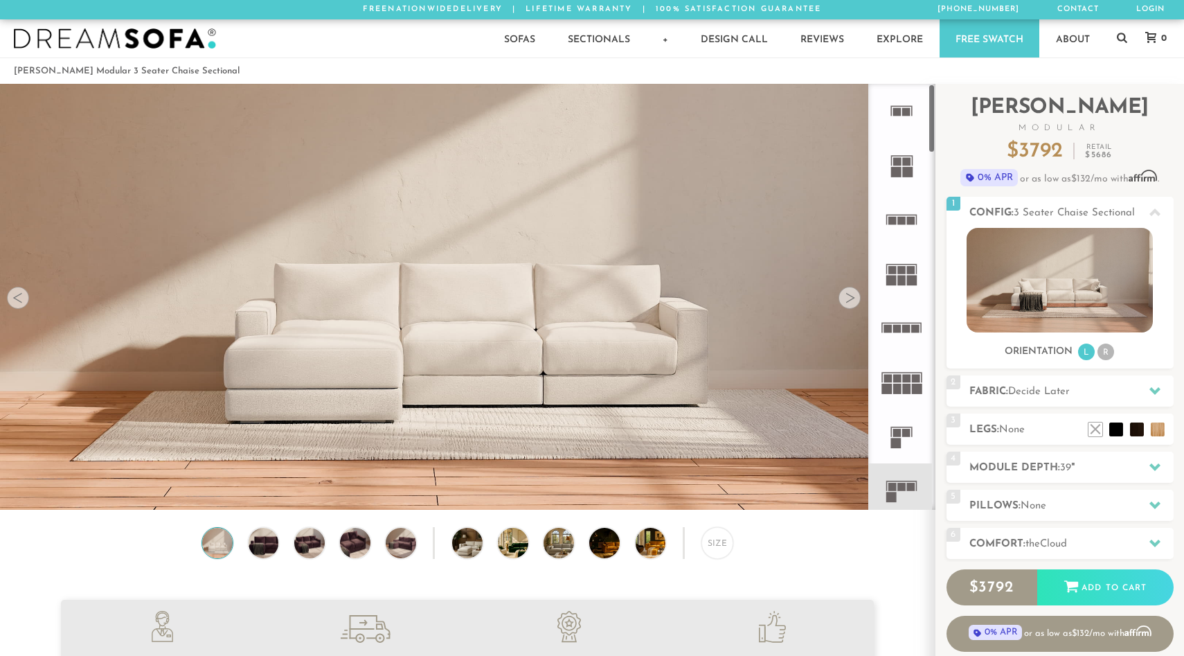
click at [847, 294] on div at bounding box center [849, 298] width 22 height 22
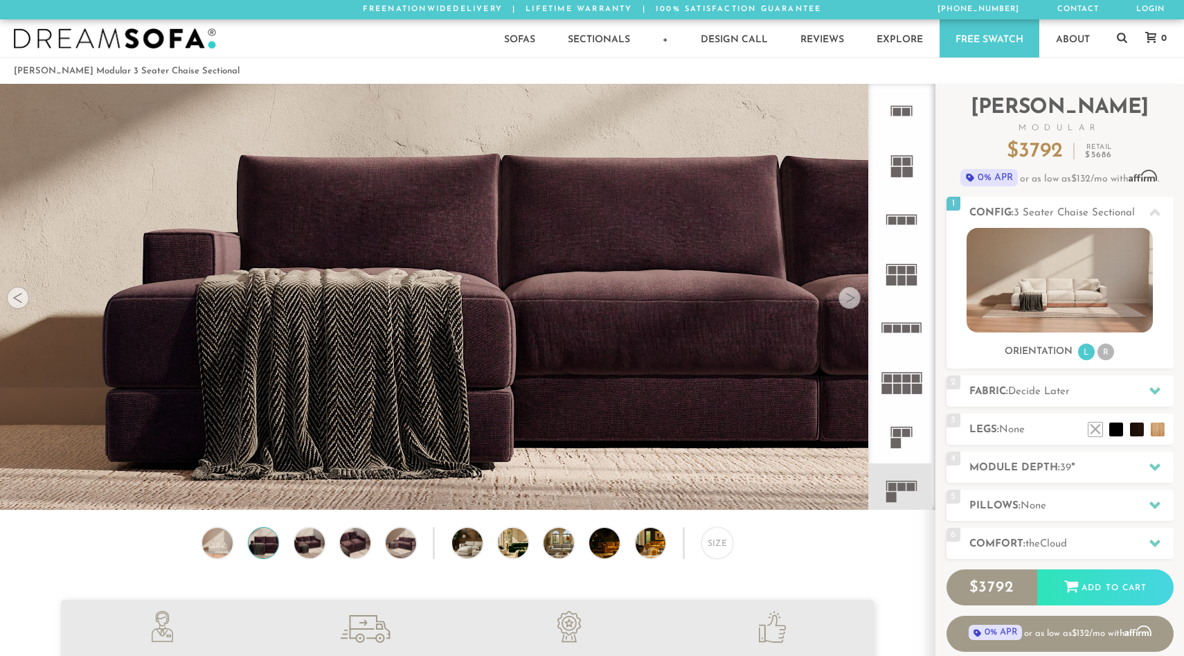
click at [847, 294] on div at bounding box center [849, 298] width 22 height 22
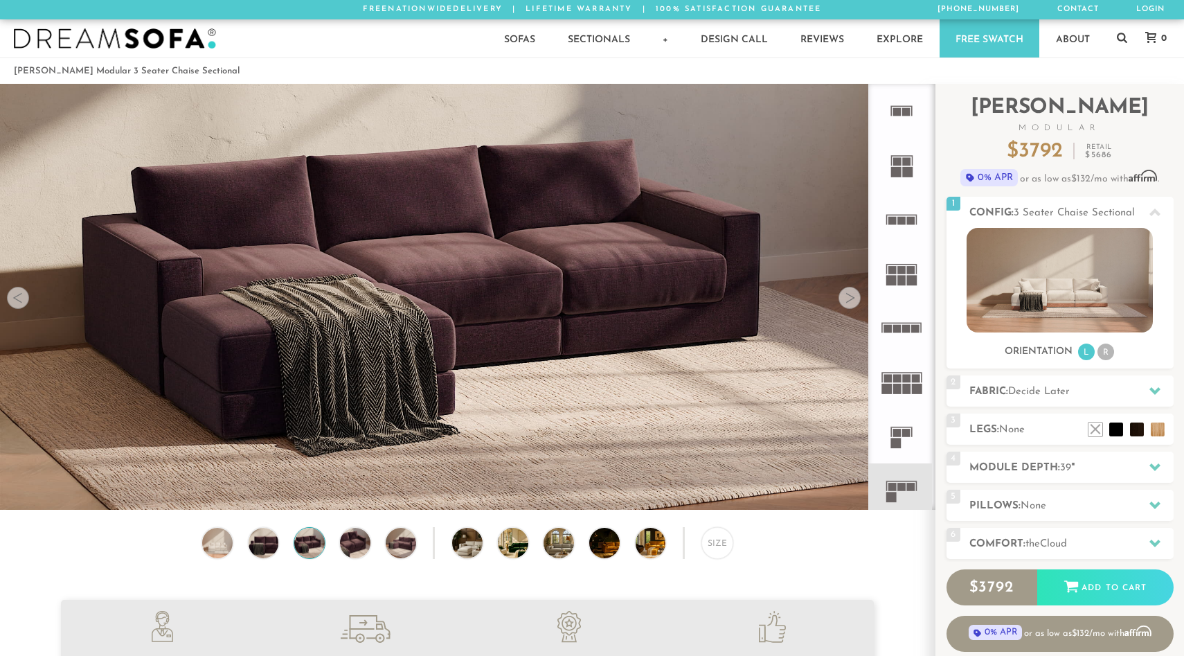
click at [847, 294] on div at bounding box center [849, 298] width 22 height 22
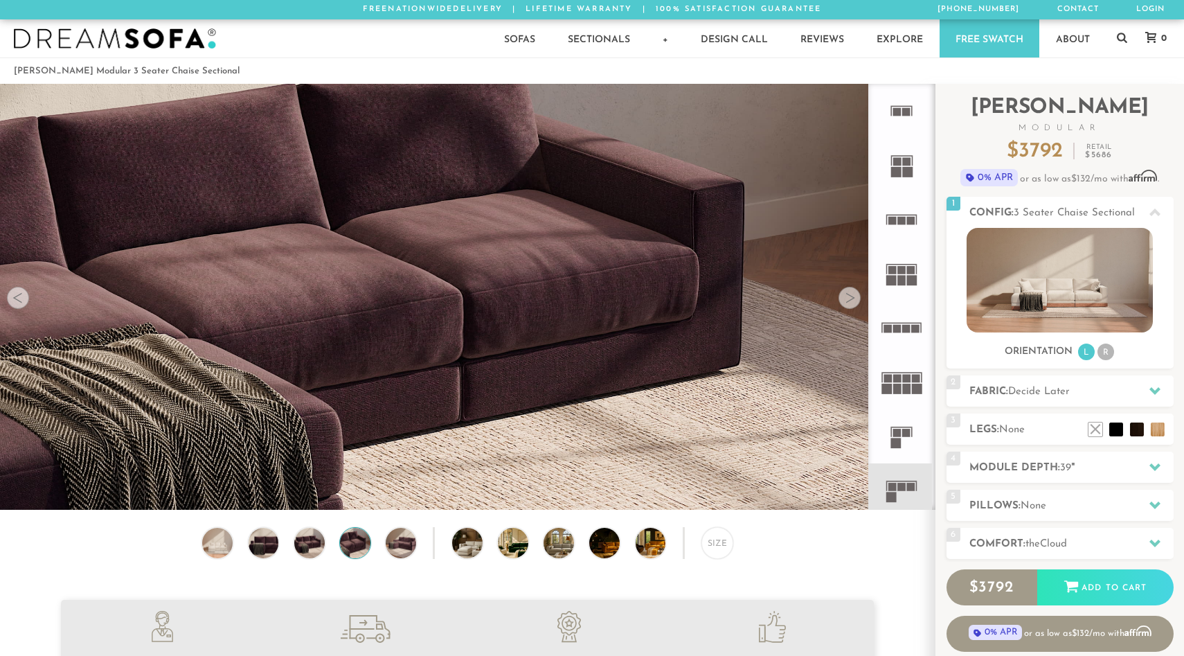
click at [847, 294] on div at bounding box center [849, 298] width 22 height 22
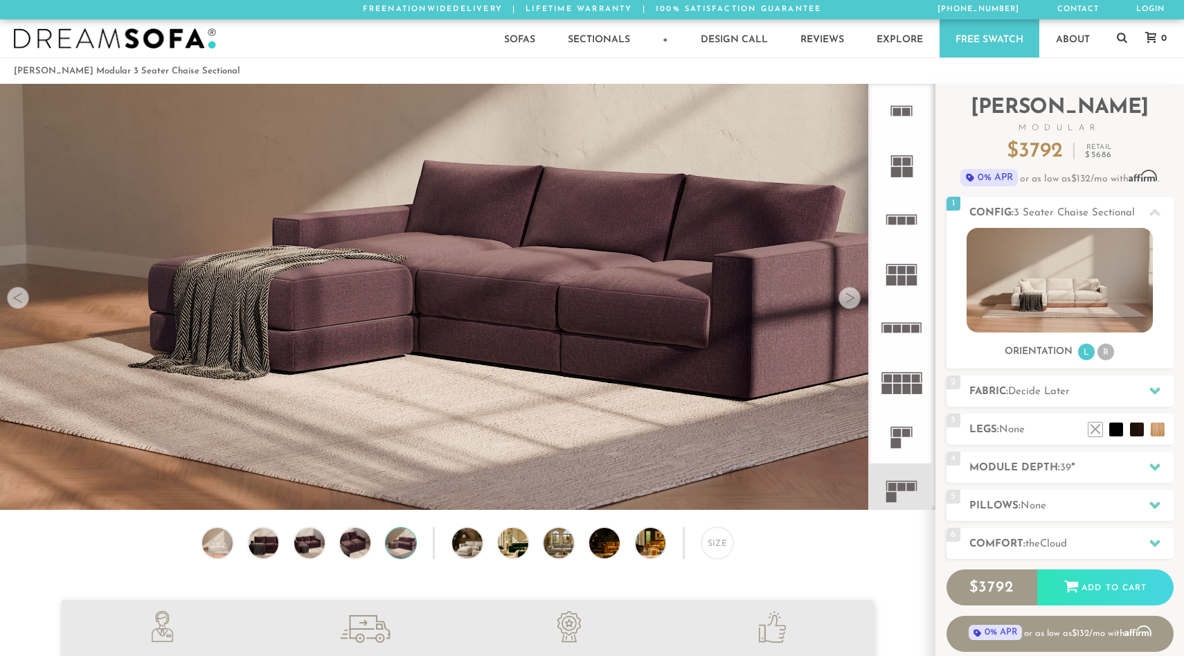
click at [847, 294] on div at bounding box center [849, 298] width 22 height 22
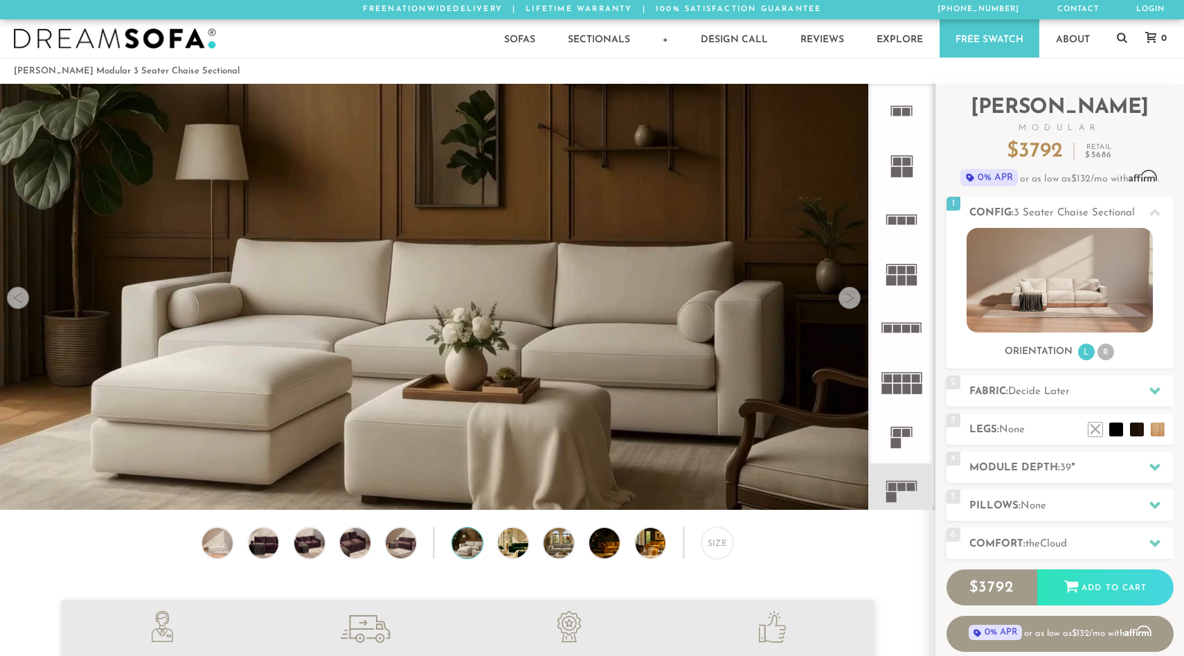
click at [847, 294] on div at bounding box center [849, 298] width 22 height 22
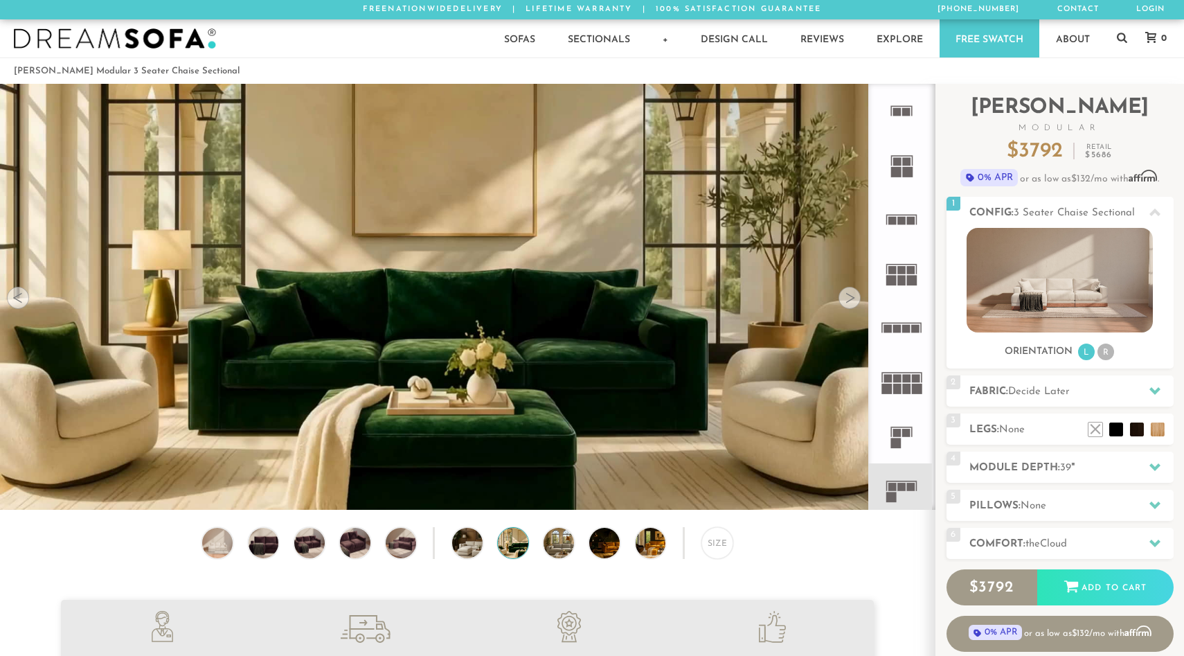
click at [847, 294] on div at bounding box center [849, 298] width 22 height 22
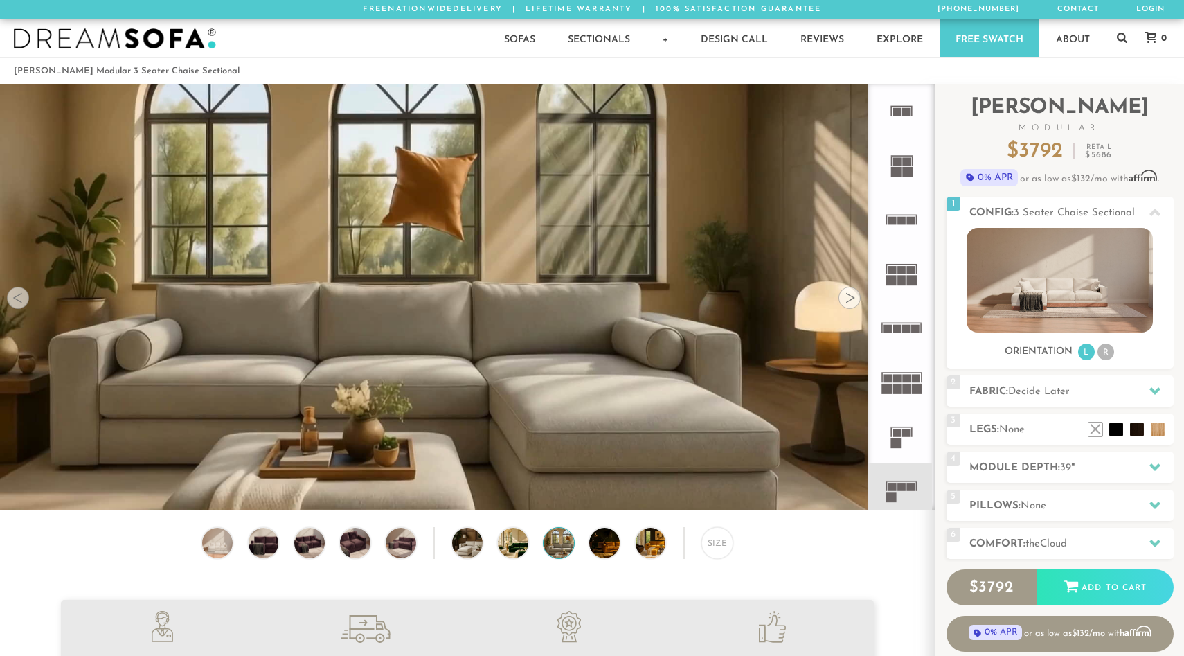
click at [847, 294] on div at bounding box center [849, 298] width 22 height 22
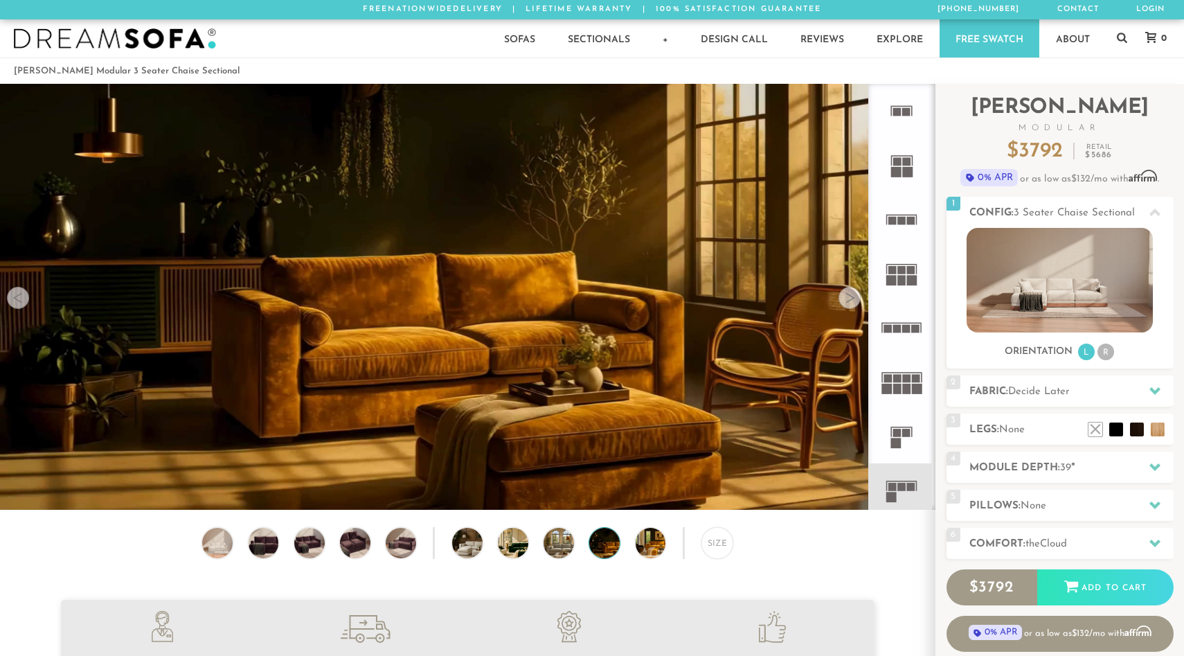
click at [847, 294] on div at bounding box center [849, 298] width 22 height 22
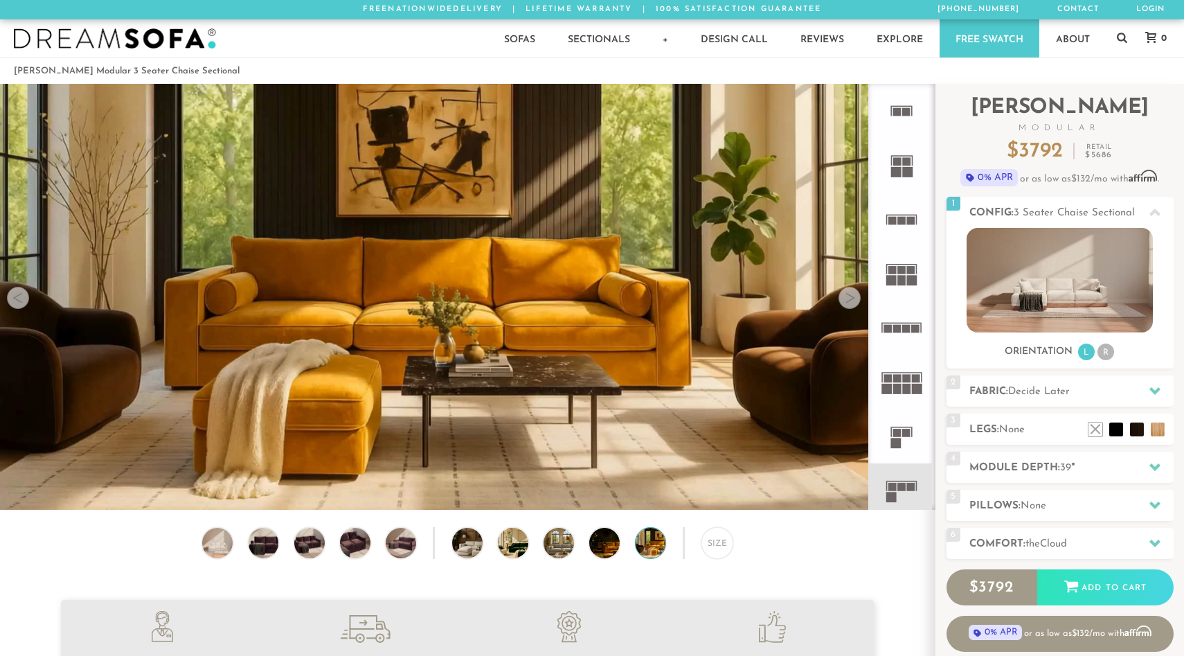
click at [847, 294] on div at bounding box center [849, 298] width 22 height 22
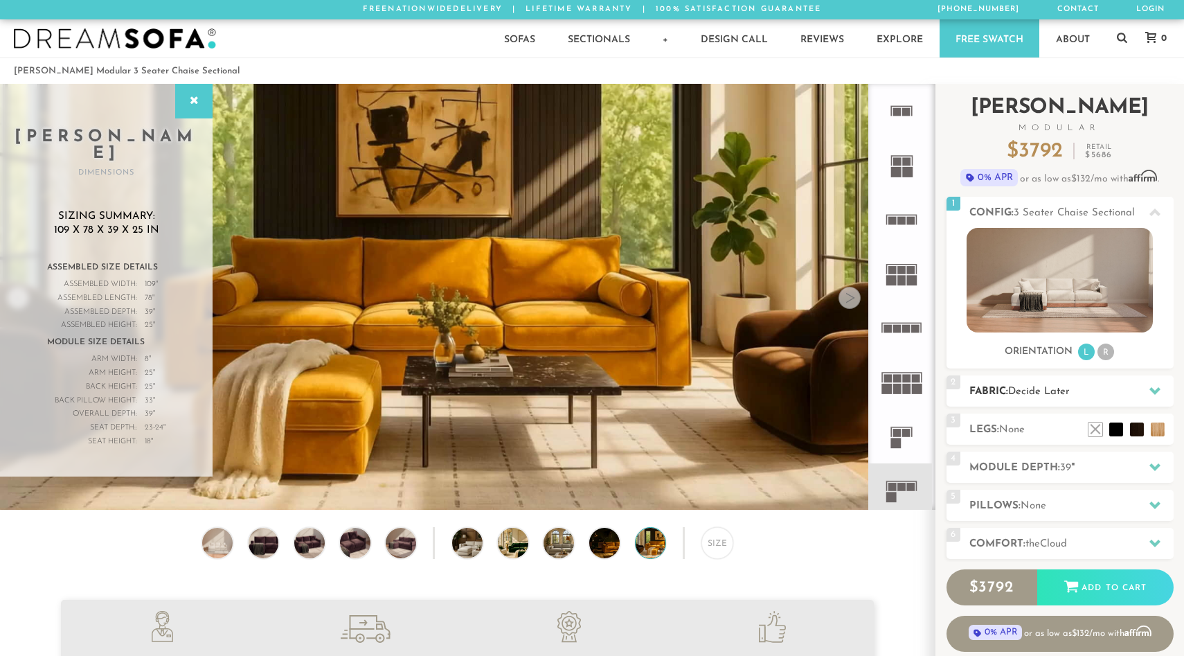
click at [1147, 389] on div at bounding box center [1154, 391] width 29 height 28
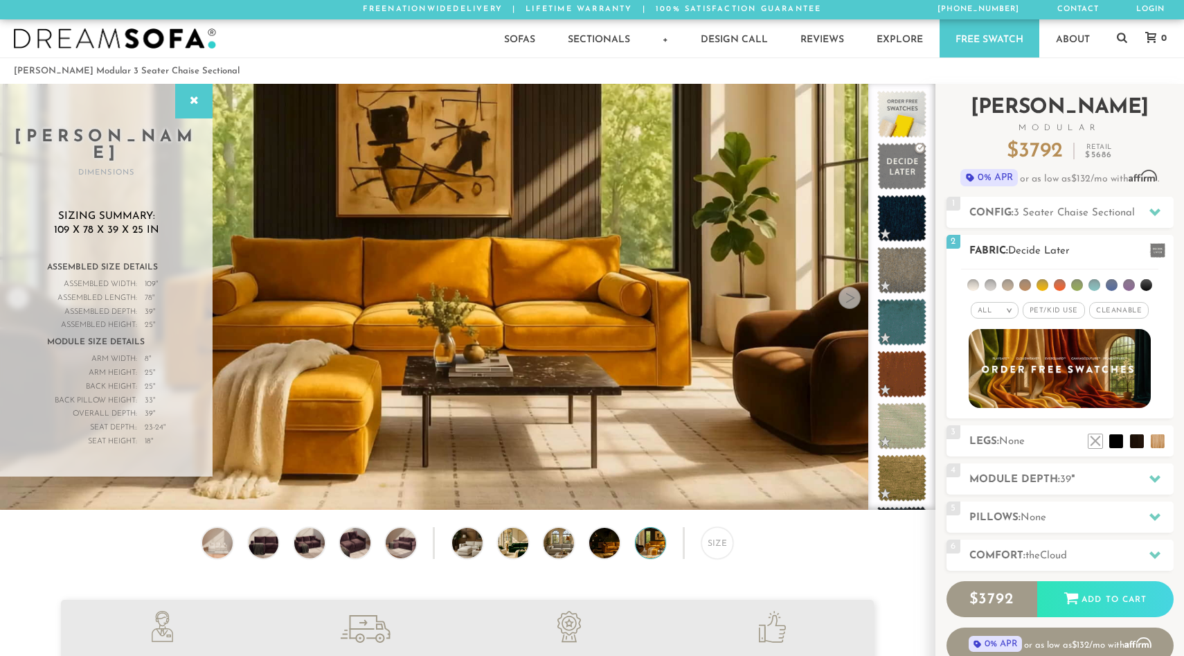
click at [1059, 285] on li at bounding box center [1060, 285] width 12 height 12
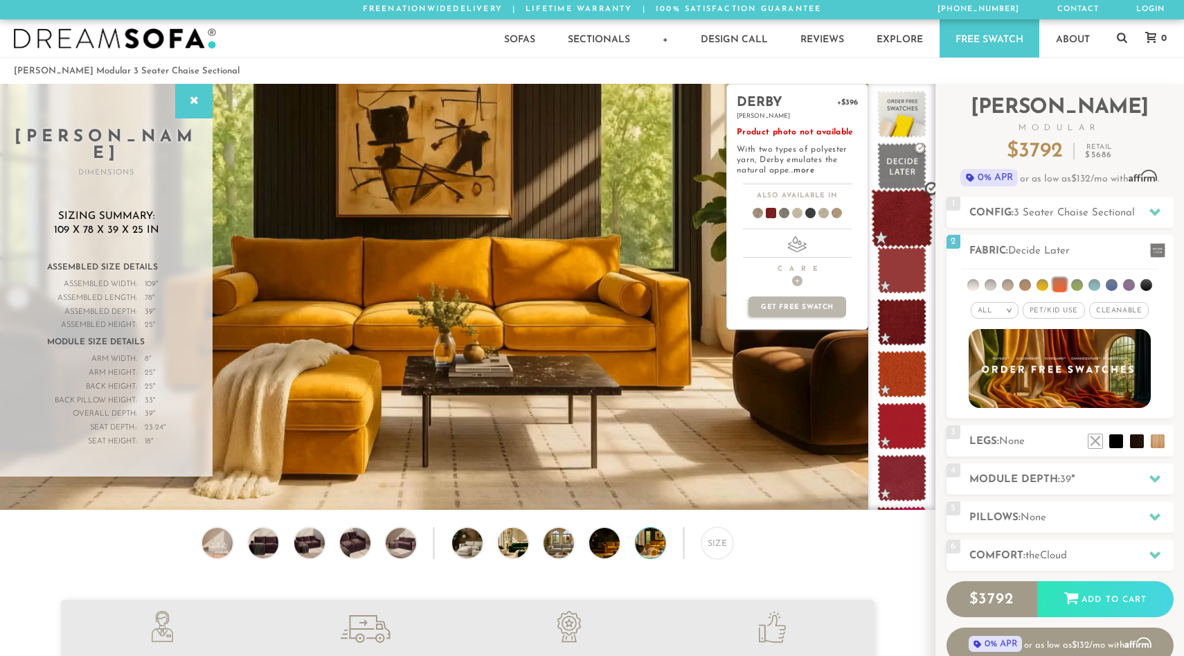
click at [898, 215] on span at bounding box center [902, 218] width 62 height 59
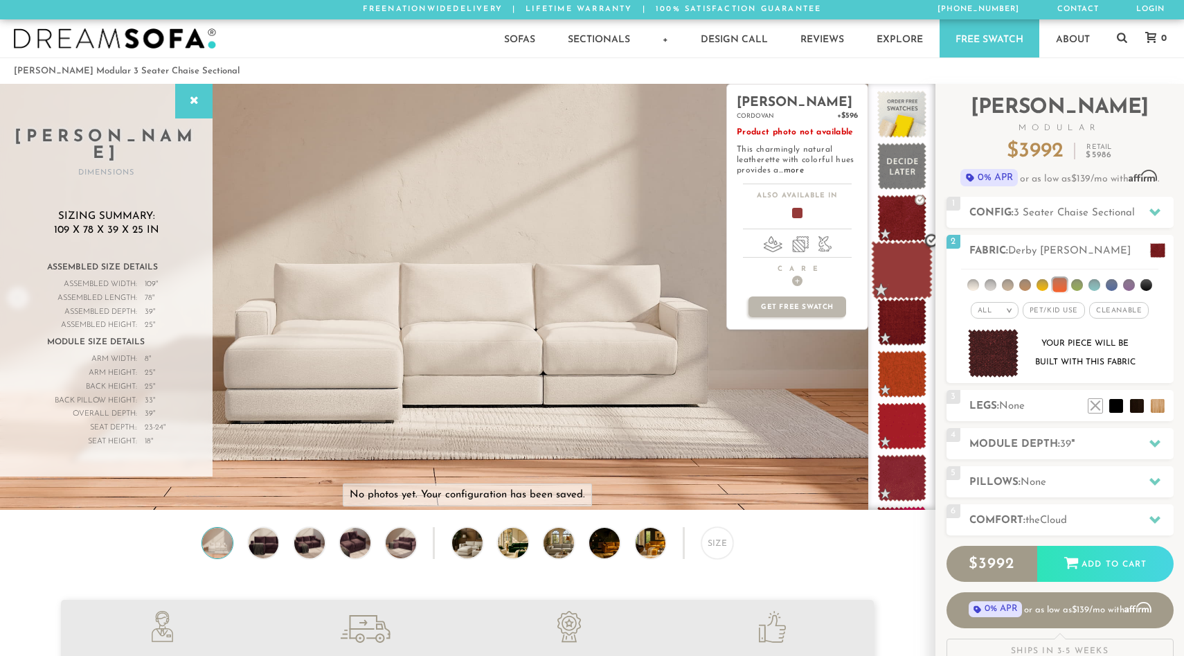
click at [899, 260] on span at bounding box center [902, 270] width 62 height 59
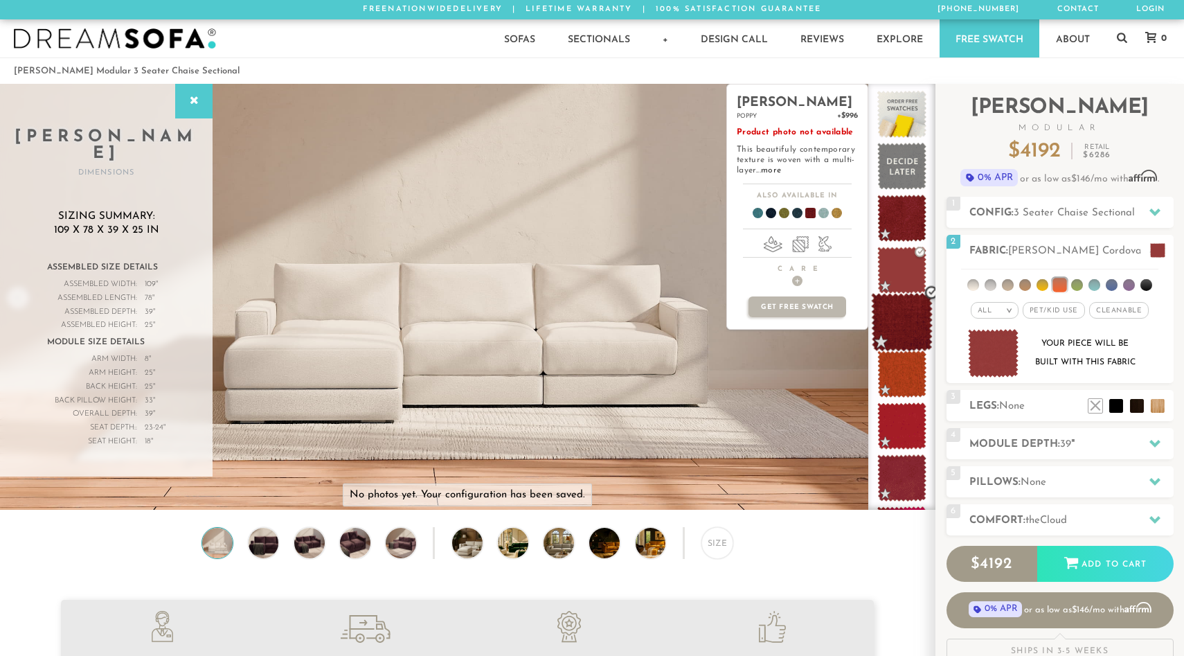
click at [906, 314] on span at bounding box center [902, 322] width 62 height 59
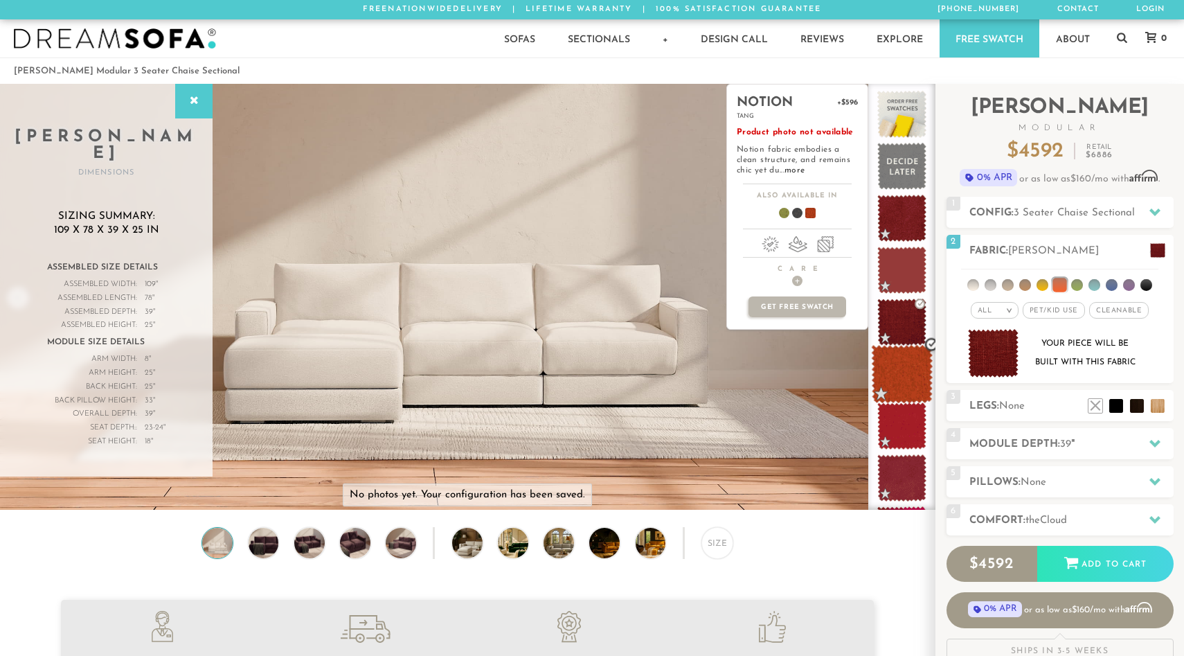
click at [901, 365] on span at bounding box center [902, 374] width 62 height 59
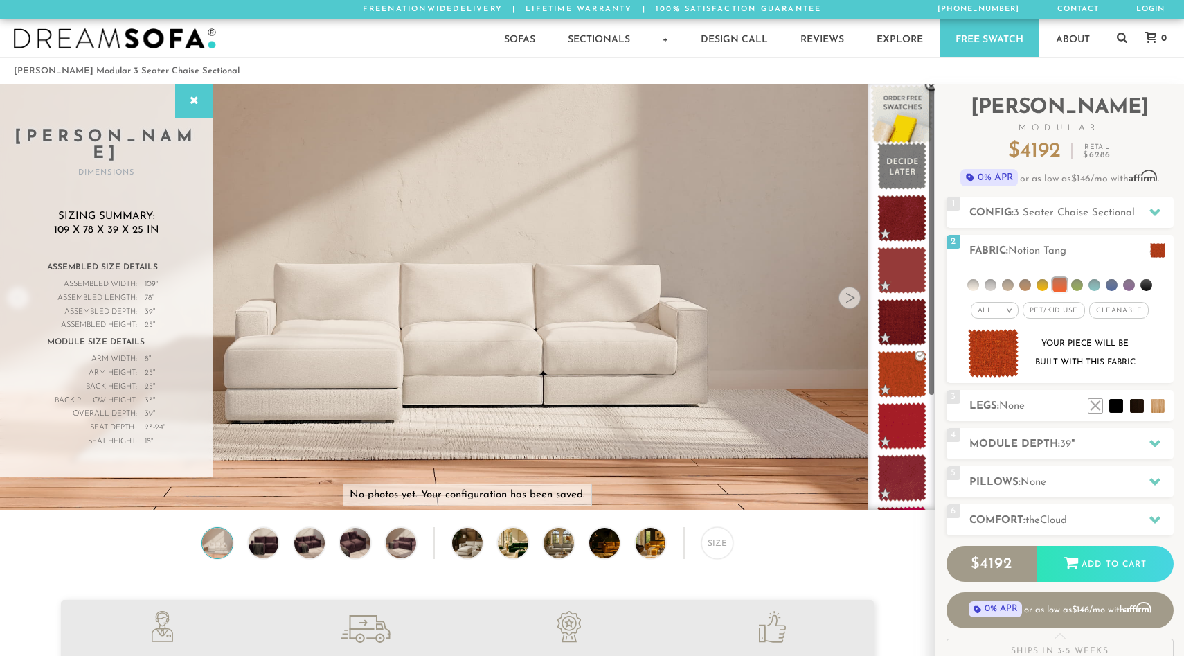
click at [899, 109] on span at bounding box center [902, 114] width 62 height 59
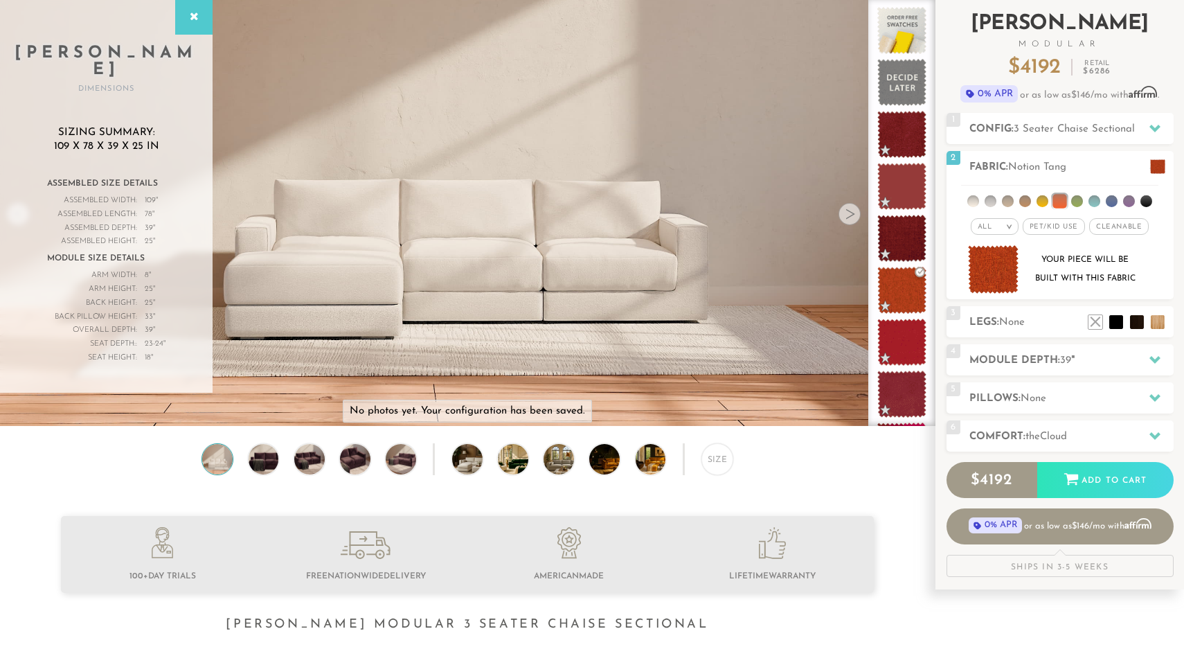
scroll to position [96, 0]
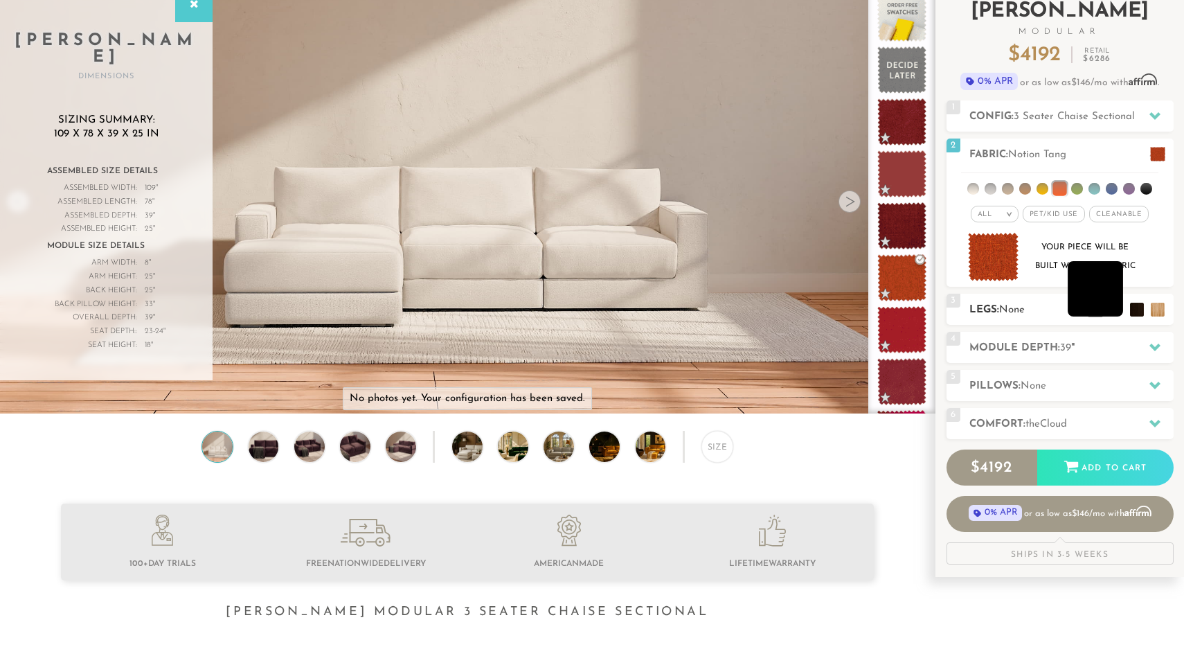
click at [1115, 315] on li at bounding box center [1095, 288] width 55 height 55
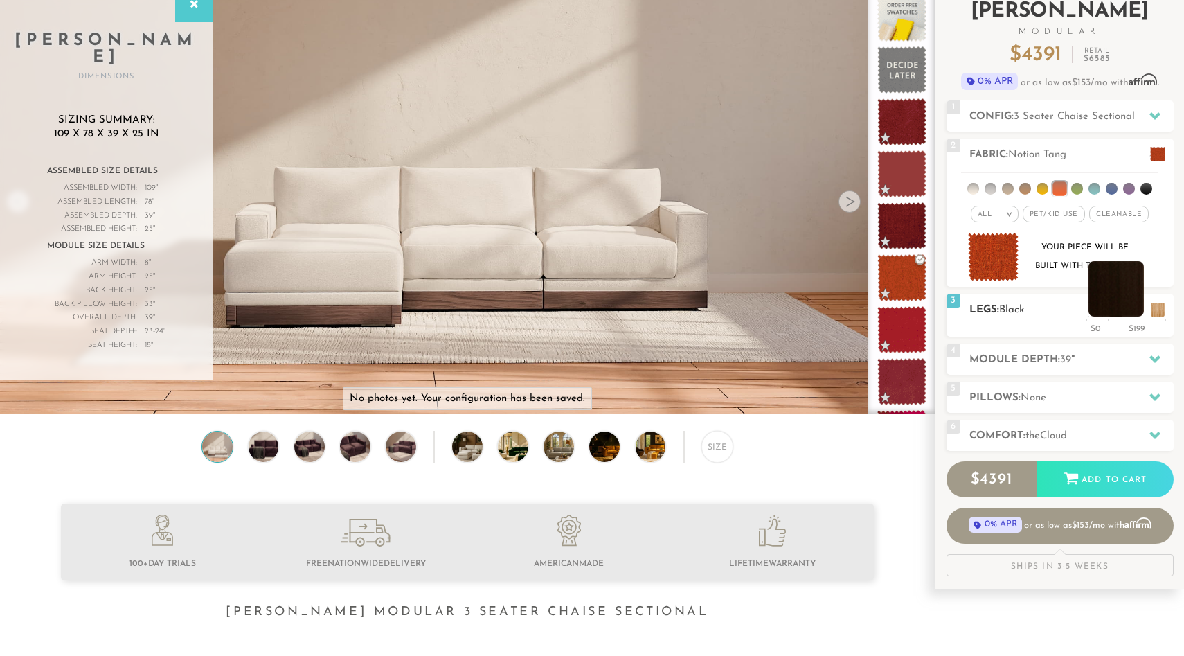
click at [1140, 307] on li at bounding box center [1115, 288] width 55 height 55
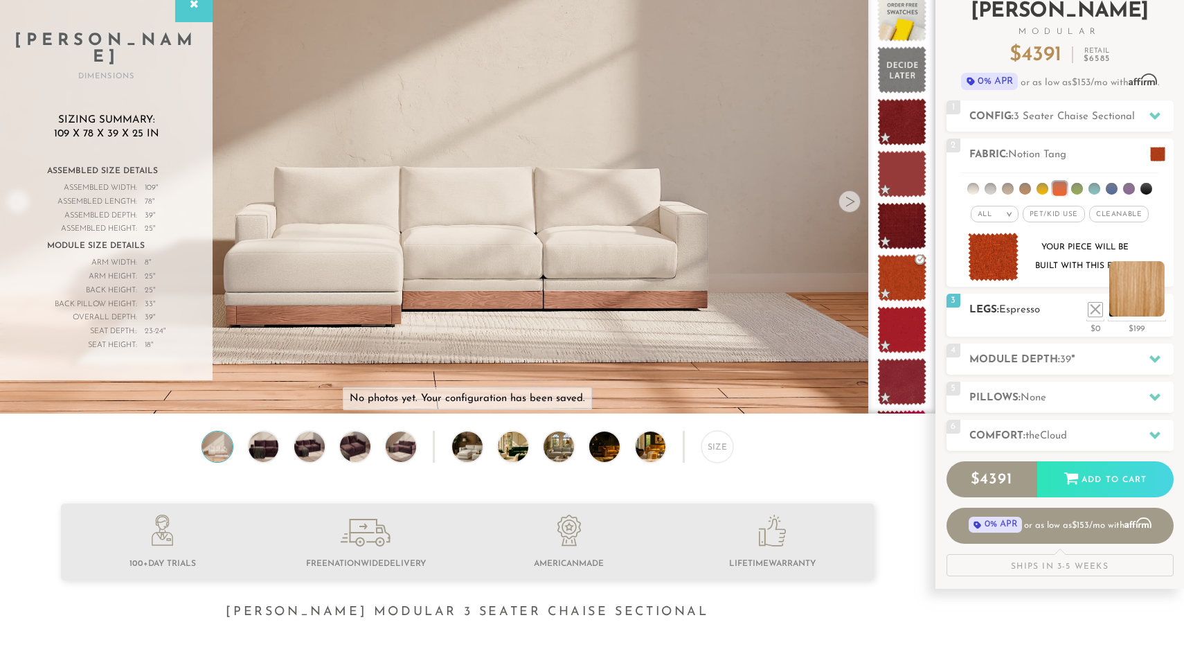
click at [1151, 309] on li at bounding box center [1136, 288] width 55 height 55
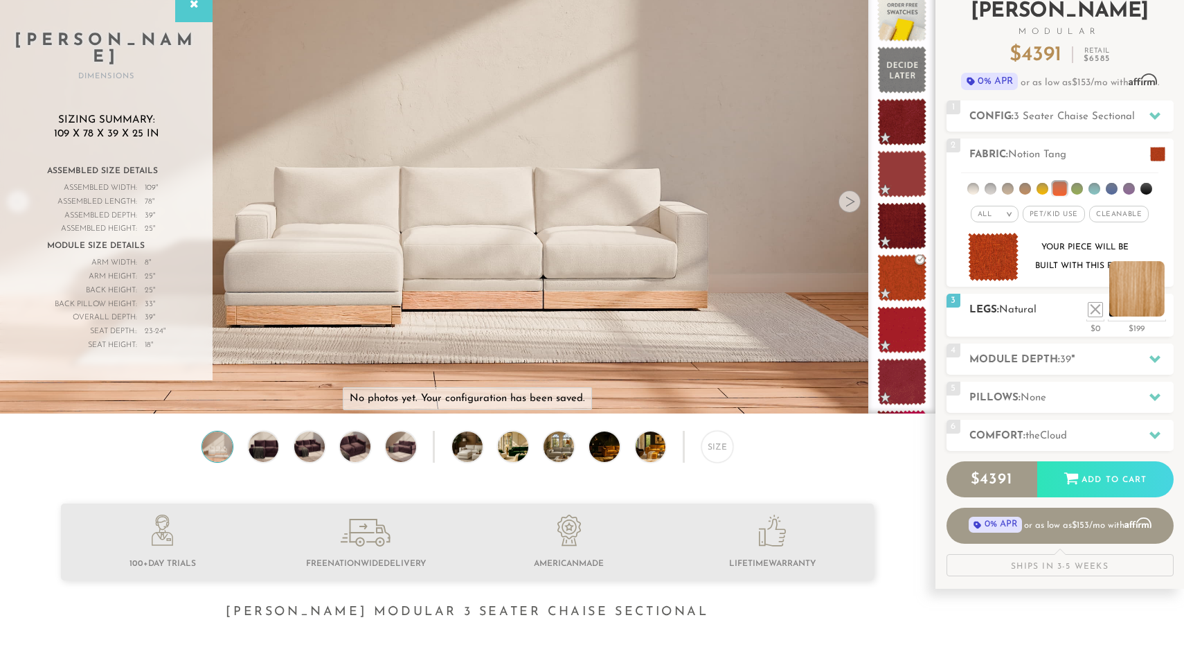
click at [1153, 303] on li at bounding box center [1136, 288] width 55 height 55
click at [1133, 312] on li at bounding box center [1115, 288] width 55 height 55
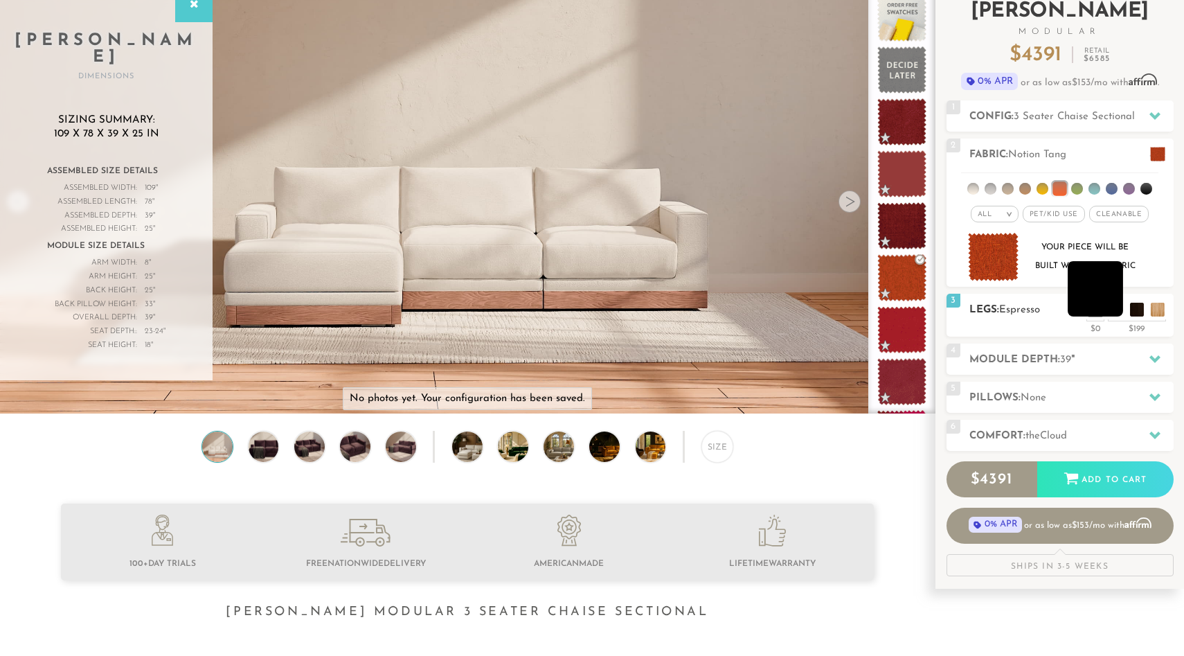
click at [1114, 309] on li at bounding box center [1095, 288] width 55 height 55
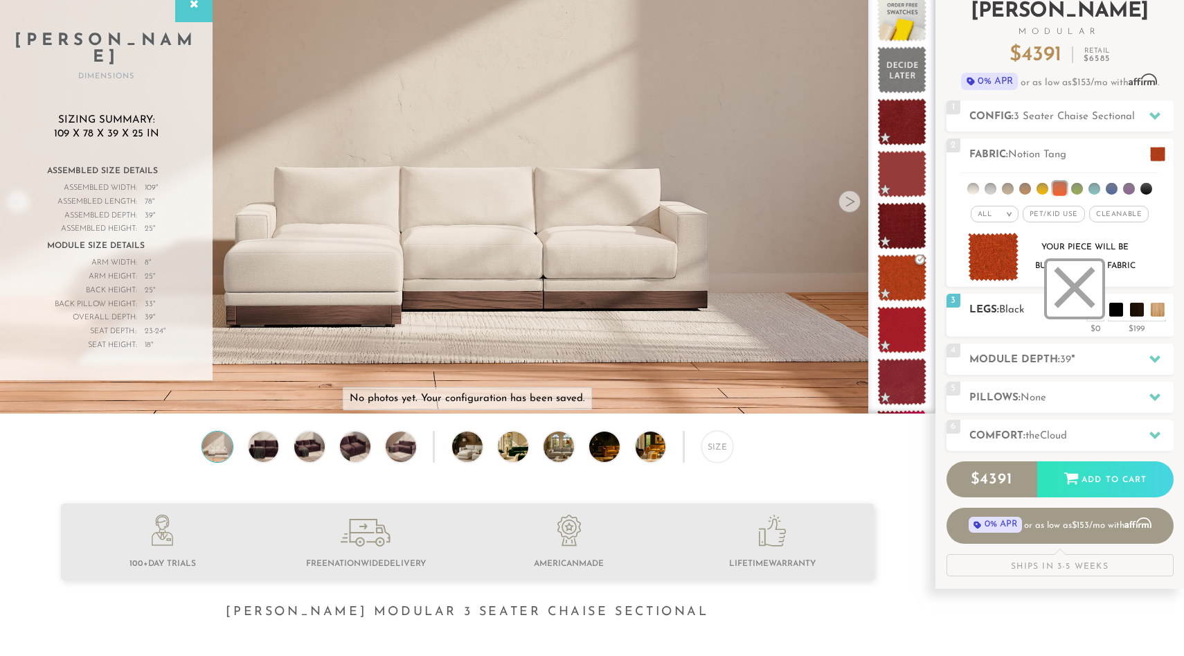
click at [1097, 307] on li at bounding box center [1074, 288] width 55 height 55
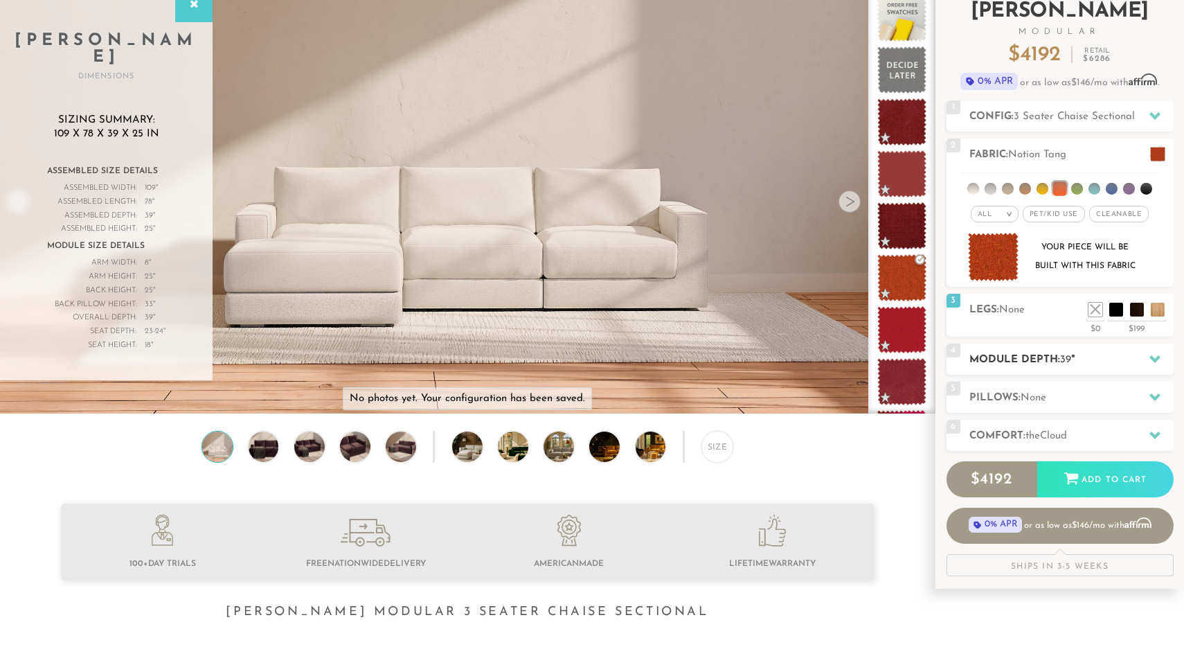
click at [1151, 359] on icon at bounding box center [1154, 359] width 11 height 8
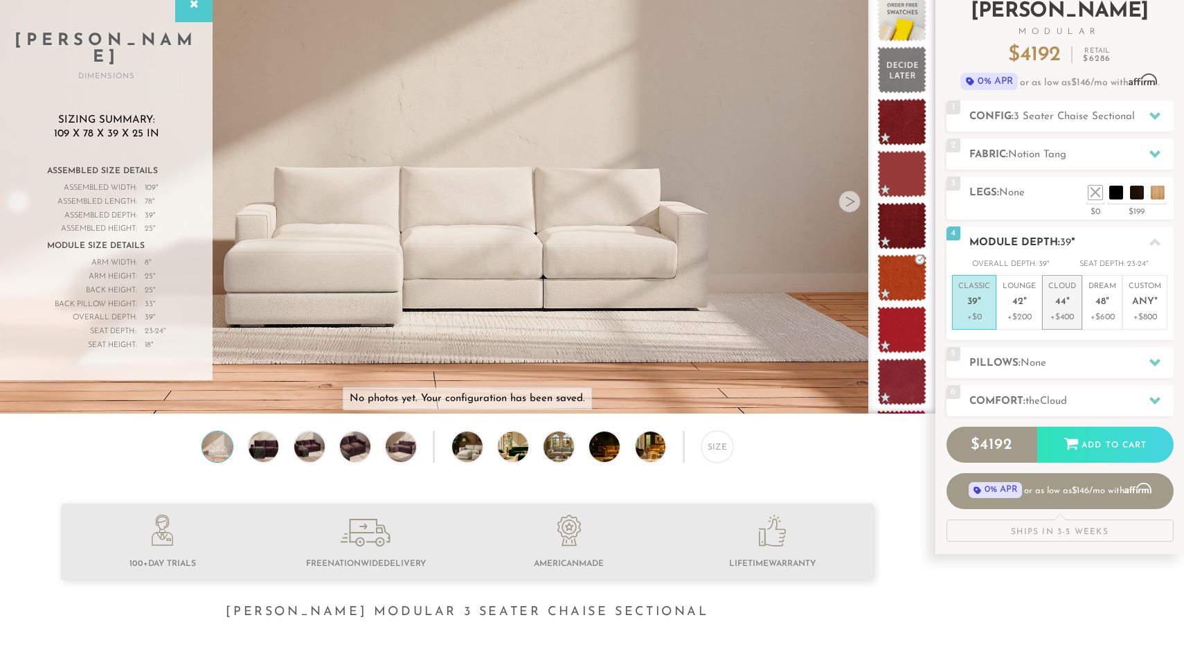
click at [1056, 296] on span "44" at bounding box center [1060, 302] width 11 height 12
click at [1158, 359] on icon at bounding box center [1154, 363] width 11 height 8
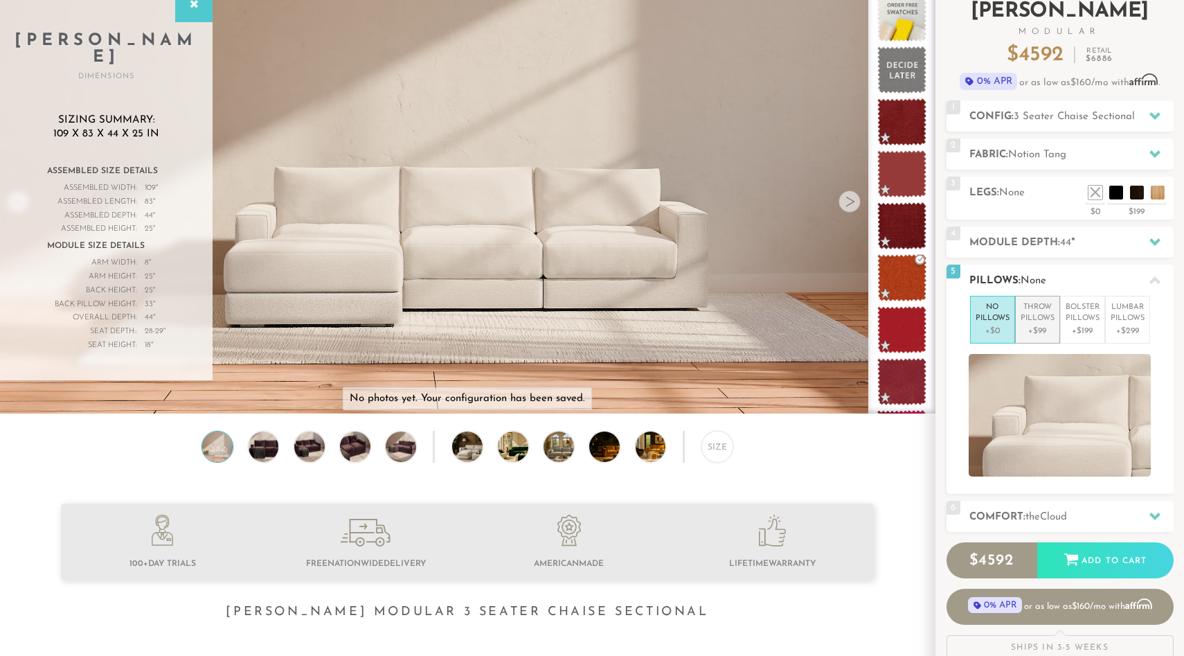
click at [1036, 322] on p "Throw Pillows" at bounding box center [1038, 313] width 34 height 23
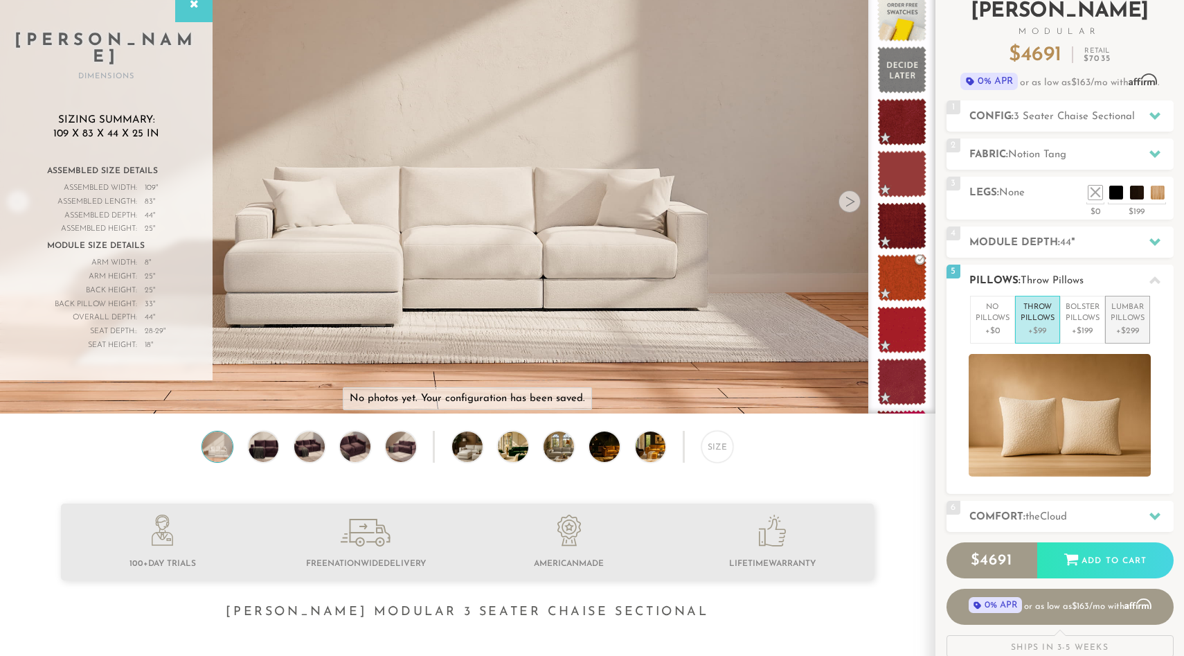
click at [1105, 318] on li "Lumbar Pillows +$299" at bounding box center [1127, 320] width 45 height 48
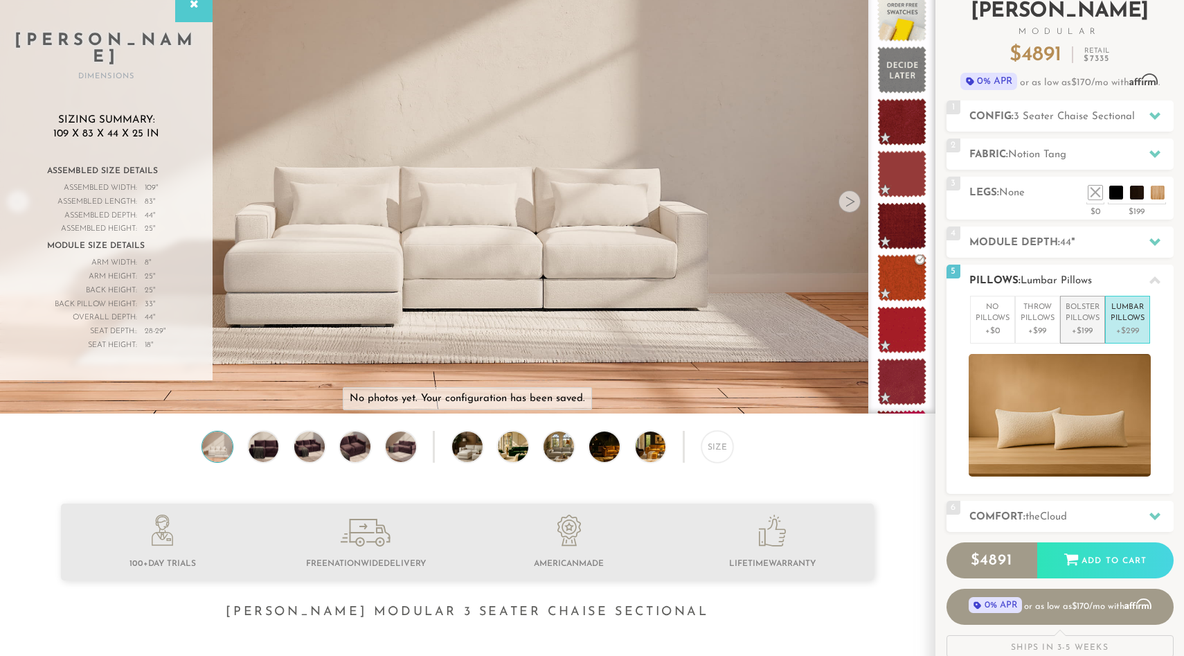
click at [1060, 318] on li "Bolster Pillows +$199" at bounding box center [1082, 320] width 45 height 48
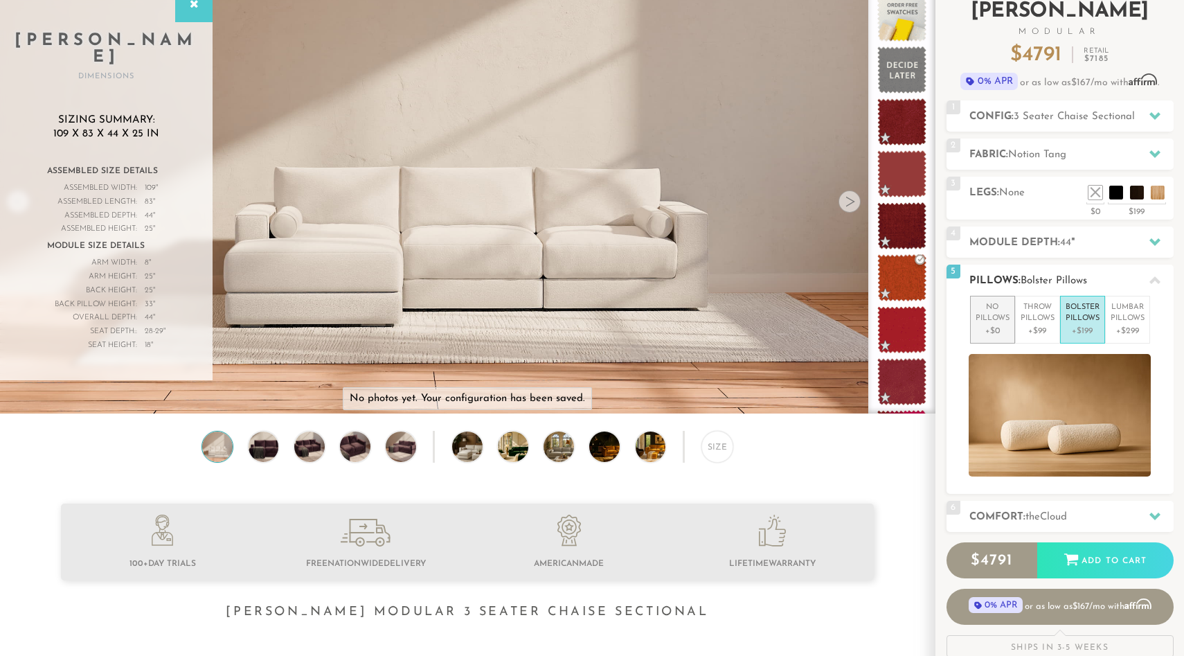
click at [995, 323] on p "No Pillows" at bounding box center [993, 313] width 34 height 23
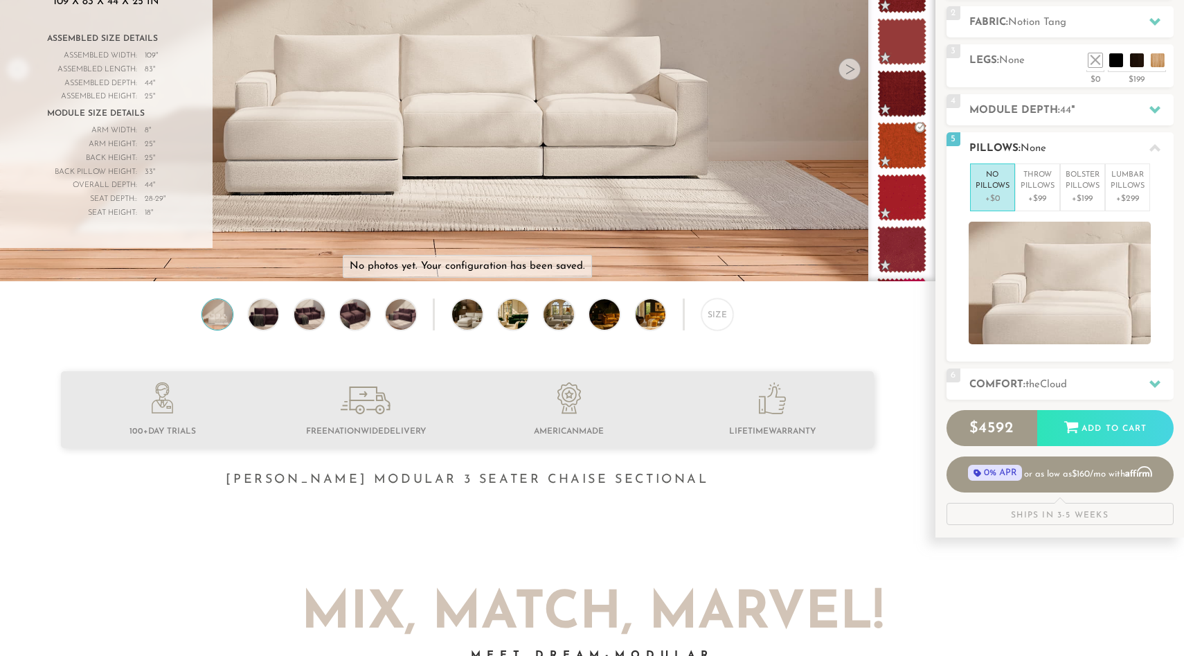
scroll to position [229, 0]
click at [1164, 377] on div at bounding box center [1154, 383] width 29 height 28
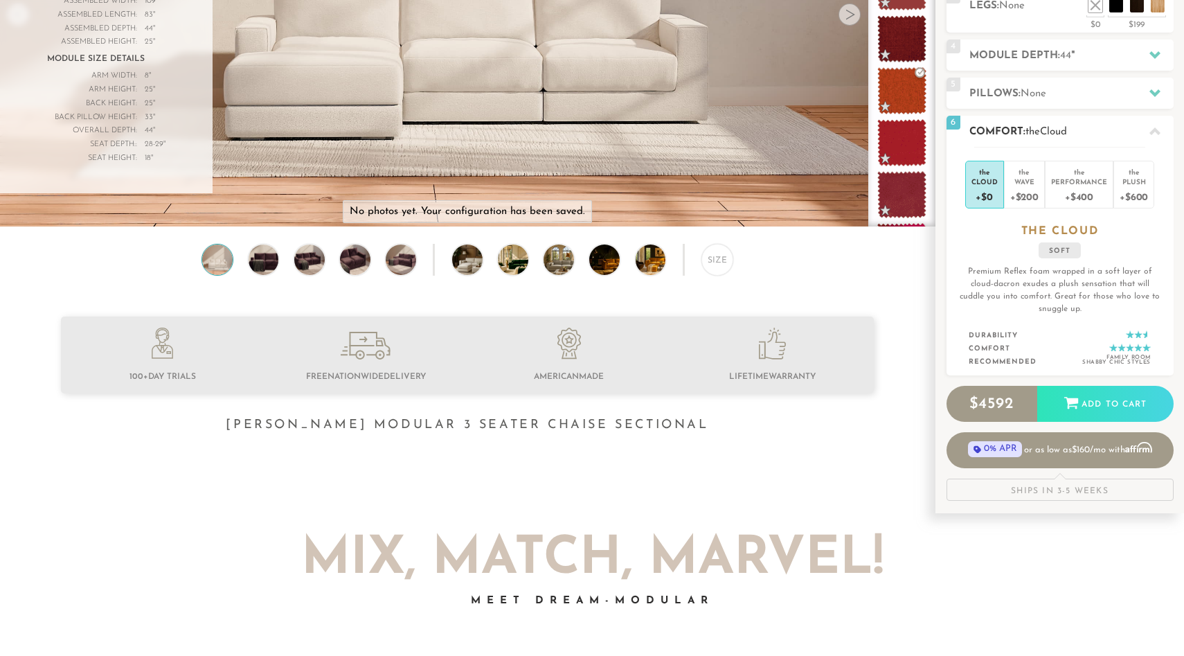
scroll to position [279, 0]
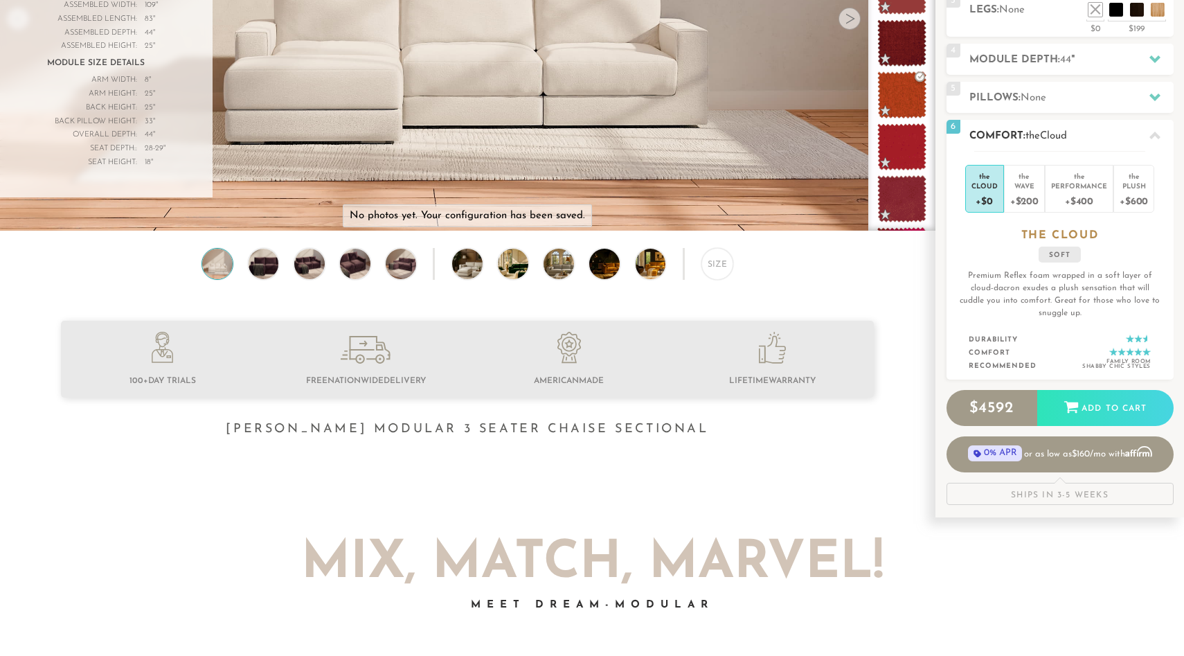
click at [1151, 132] on icon at bounding box center [1154, 135] width 11 height 11
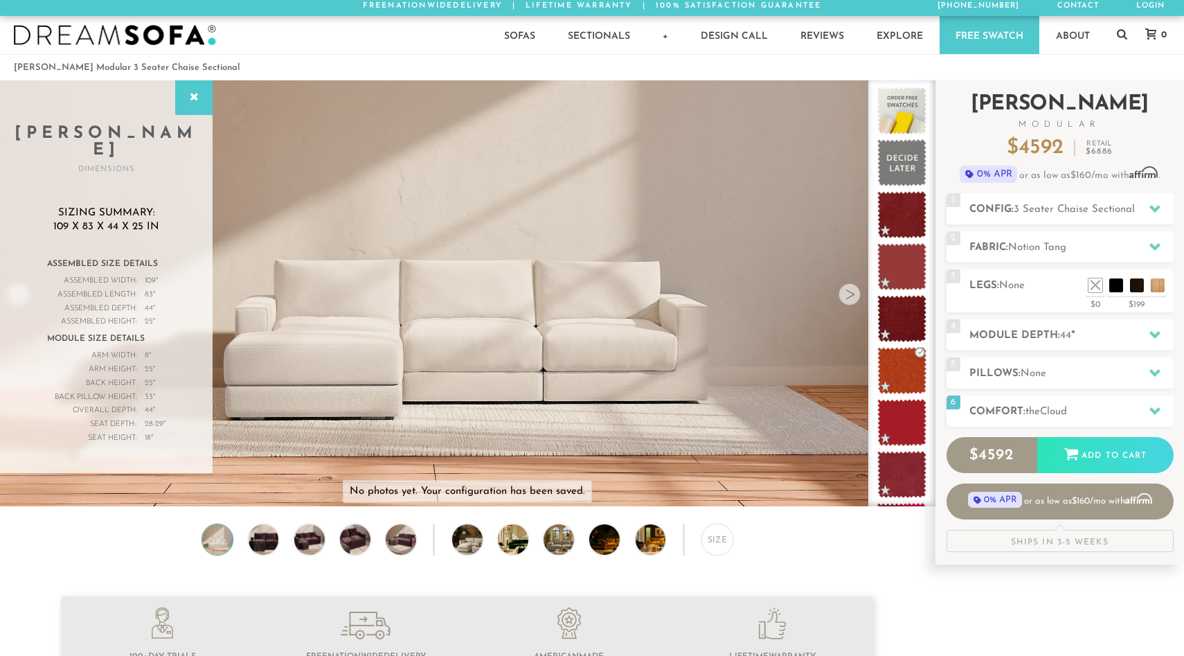
scroll to position [0, 0]
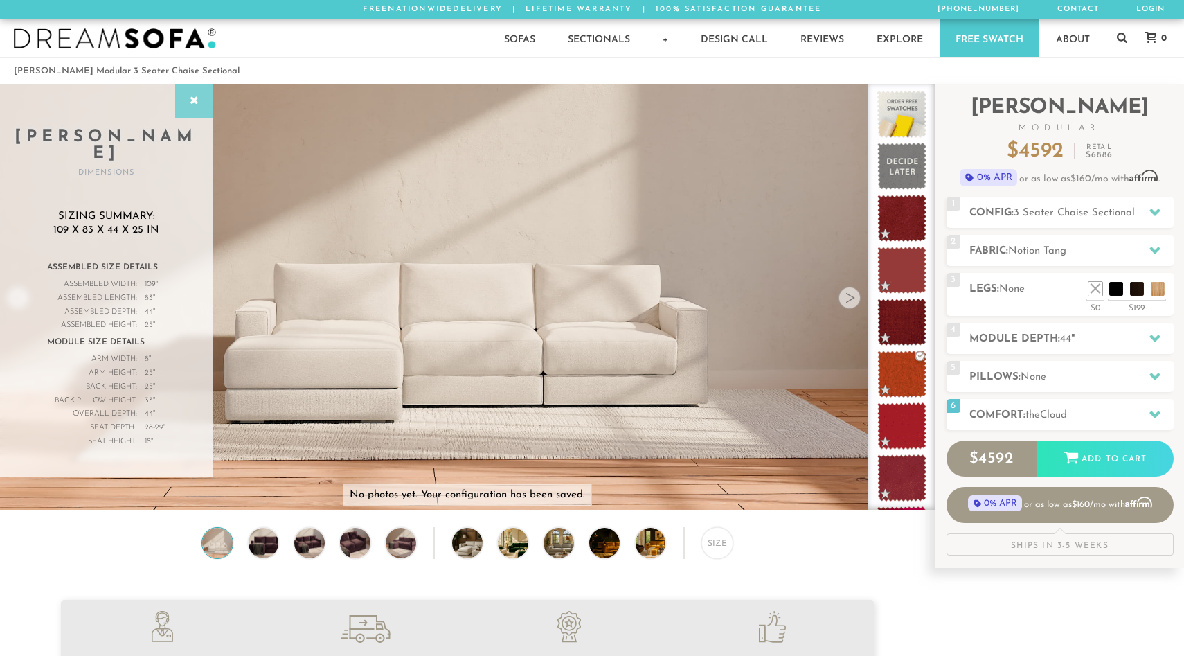
click at [190, 97] on icon at bounding box center [193, 101] width 15 height 11
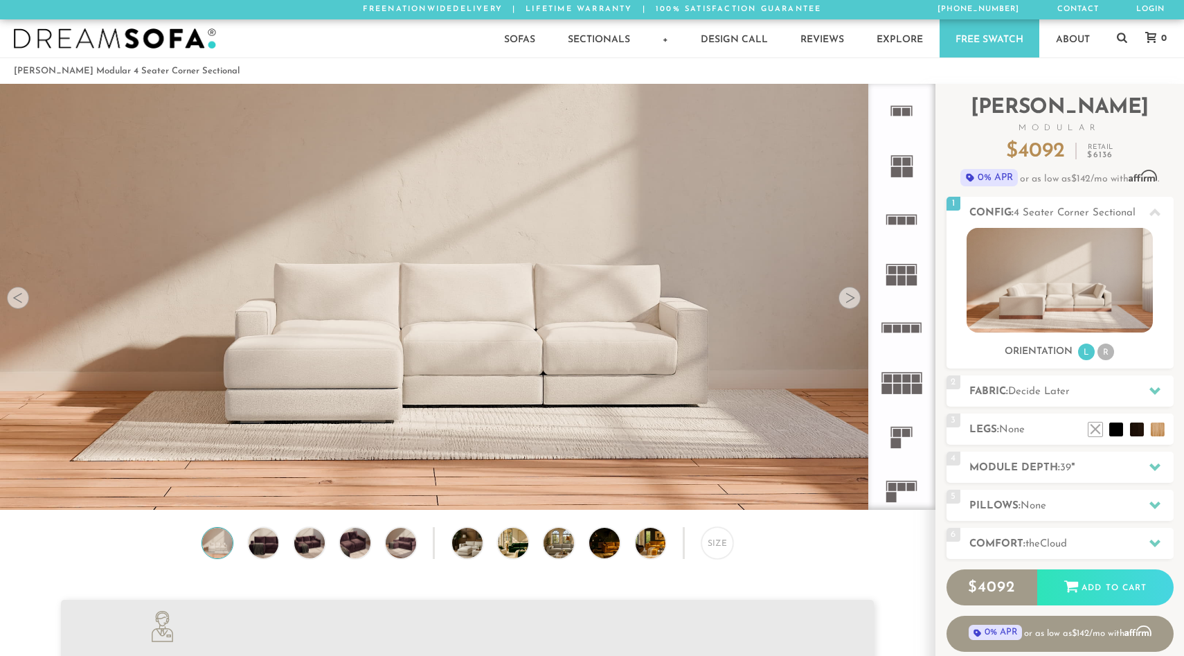
scroll to position [15767, 1184]
click at [850, 296] on div at bounding box center [849, 298] width 22 height 22
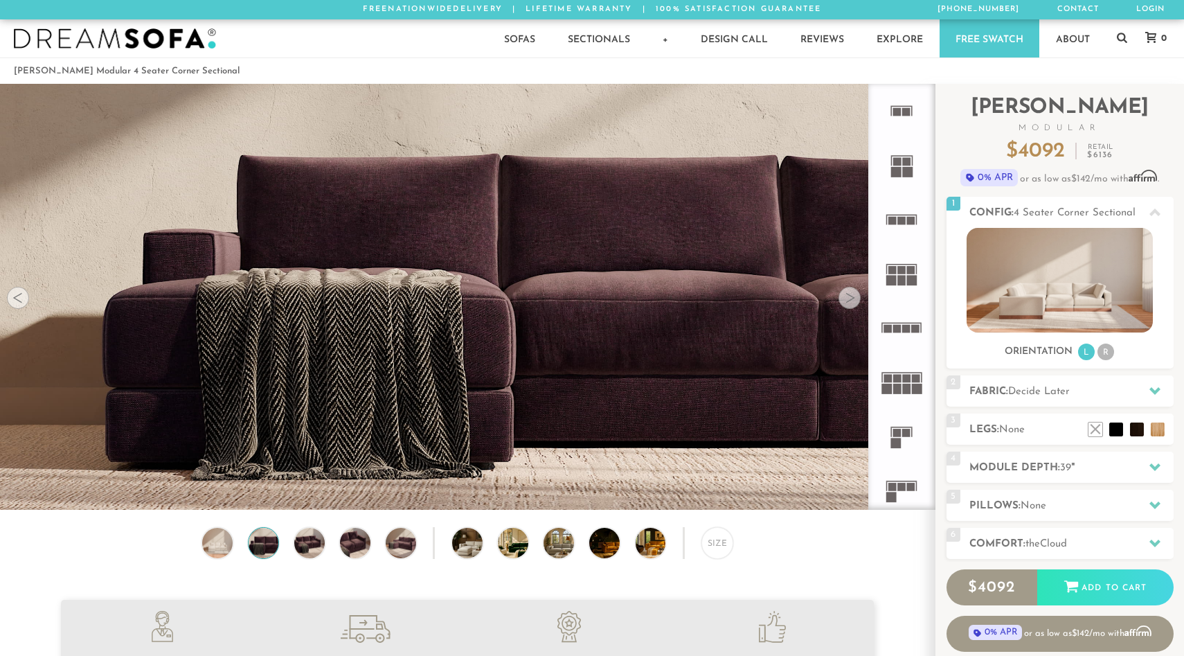
click at [850, 296] on div at bounding box center [849, 298] width 22 height 22
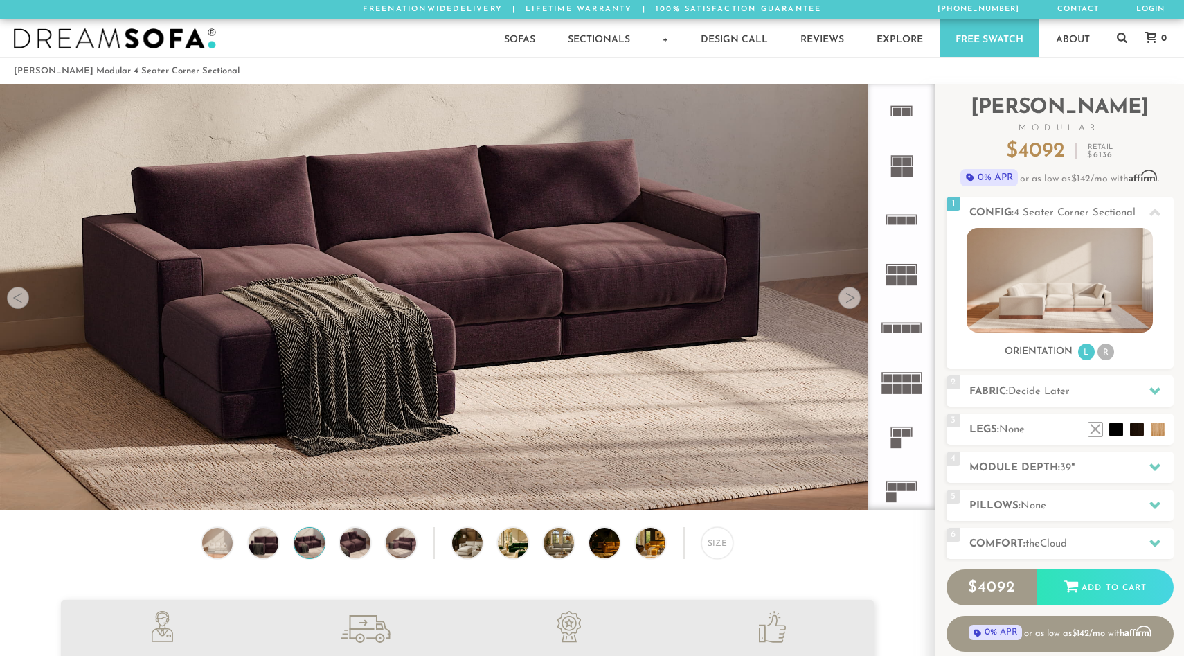
click at [850, 296] on div at bounding box center [849, 298] width 22 height 22
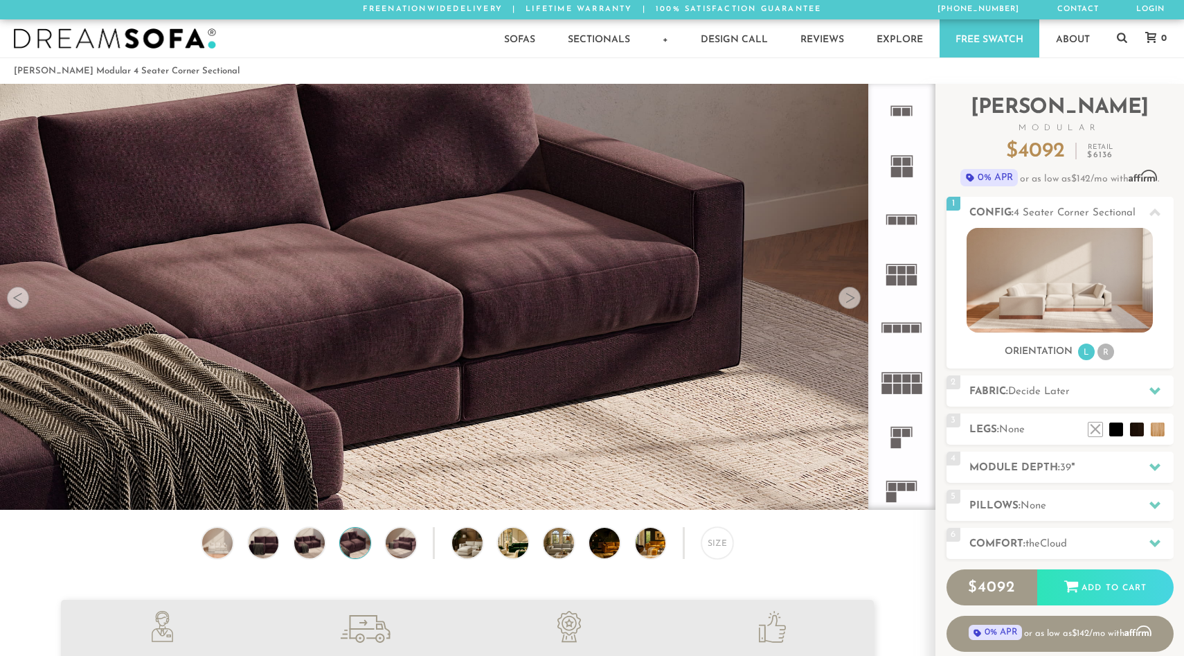
click at [850, 296] on div at bounding box center [849, 298] width 22 height 22
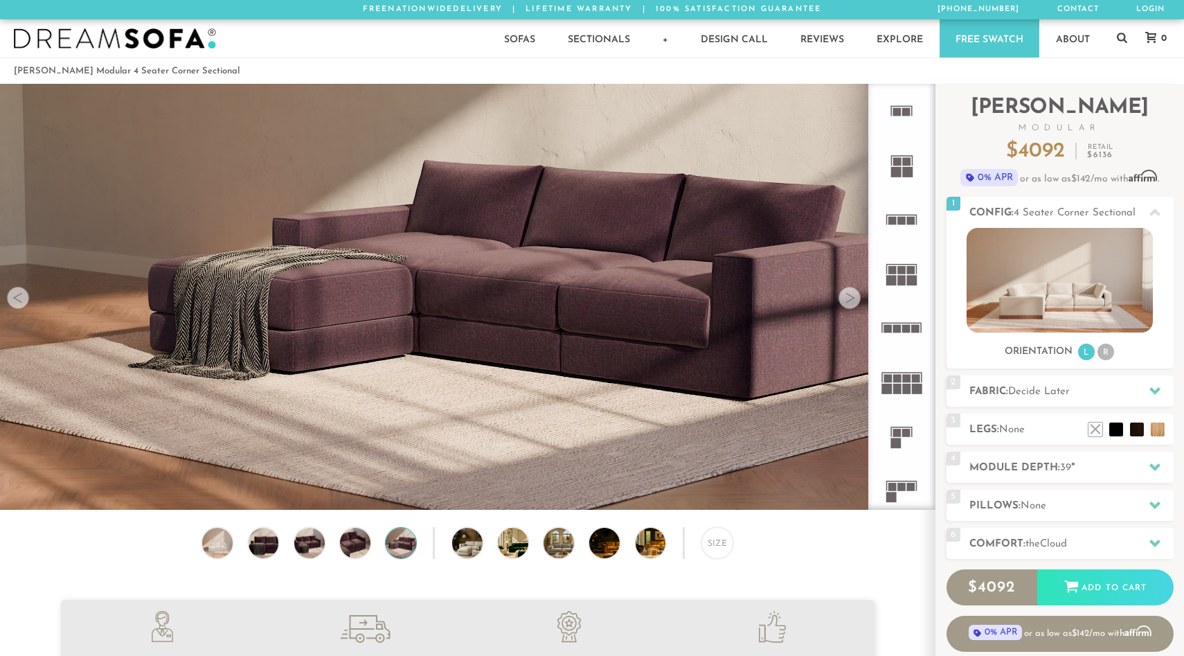
click at [850, 296] on div at bounding box center [849, 298] width 22 height 22
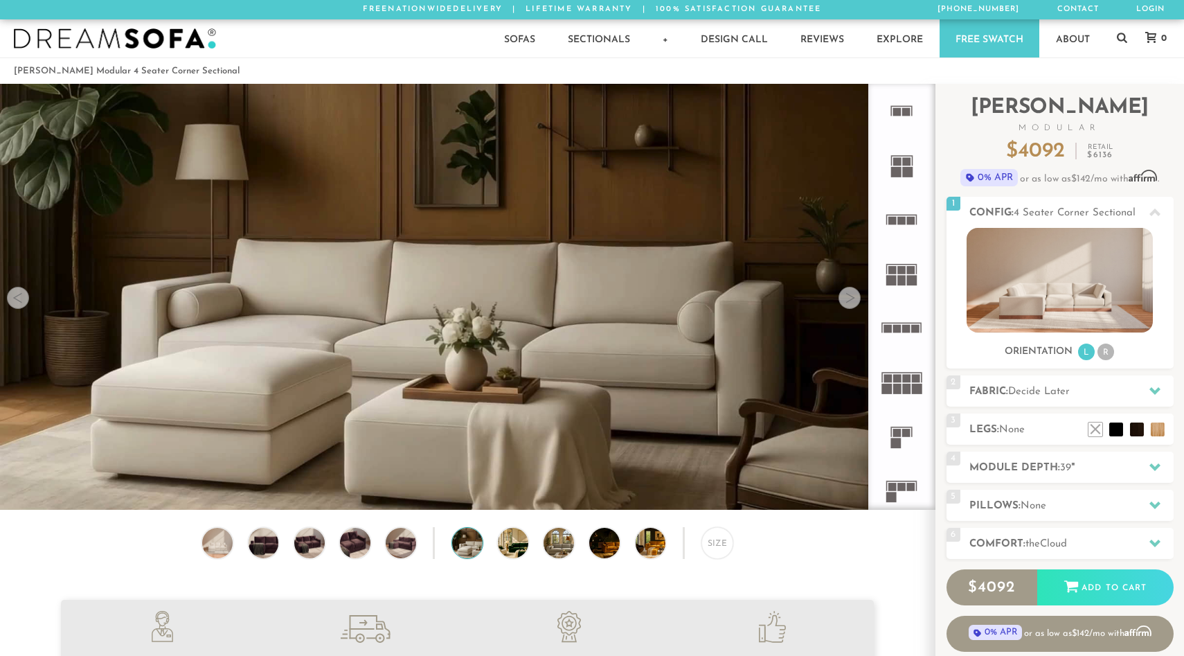
click at [850, 296] on div at bounding box center [849, 298] width 22 height 22
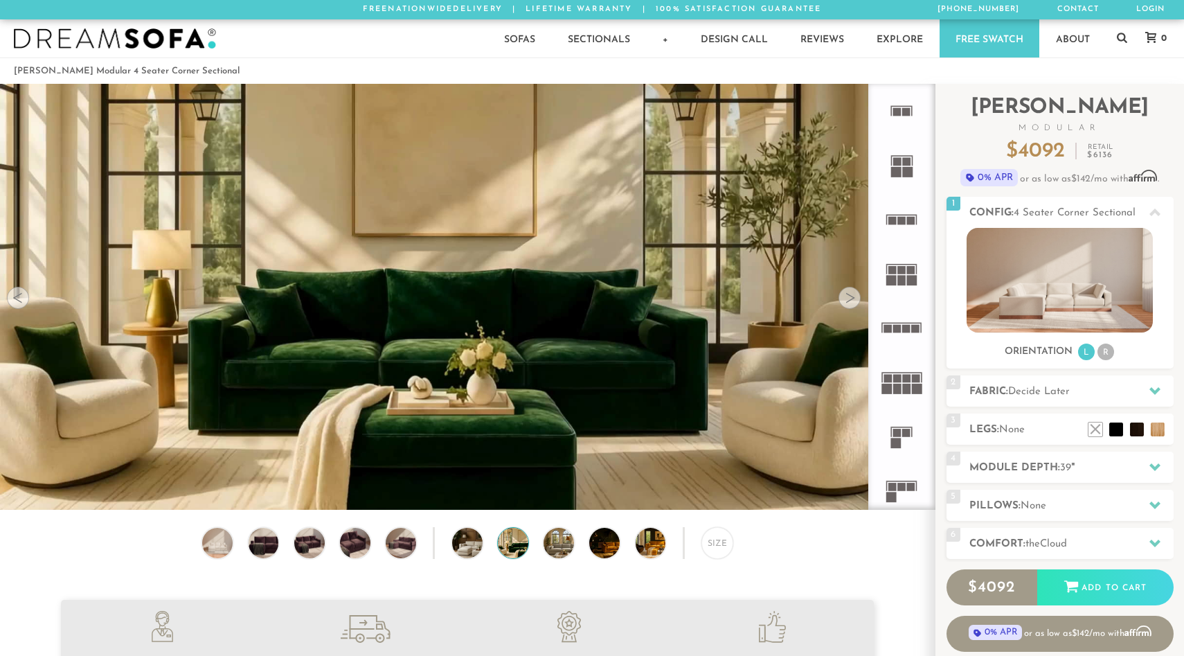
click at [850, 296] on div at bounding box center [849, 298] width 22 height 22
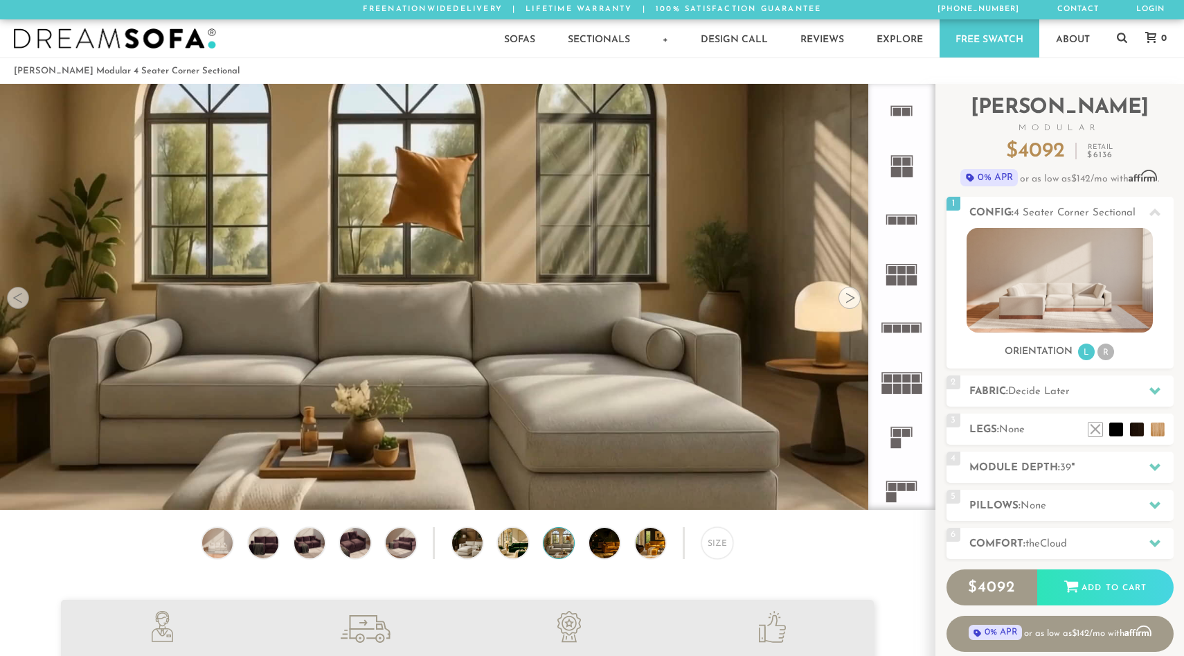
click at [850, 296] on div at bounding box center [849, 298] width 22 height 22
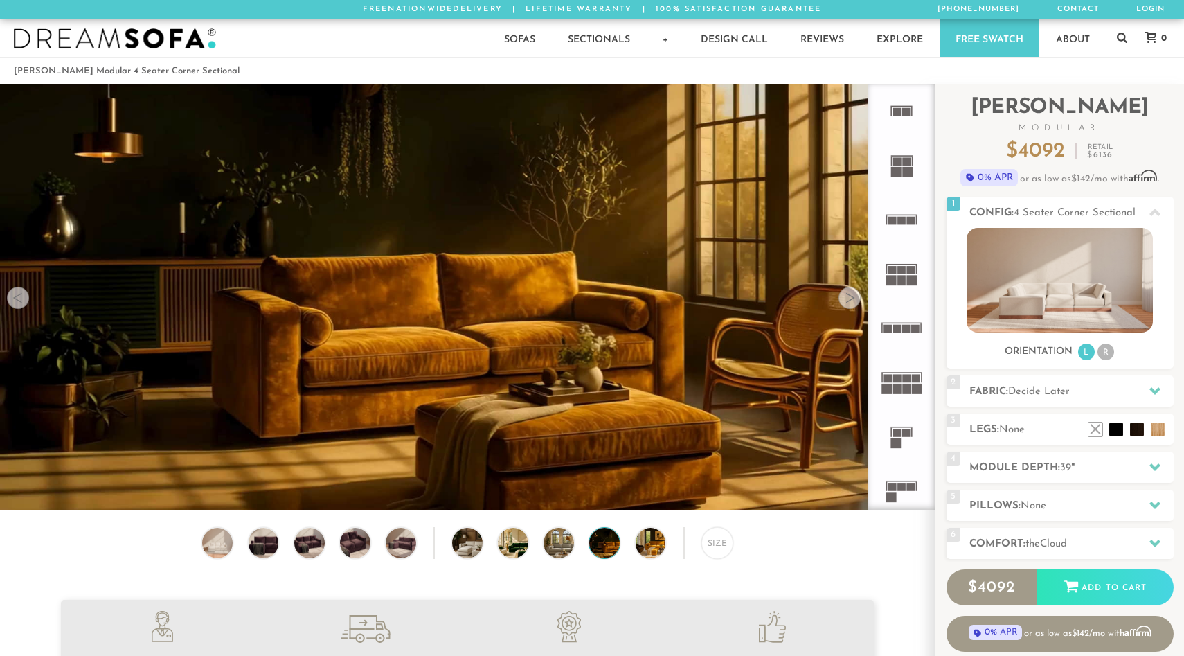
click at [850, 296] on div at bounding box center [849, 298] width 22 height 22
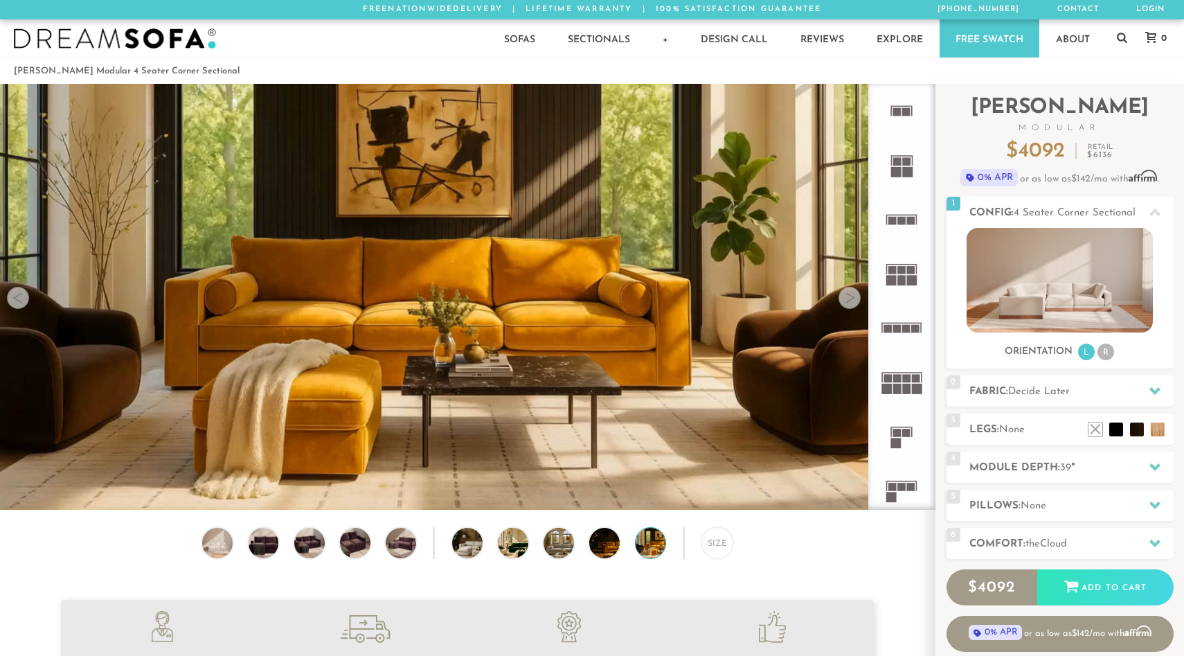
click at [850, 296] on div at bounding box center [849, 298] width 22 height 22
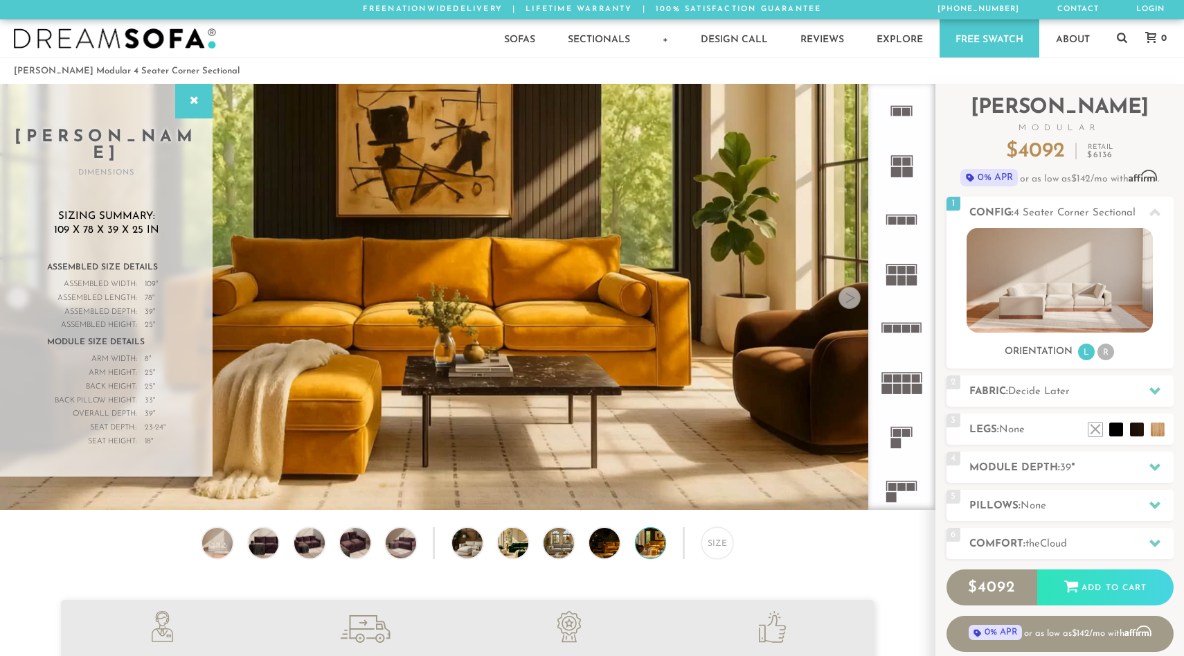
click at [850, 296] on div at bounding box center [849, 298] width 22 height 22
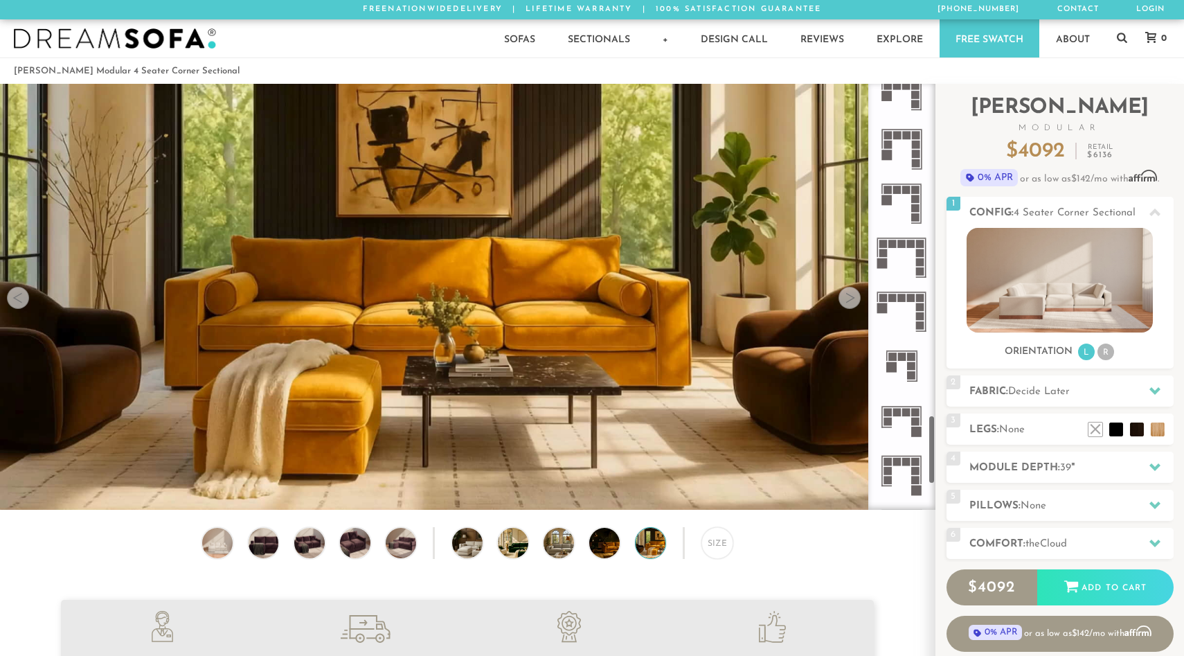
scroll to position [2029, 0]
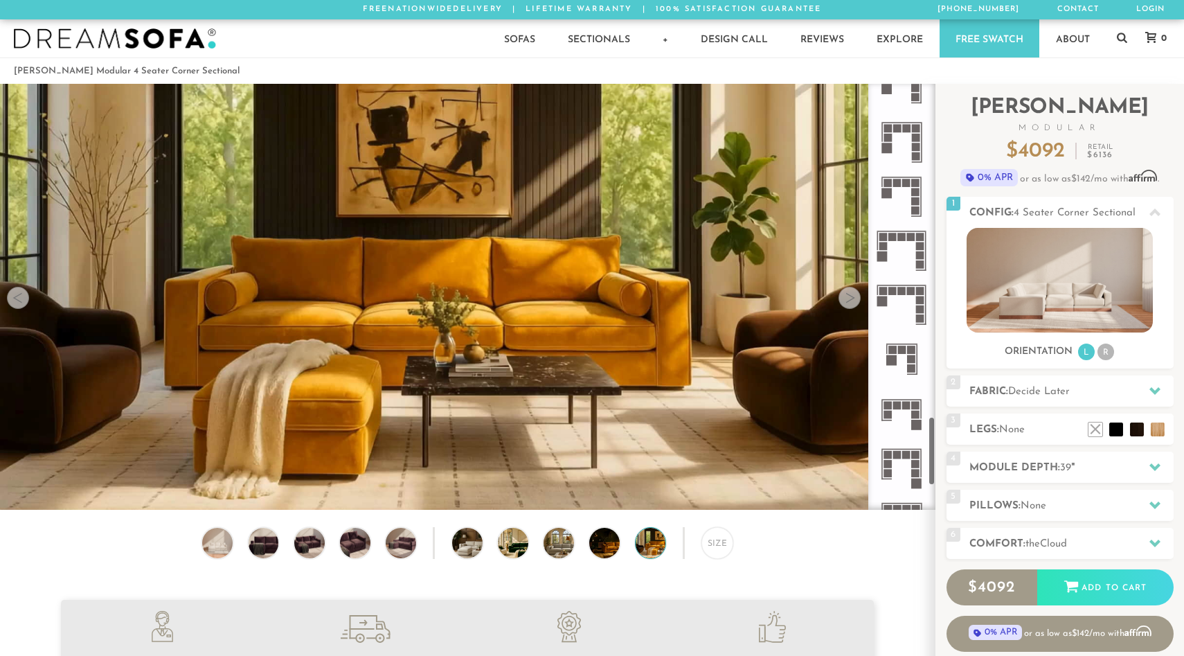
click at [906, 371] on icon at bounding box center [901, 359] width 54 height 54
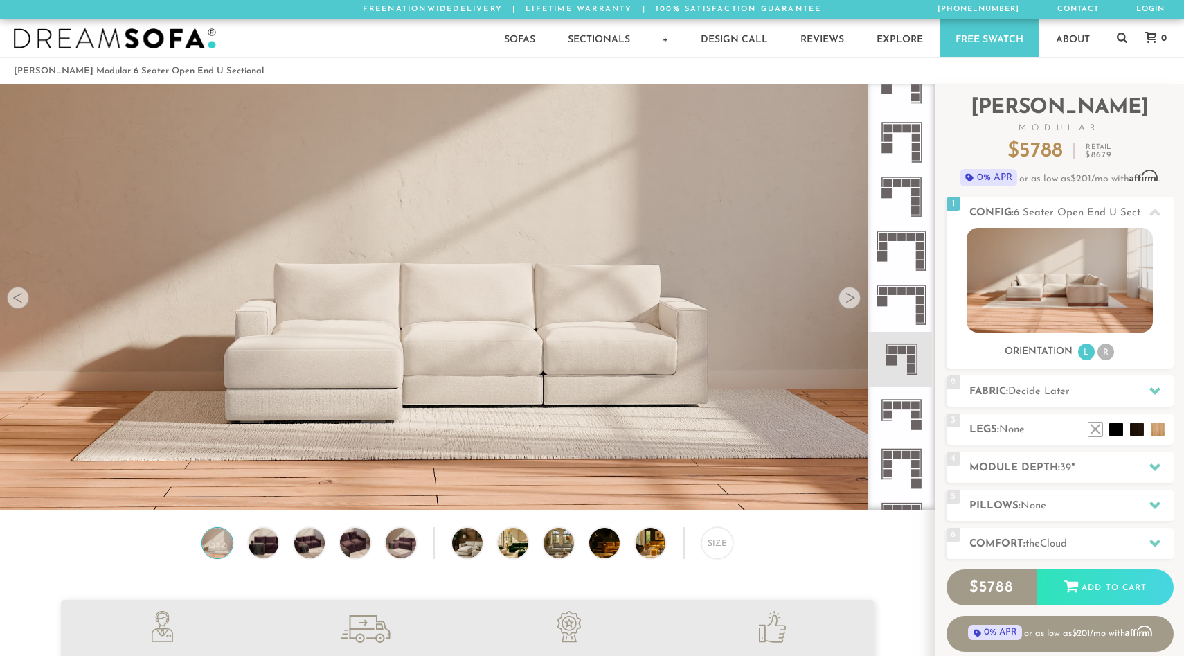
click at [906, 347] on icon at bounding box center [901, 359] width 54 height 54
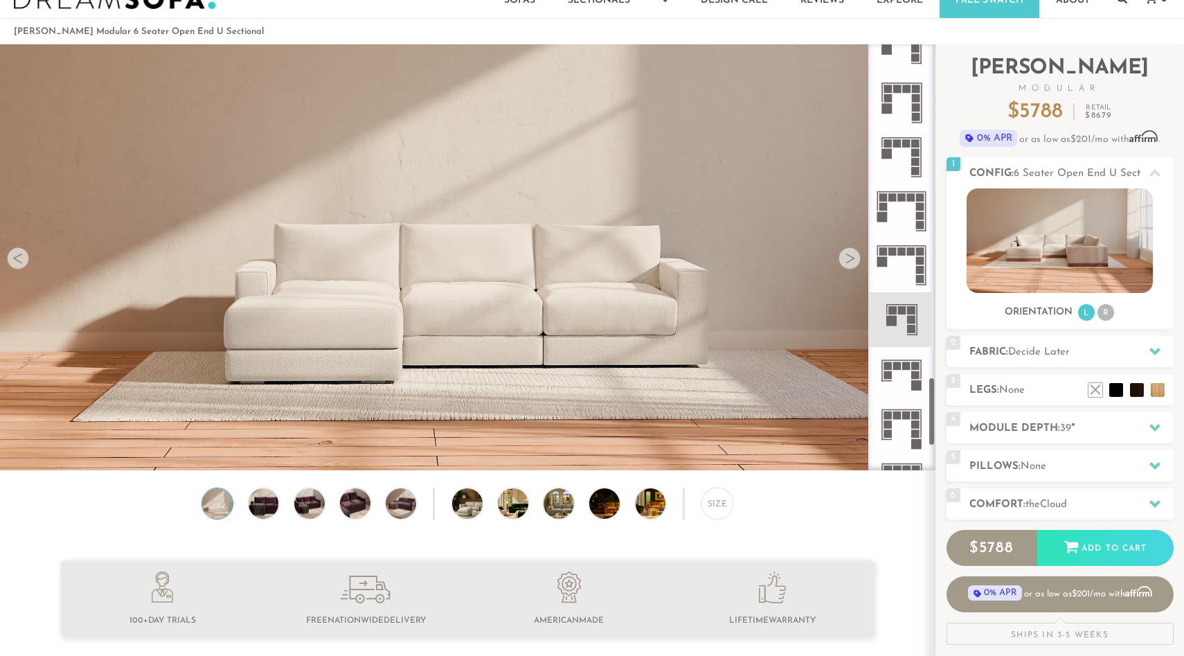
scroll to position [37, 0]
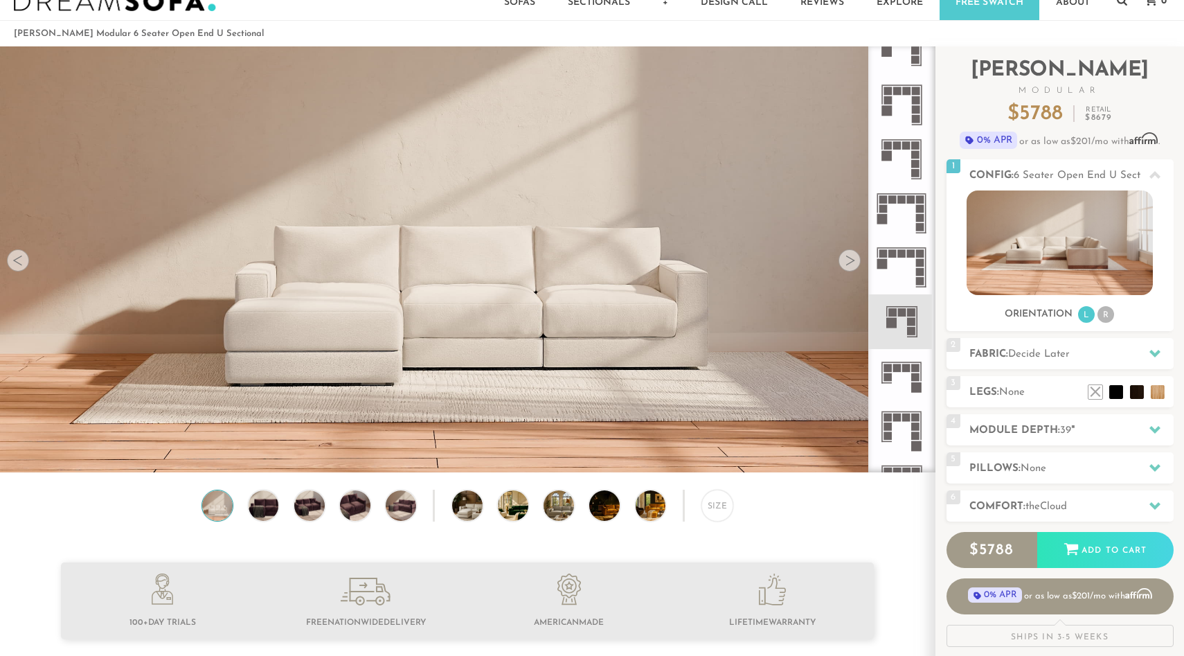
click at [850, 258] on div at bounding box center [849, 260] width 22 height 22
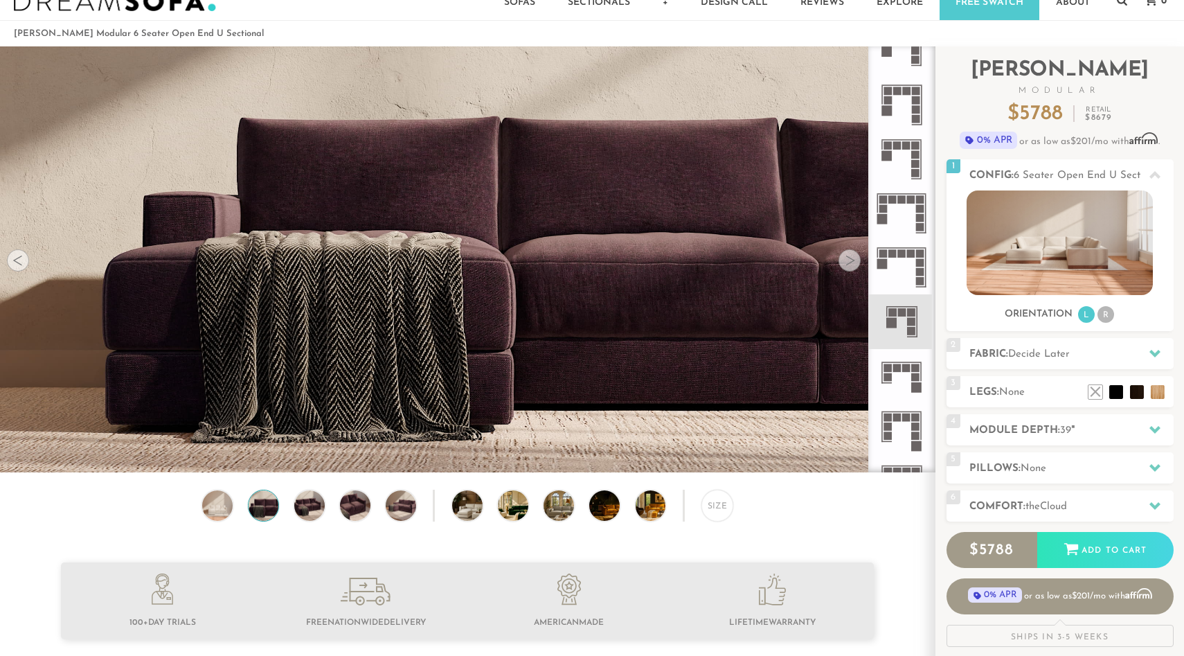
click at [850, 258] on div at bounding box center [849, 260] width 22 height 22
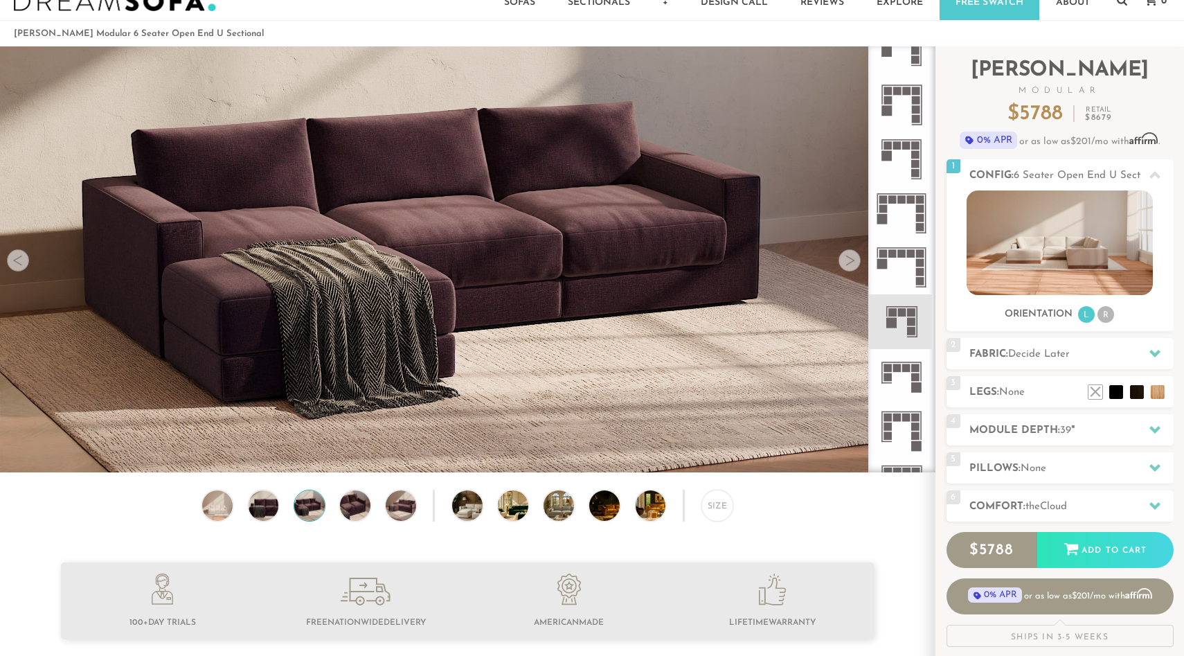
click at [850, 258] on div at bounding box center [849, 260] width 22 height 22
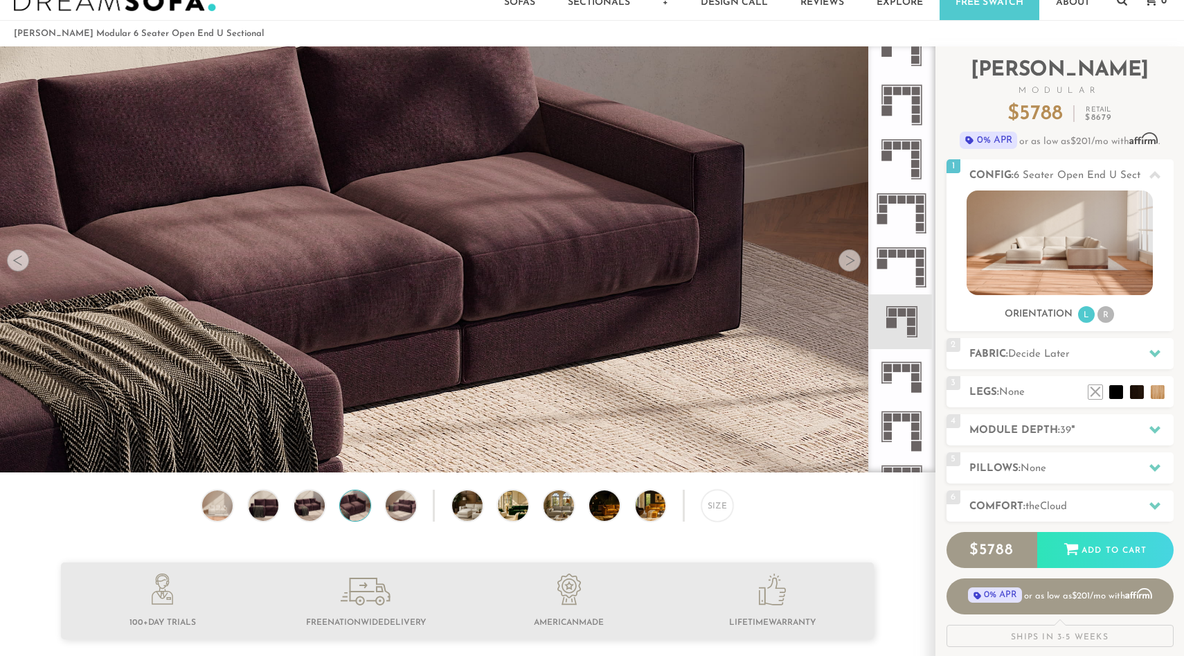
click at [850, 258] on div at bounding box center [849, 260] width 22 height 22
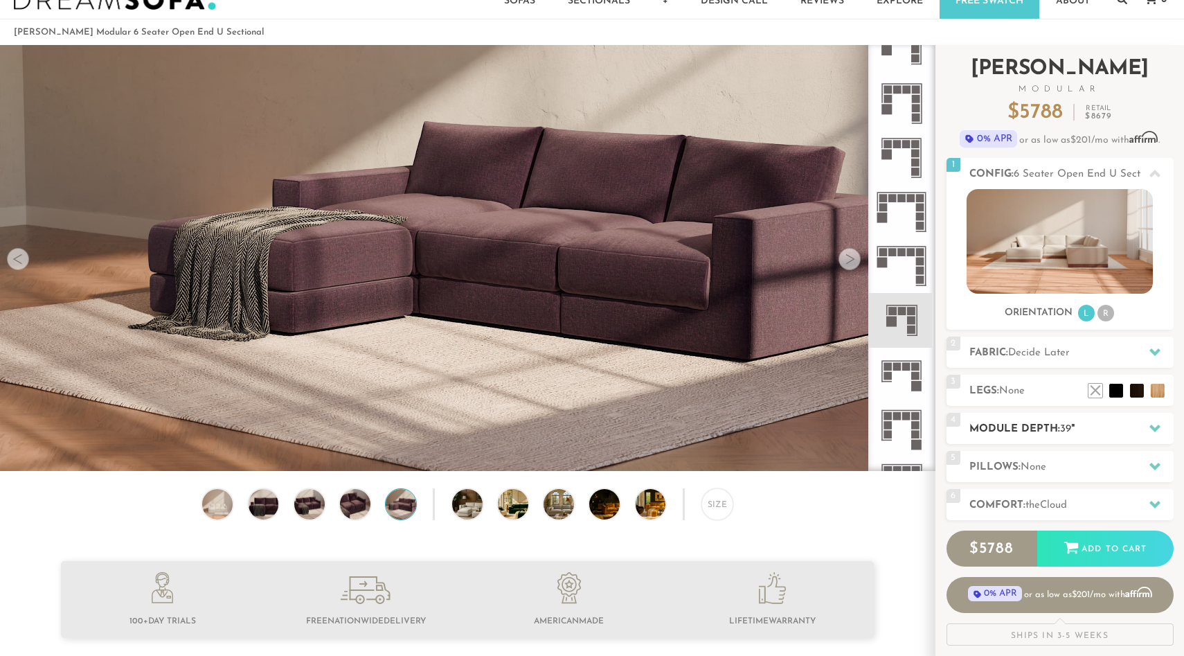
scroll to position [31, 0]
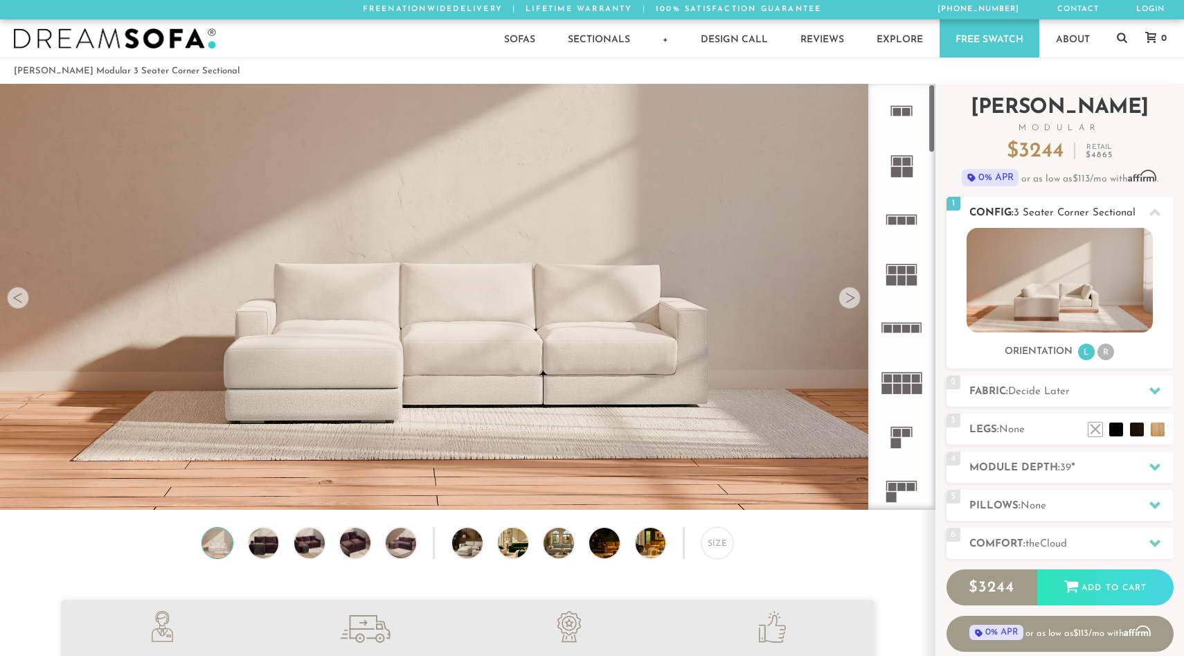
click at [997, 265] on img at bounding box center [1060, 280] width 186 height 105
click at [1101, 350] on li "R" at bounding box center [1105, 351] width 17 height 17
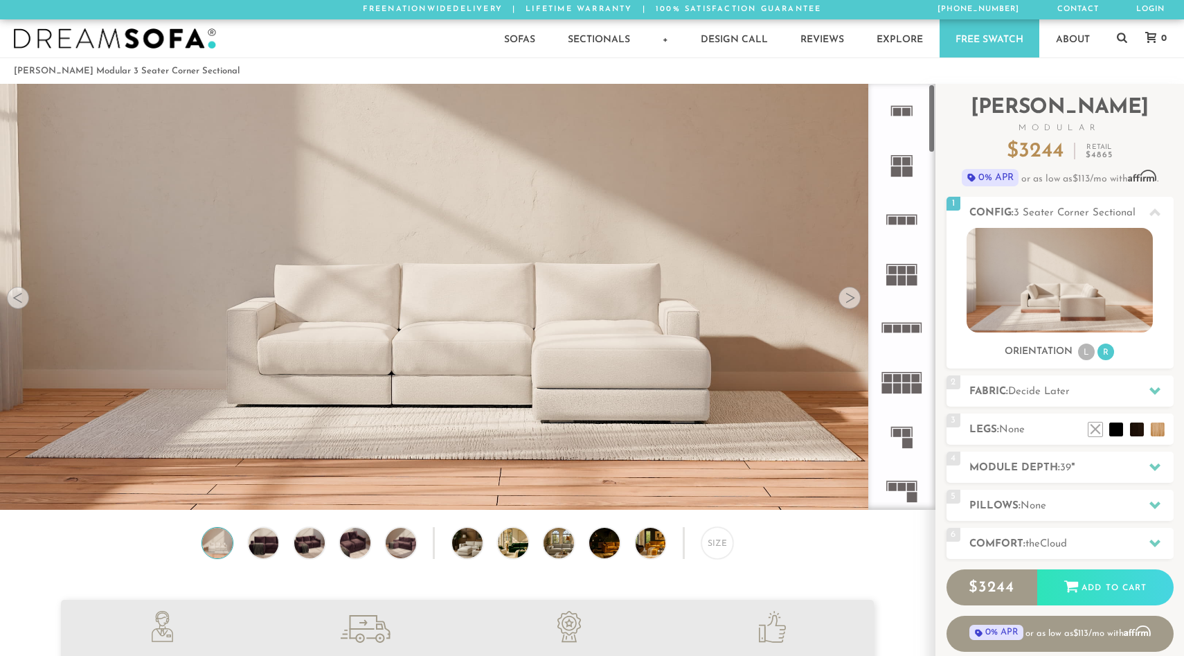
click at [855, 296] on div at bounding box center [849, 298] width 22 height 22
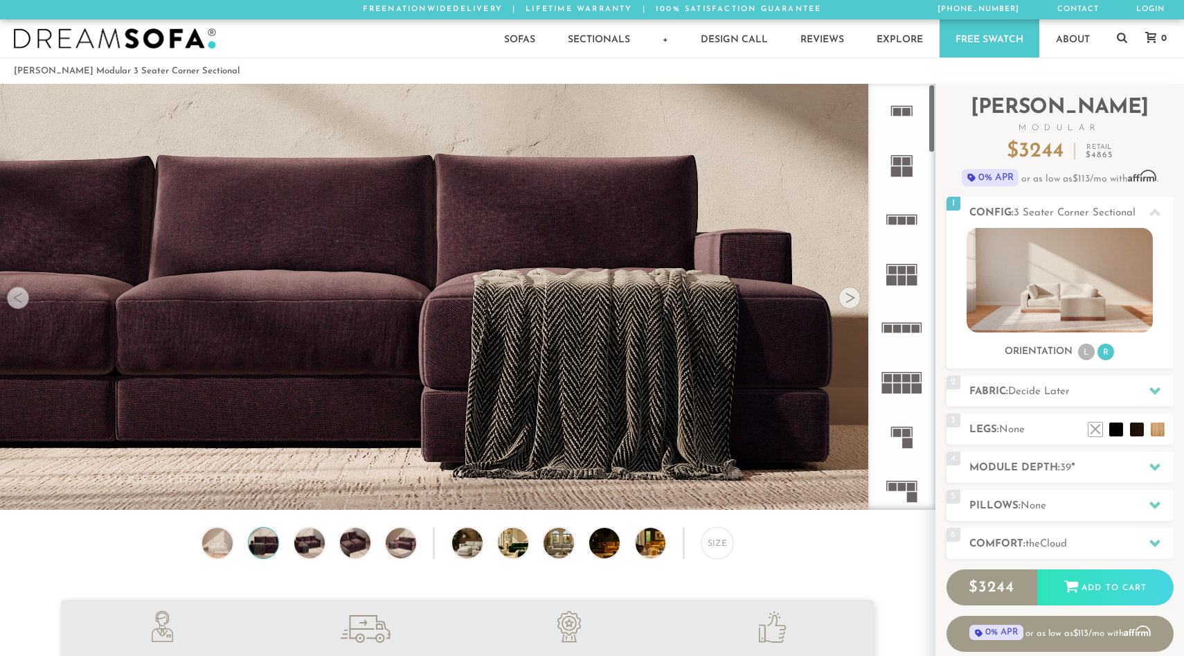
click at [855, 296] on div at bounding box center [849, 298] width 22 height 22
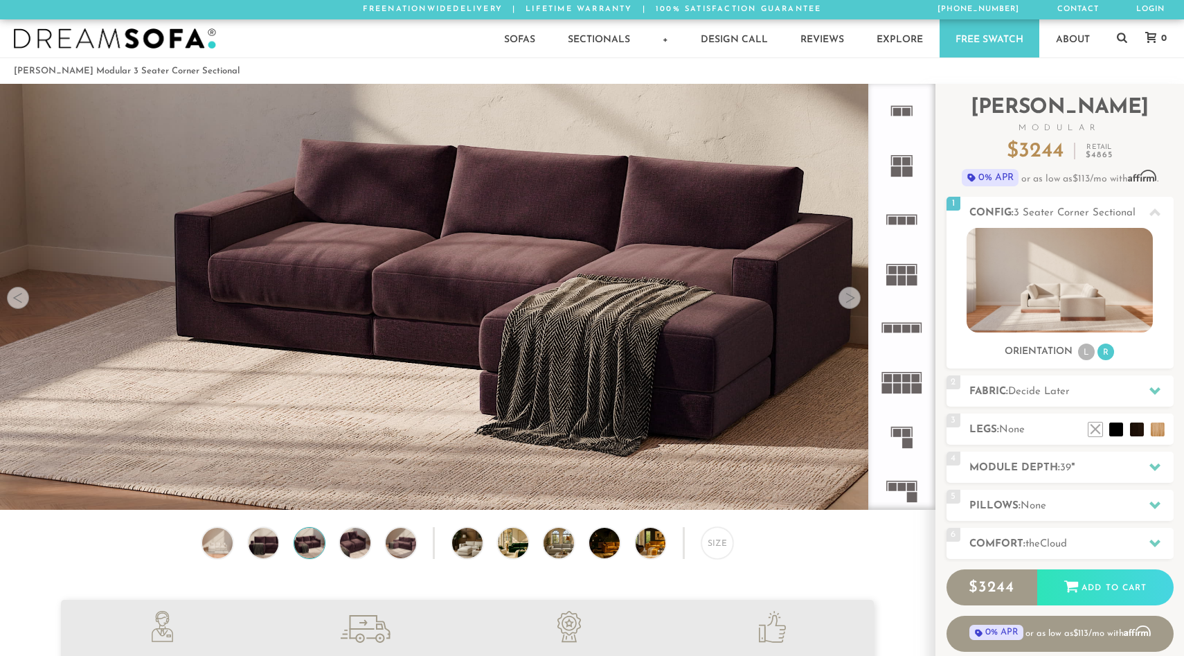
click at [855, 296] on div at bounding box center [849, 298] width 22 height 22
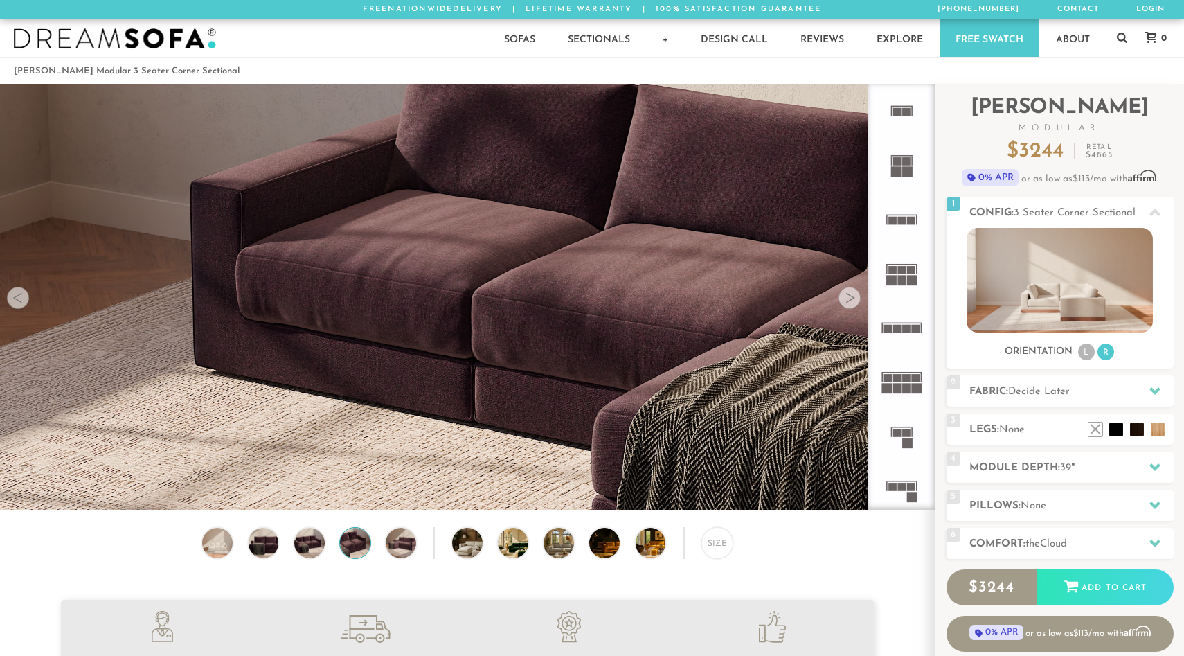
click at [855, 296] on div at bounding box center [849, 298] width 22 height 22
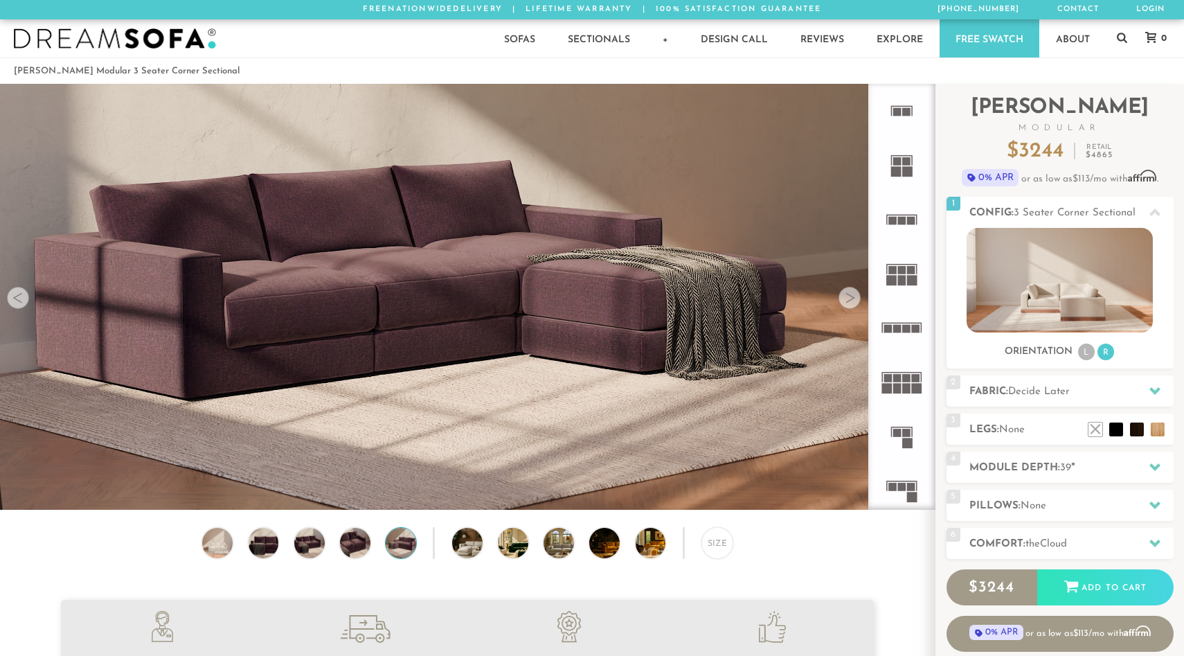
click at [855, 296] on div at bounding box center [849, 298] width 22 height 22
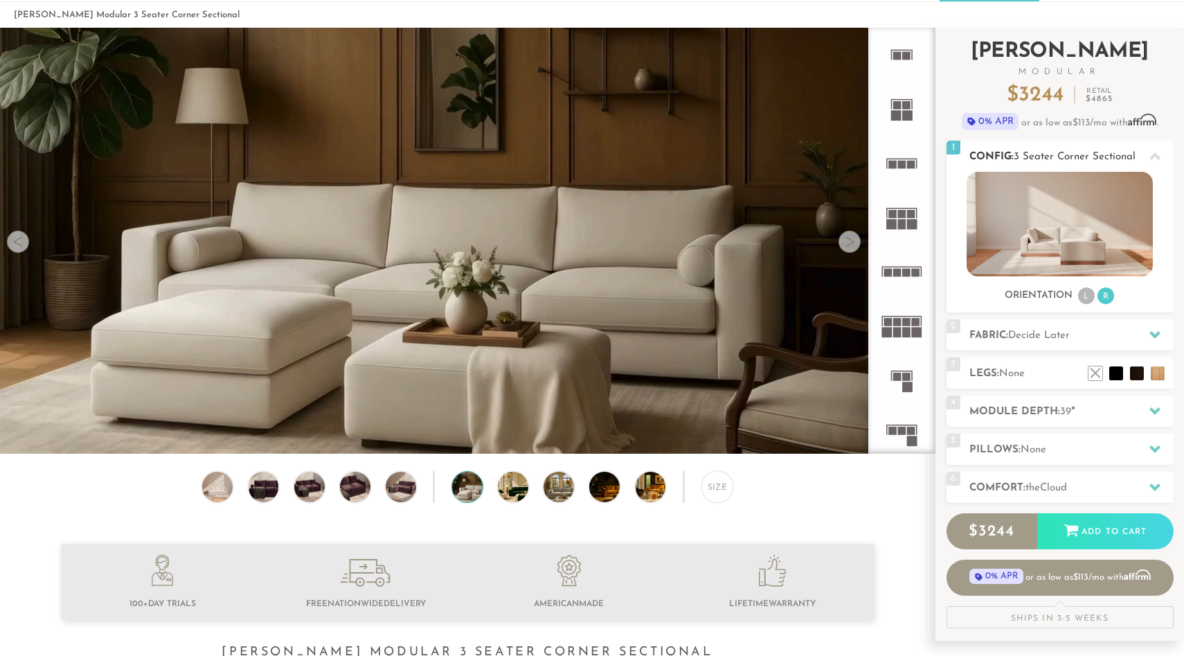
scroll to position [70, 0]
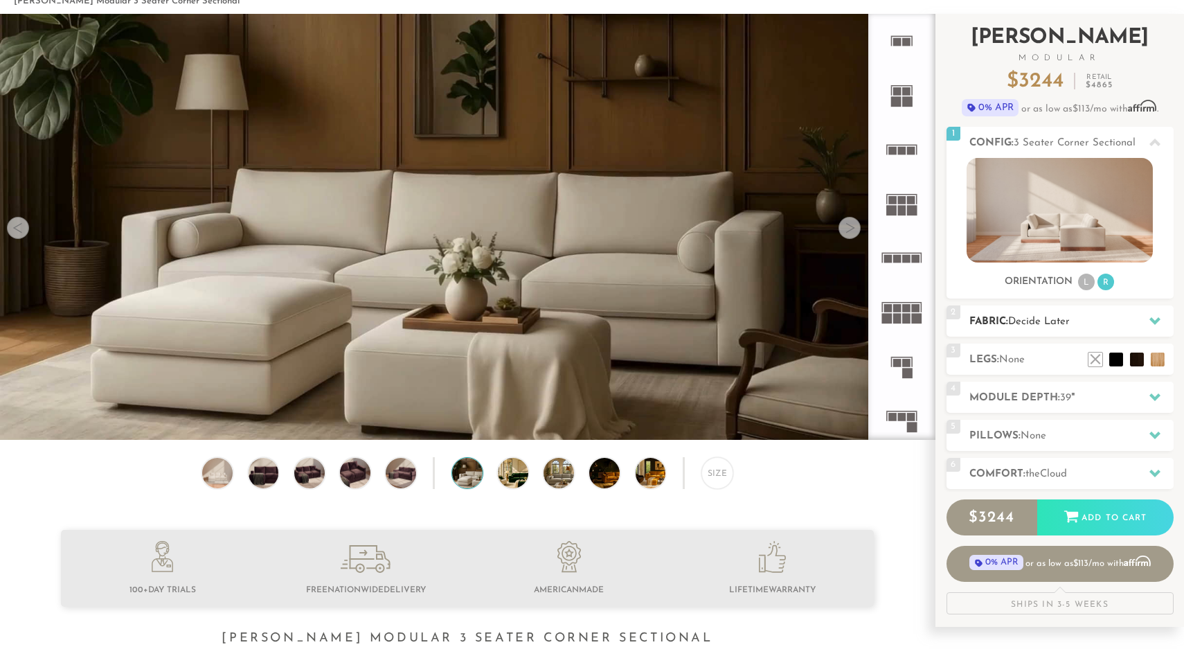
click at [1152, 322] on icon at bounding box center [1154, 321] width 11 height 8
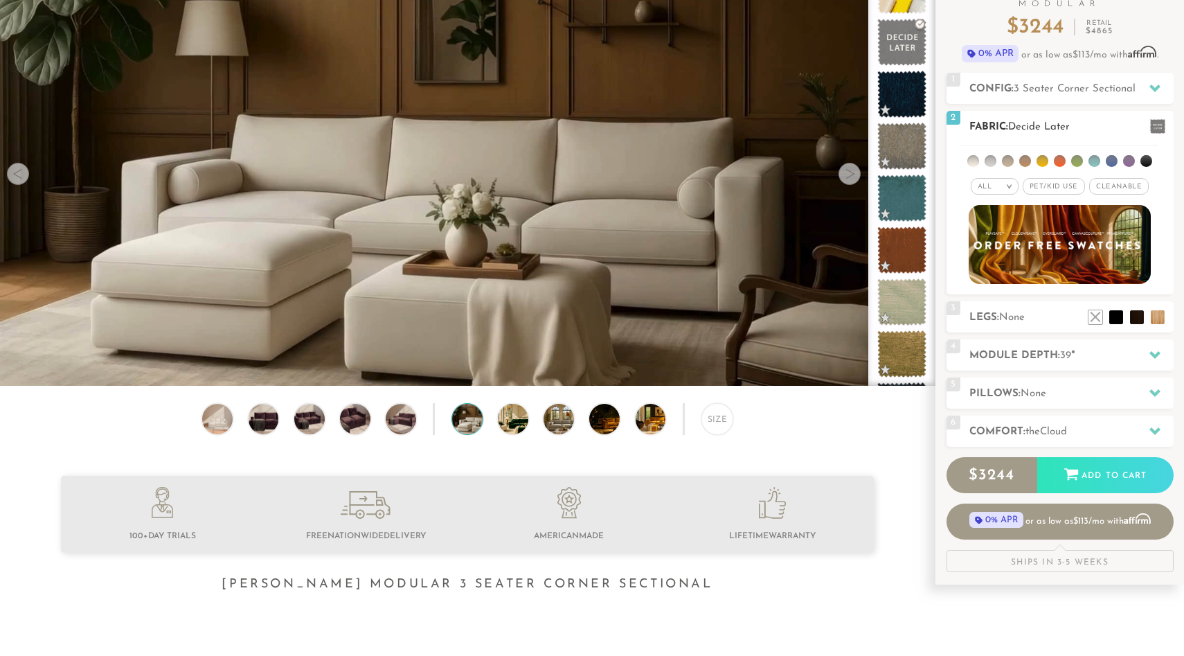
scroll to position [134, 0]
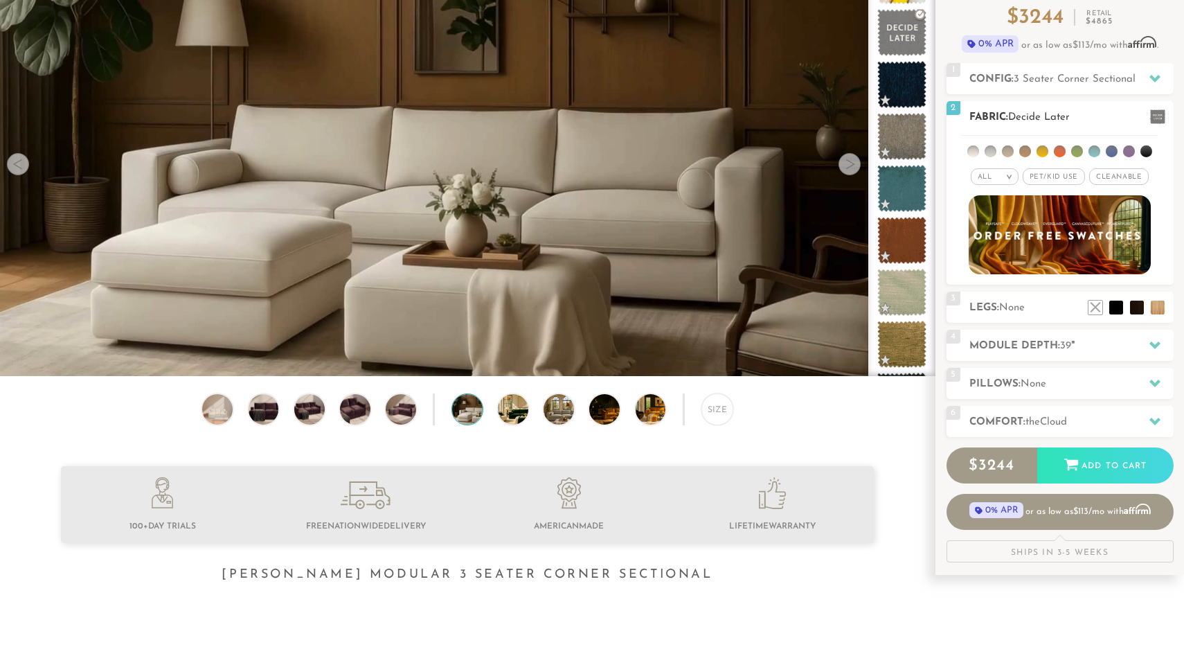
click at [1052, 224] on img at bounding box center [1060, 234] width 200 height 87
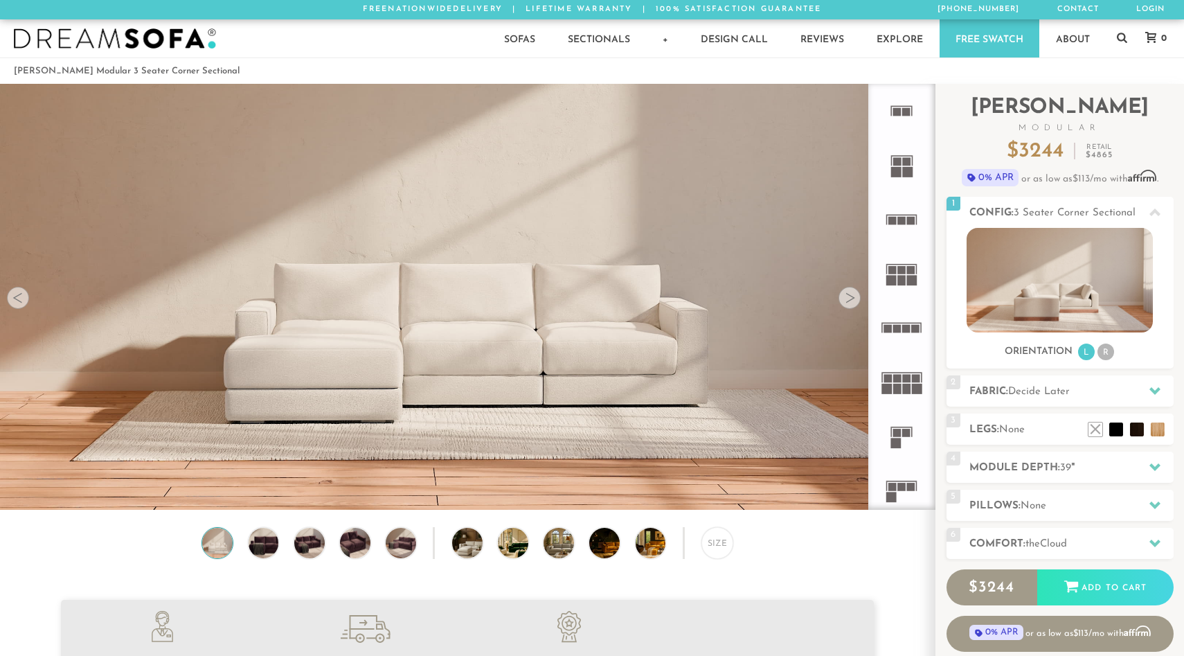
click at [846, 295] on div at bounding box center [849, 298] width 22 height 22
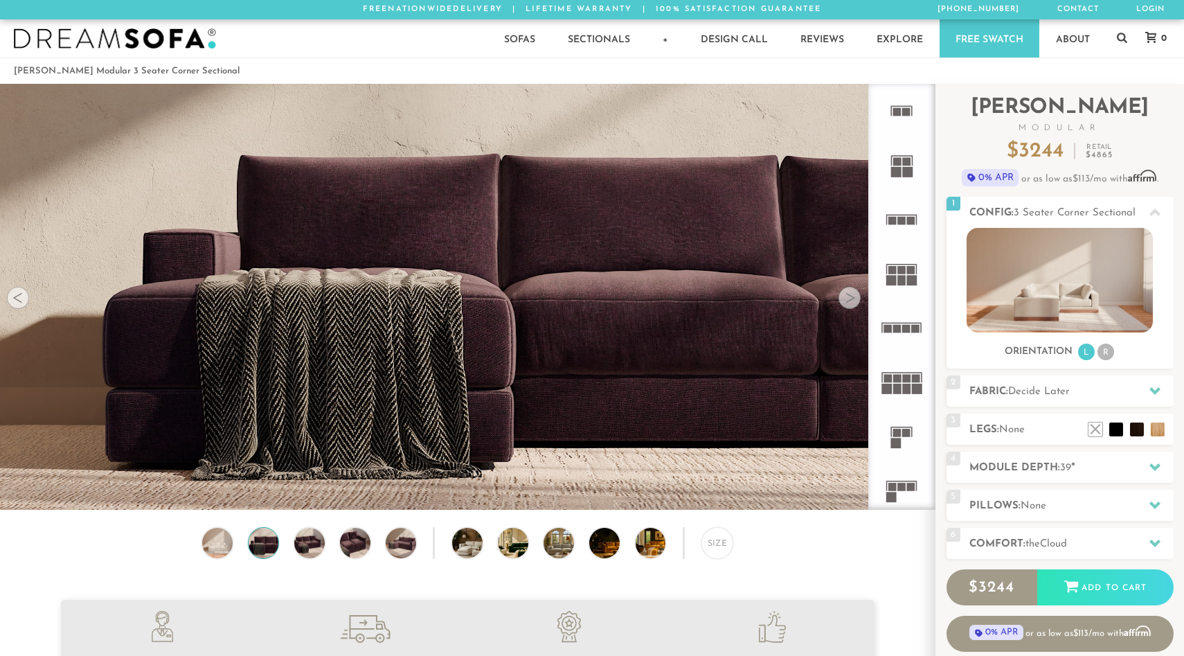
click at [846, 295] on div at bounding box center [849, 298] width 22 height 22
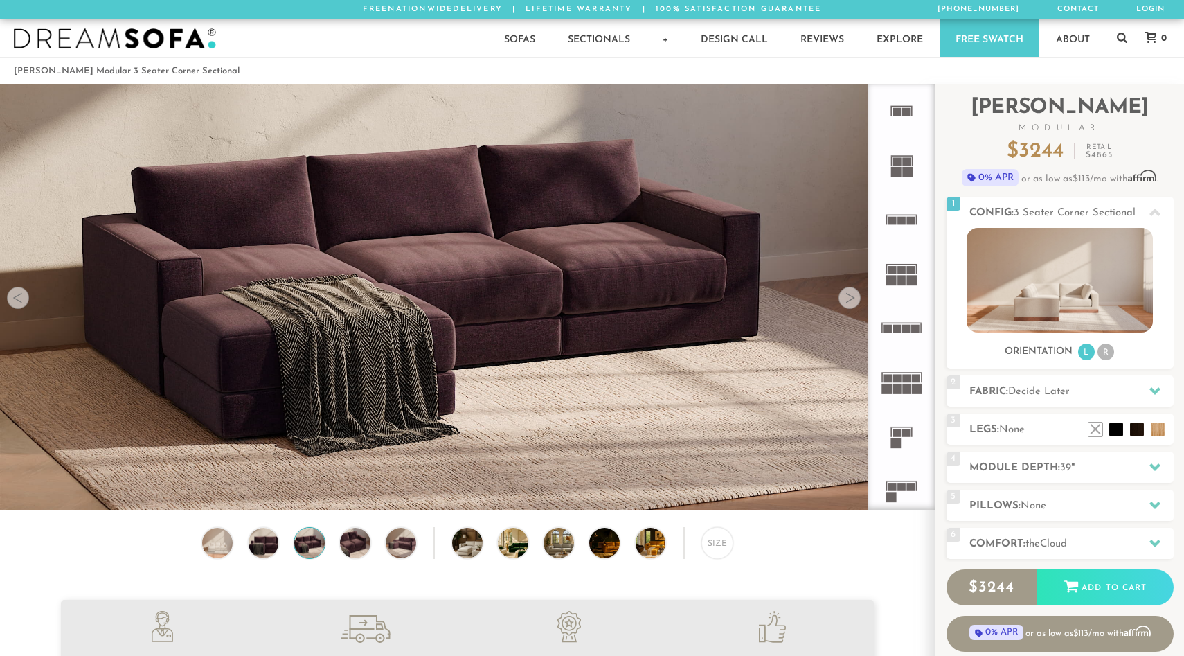
click at [846, 295] on div at bounding box center [849, 298] width 22 height 22
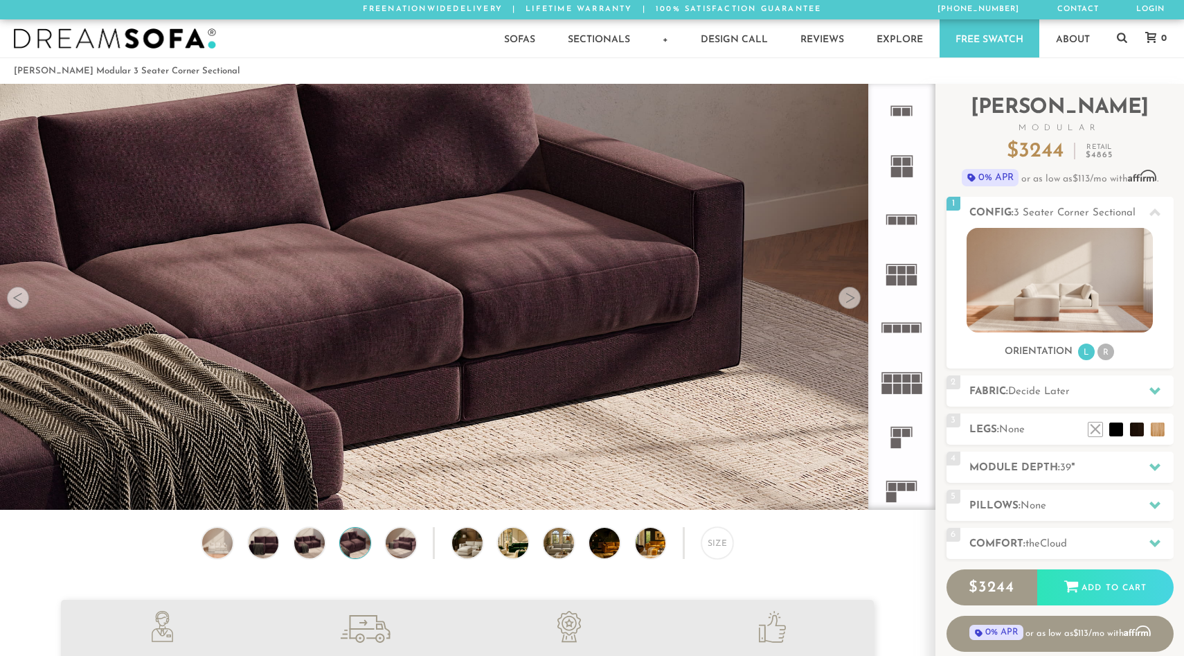
click at [846, 295] on div at bounding box center [849, 298] width 22 height 22
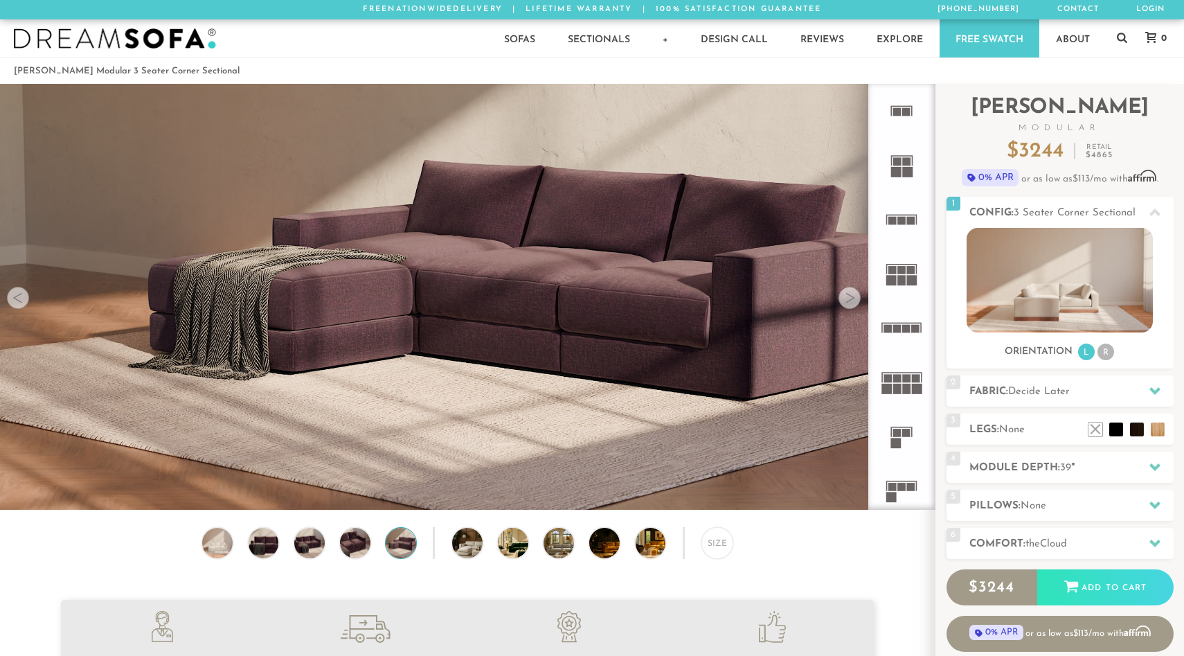
click at [846, 295] on div at bounding box center [849, 298] width 22 height 22
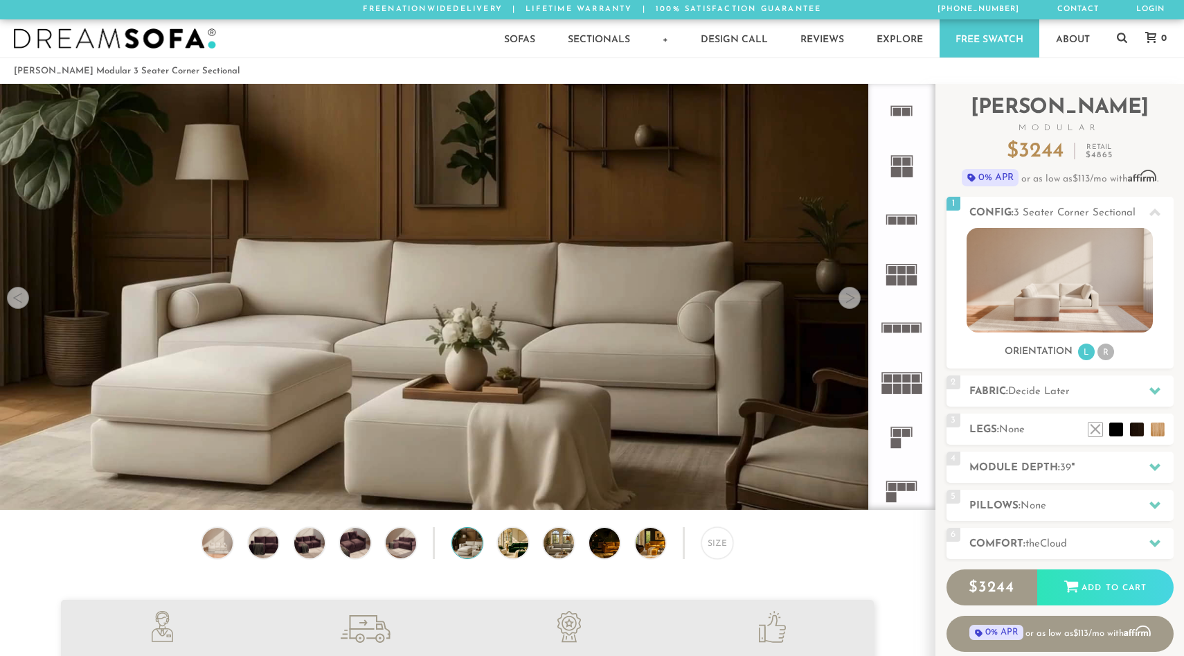
click at [846, 295] on div at bounding box center [849, 298] width 22 height 22
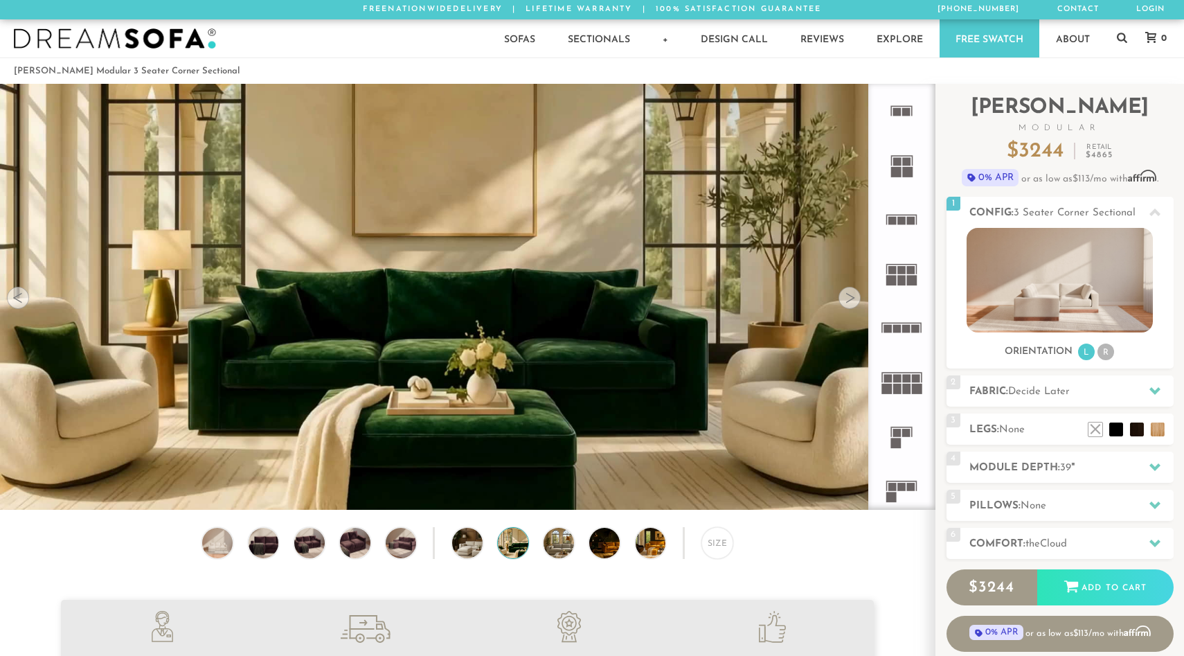
click at [844, 296] on div at bounding box center [849, 298] width 22 height 22
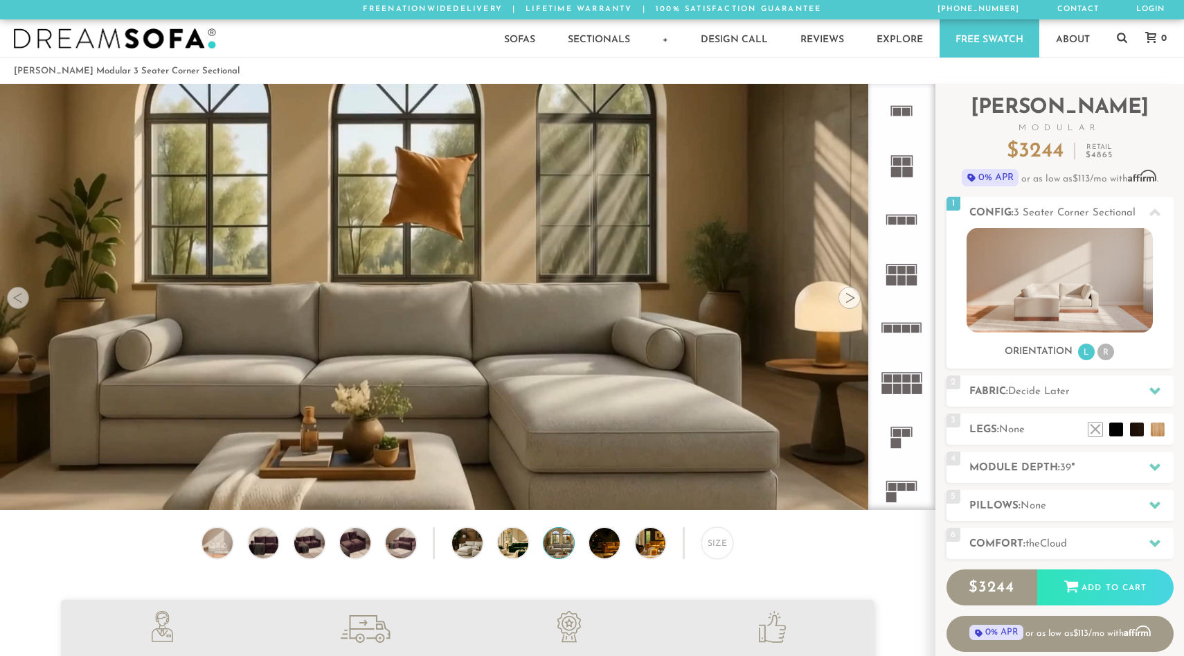
click at [844, 296] on div at bounding box center [849, 298] width 22 height 22
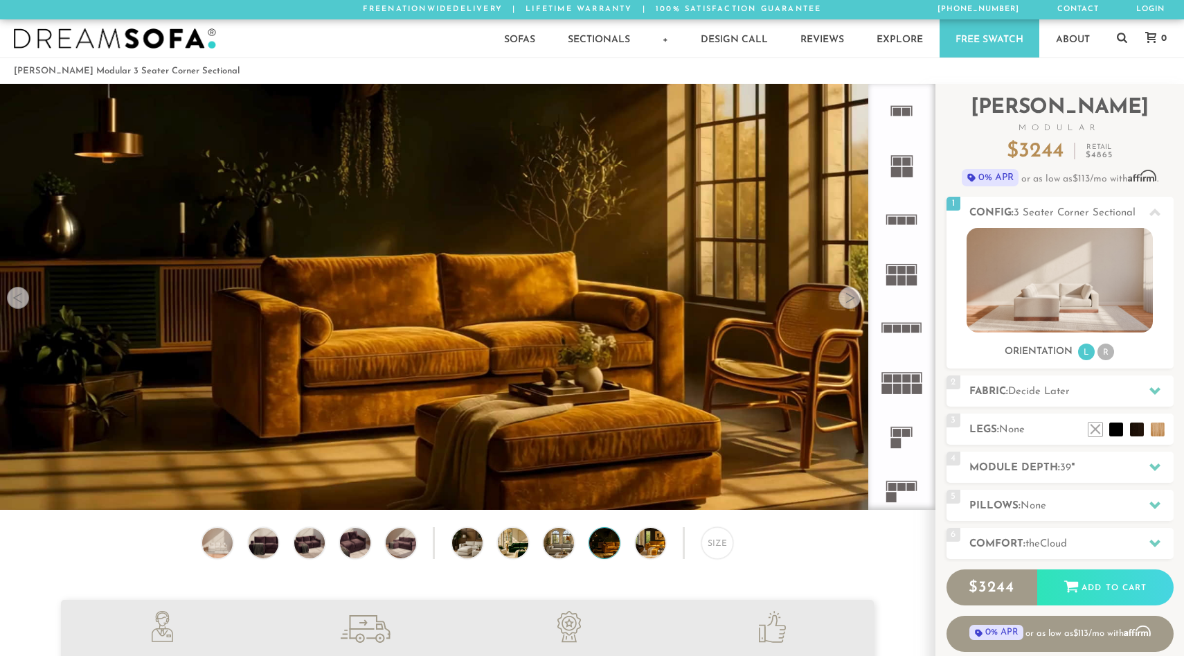
click at [853, 300] on div at bounding box center [849, 298] width 22 height 22
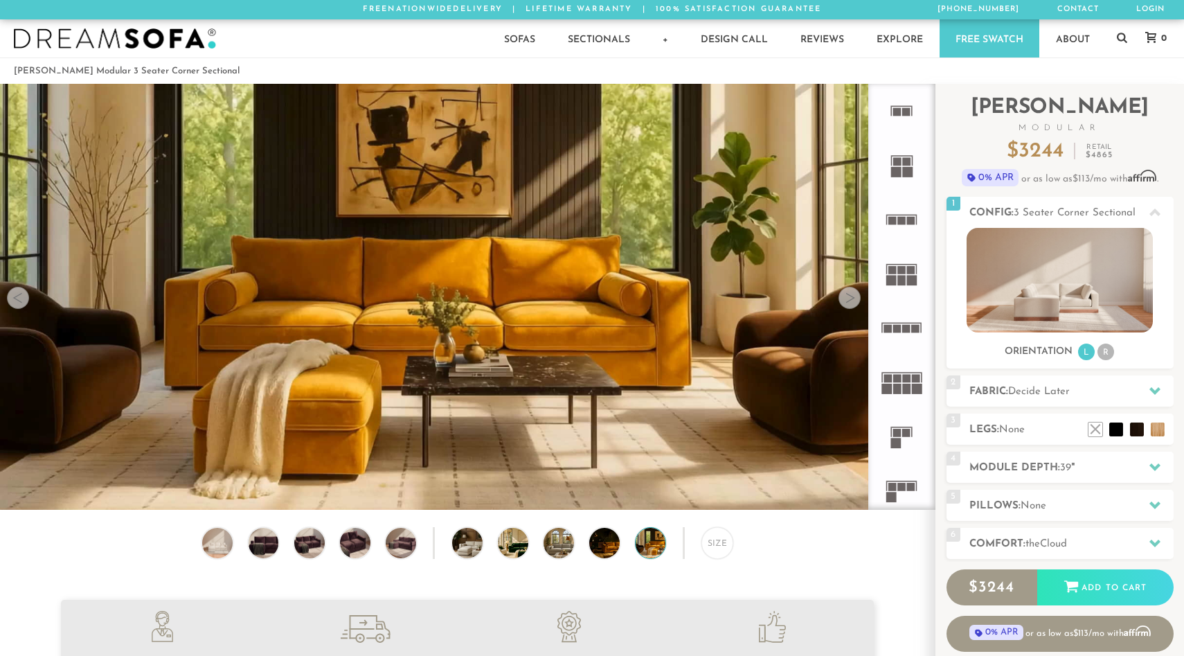
click at [853, 300] on div at bounding box center [849, 298] width 22 height 22
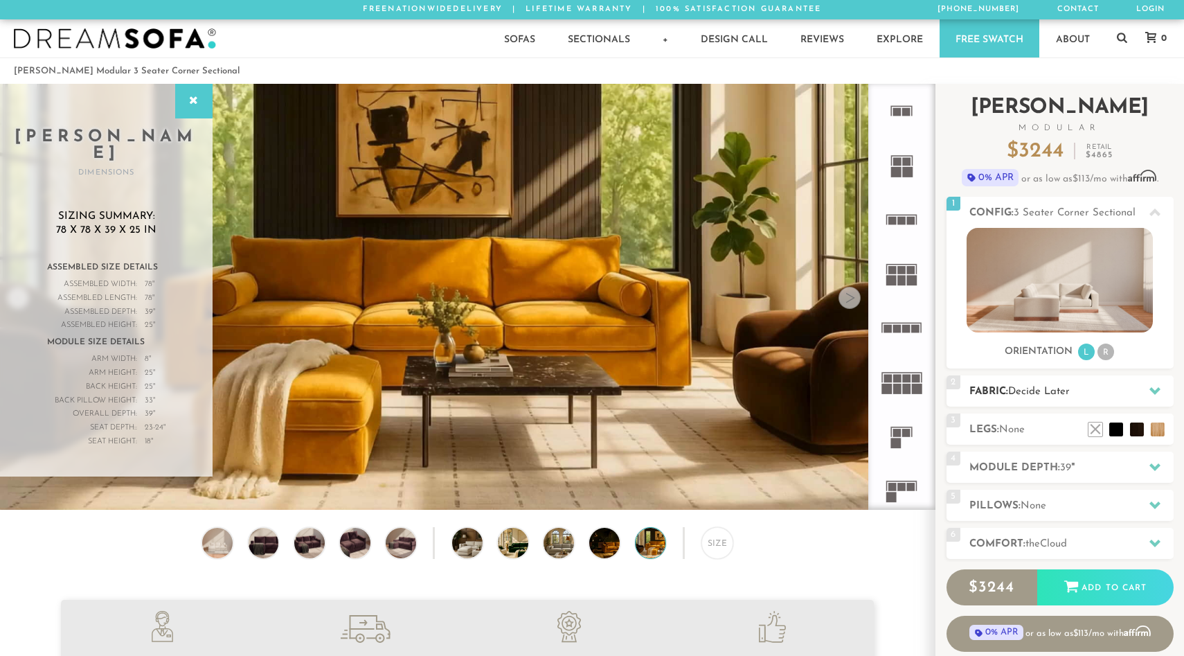
click at [1158, 384] on div at bounding box center [1154, 391] width 29 height 28
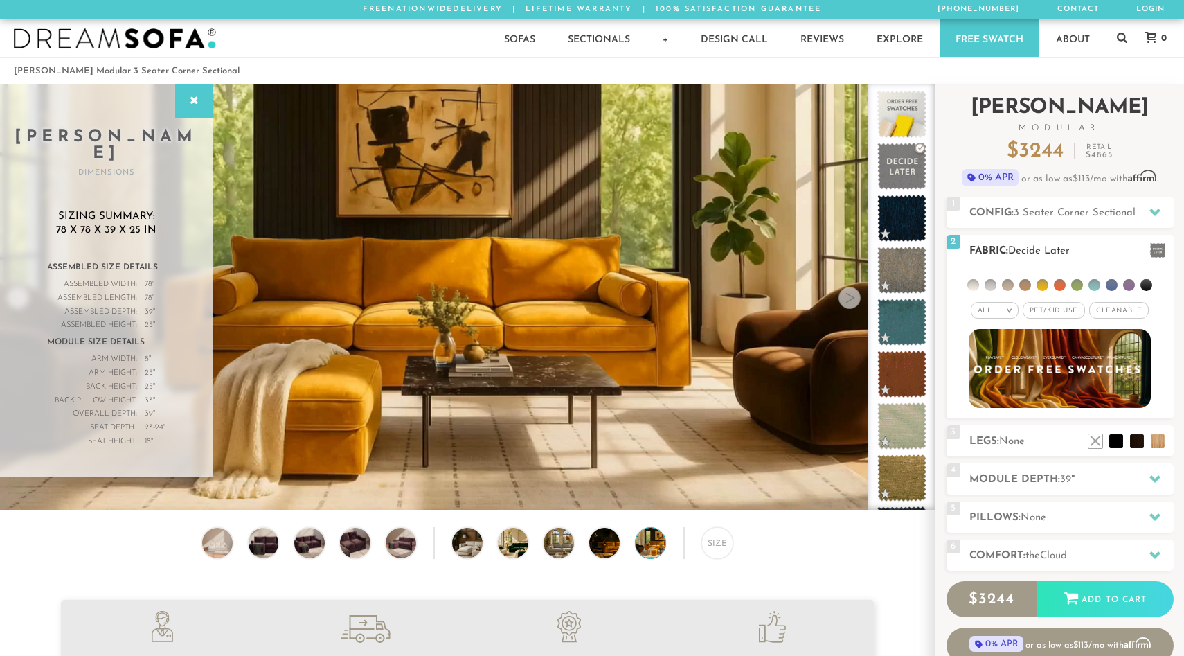
click at [1022, 363] on img at bounding box center [1060, 368] width 200 height 87
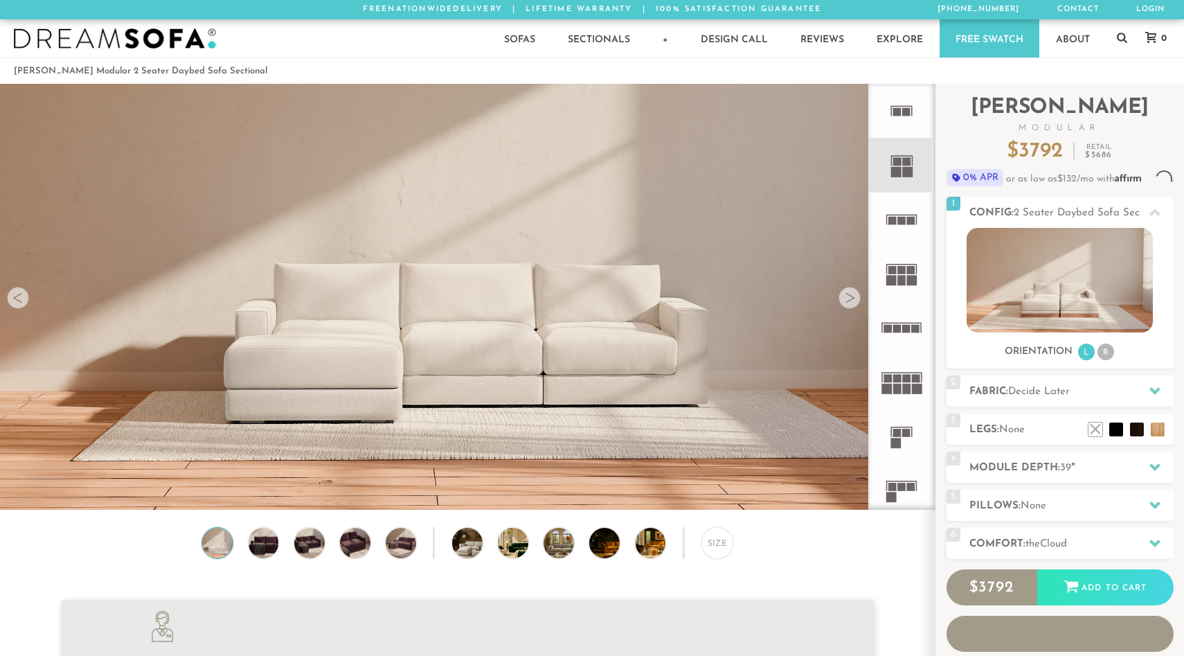
scroll to position [15767, 1184]
click at [851, 297] on div at bounding box center [849, 298] width 22 height 22
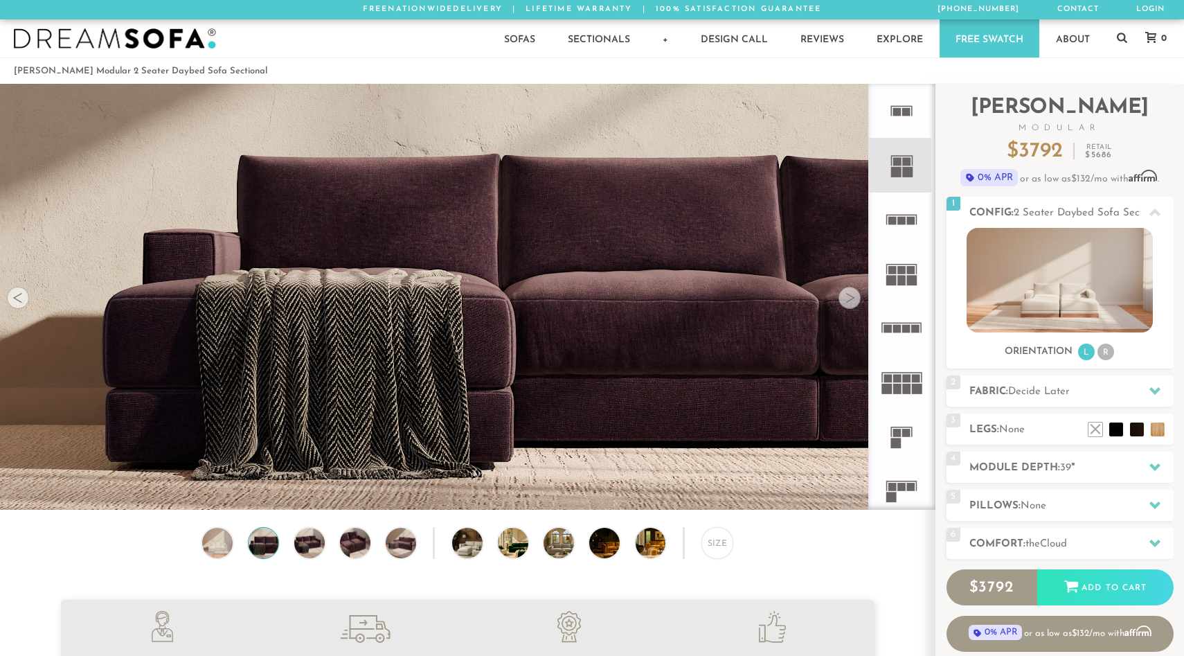
click at [851, 297] on div at bounding box center [849, 298] width 22 height 22
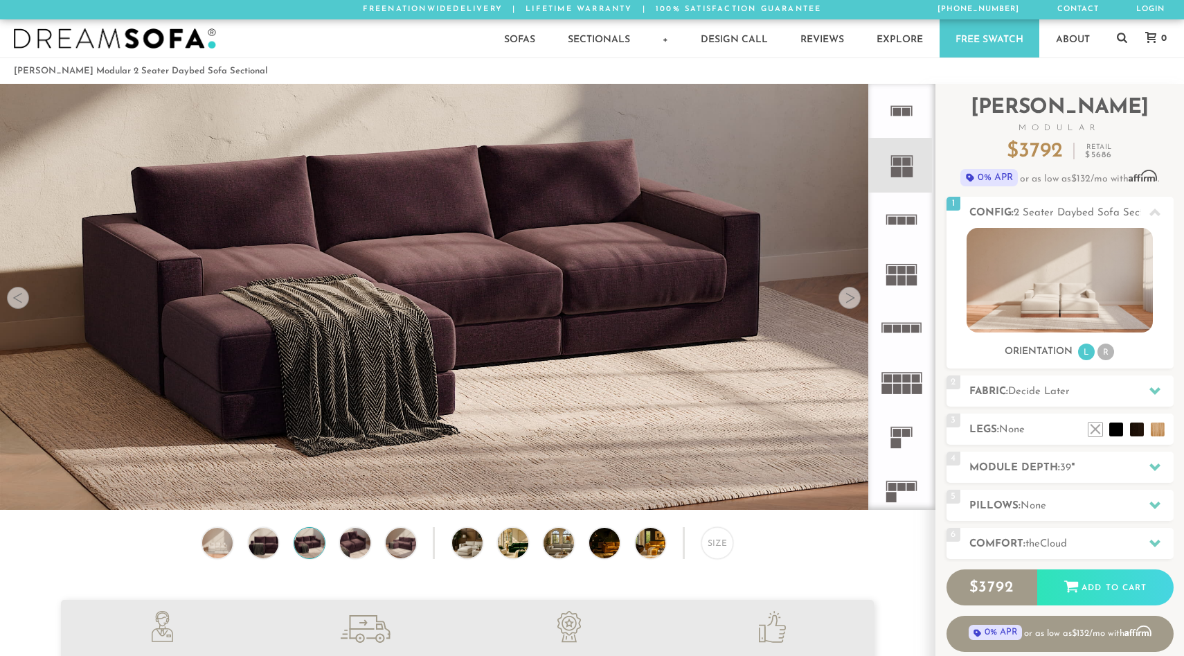
click at [851, 297] on div at bounding box center [849, 298] width 22 height 22
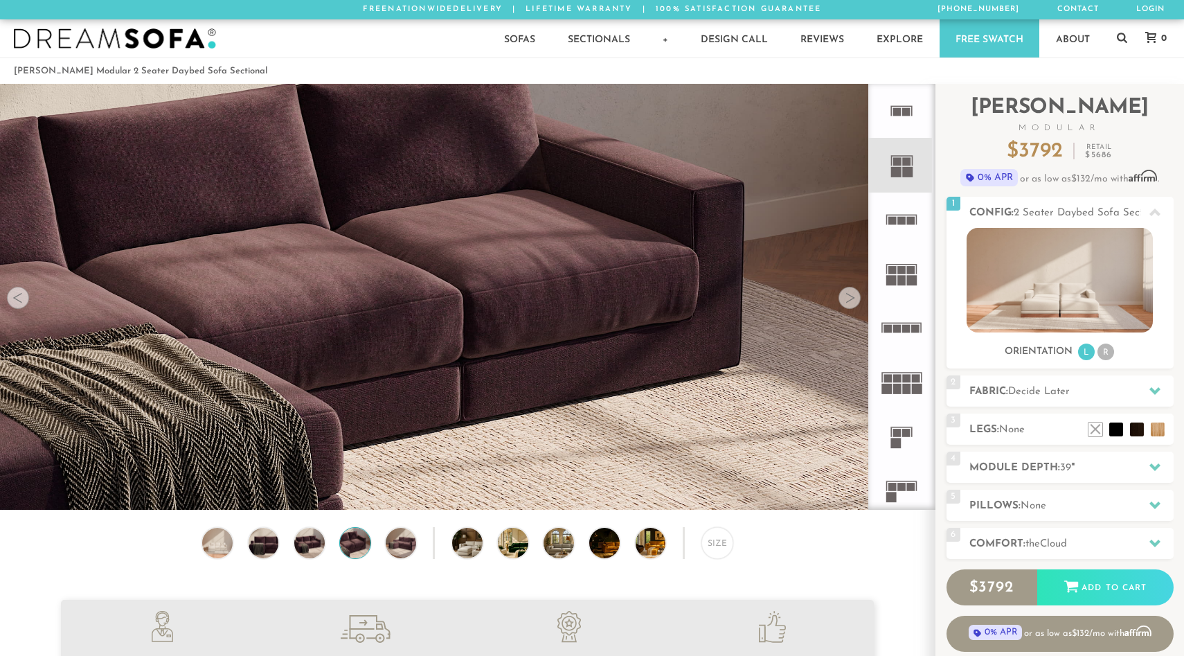
click at [851, 297] on div at bounding box center [849, 298] width 22 height 22
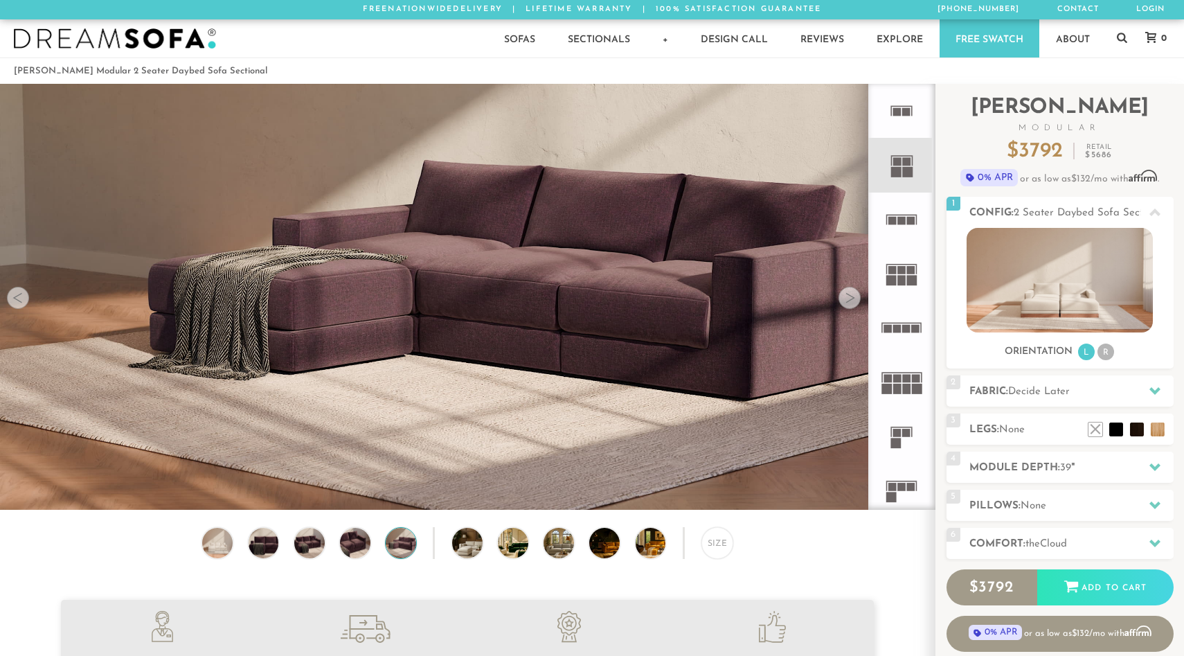
click at [851, 297] on div at bounding box center [849, 298] width 22 height 22
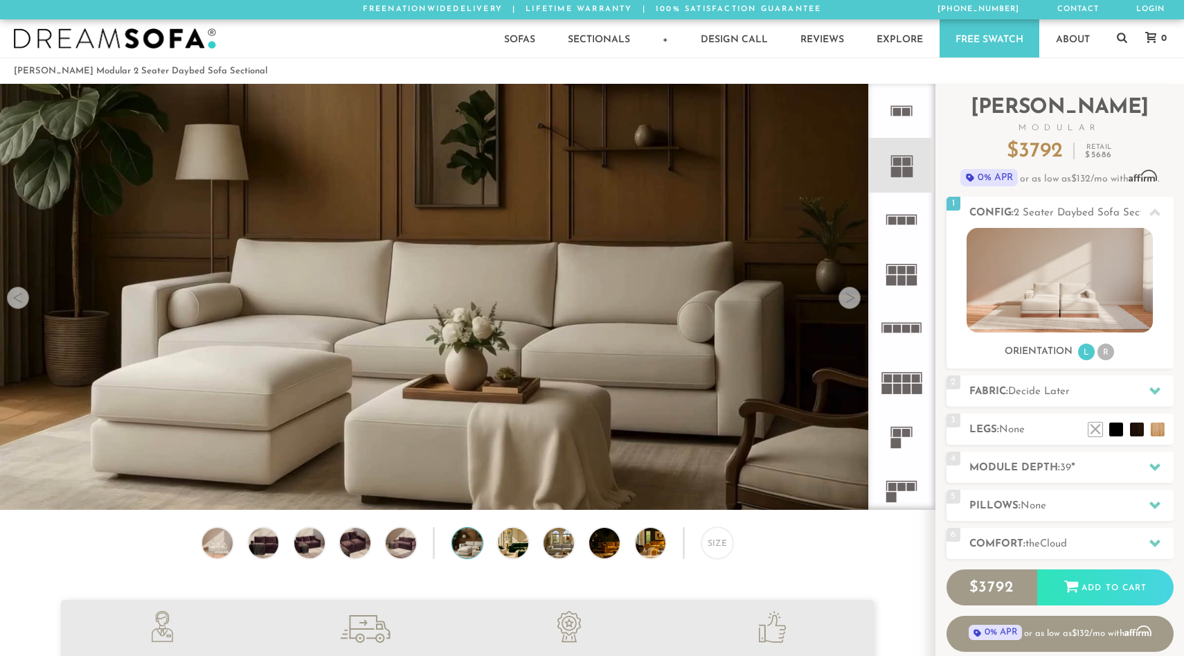
click at [851, 297] on div at bounding box center [849, 298] width 22 height 22
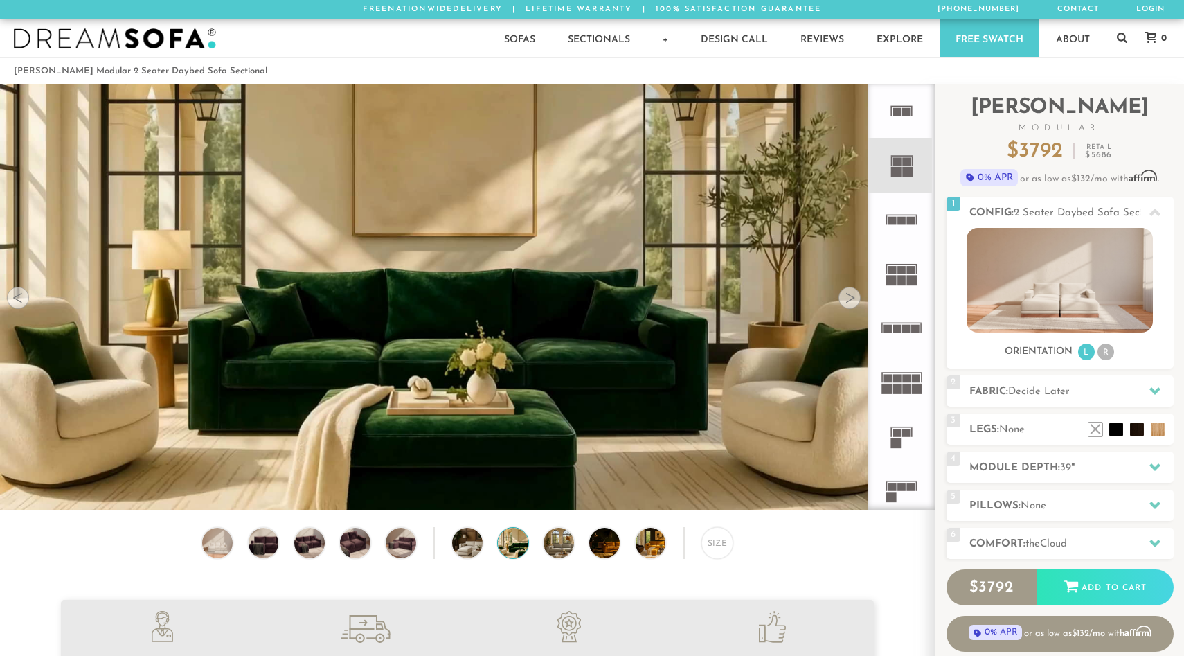
click at [851, 297] on div at bounding box center [849, 298] width 22 height 22
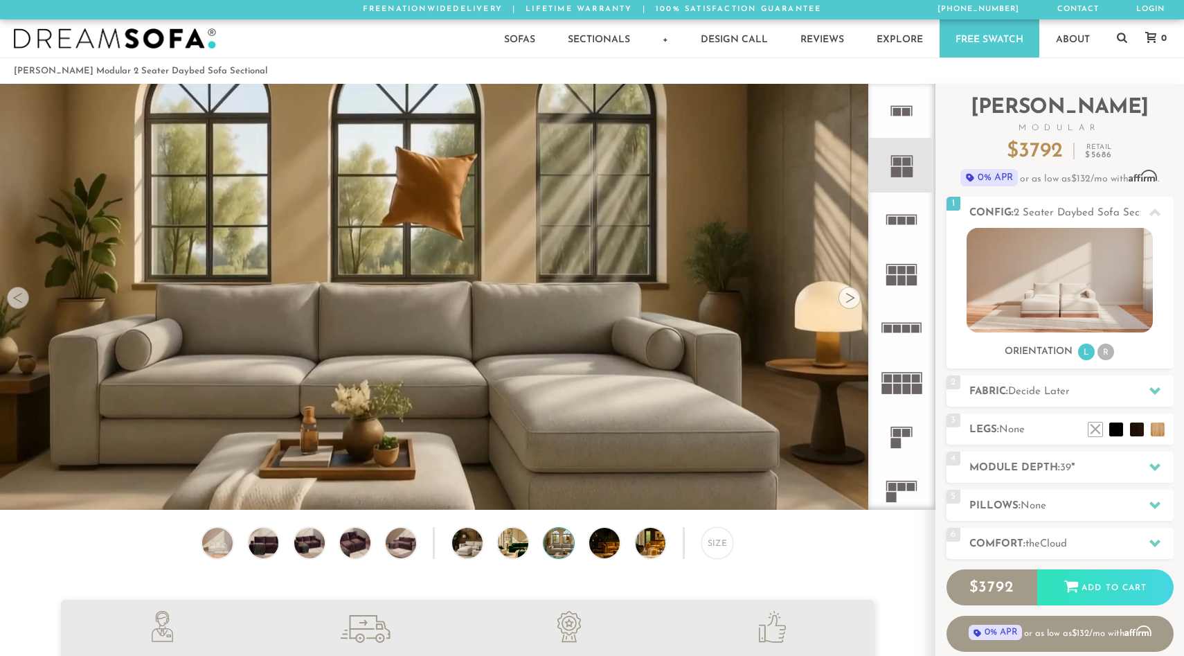
click at [851, 297] on div at bounding box center [849, 298] width 22 height 22
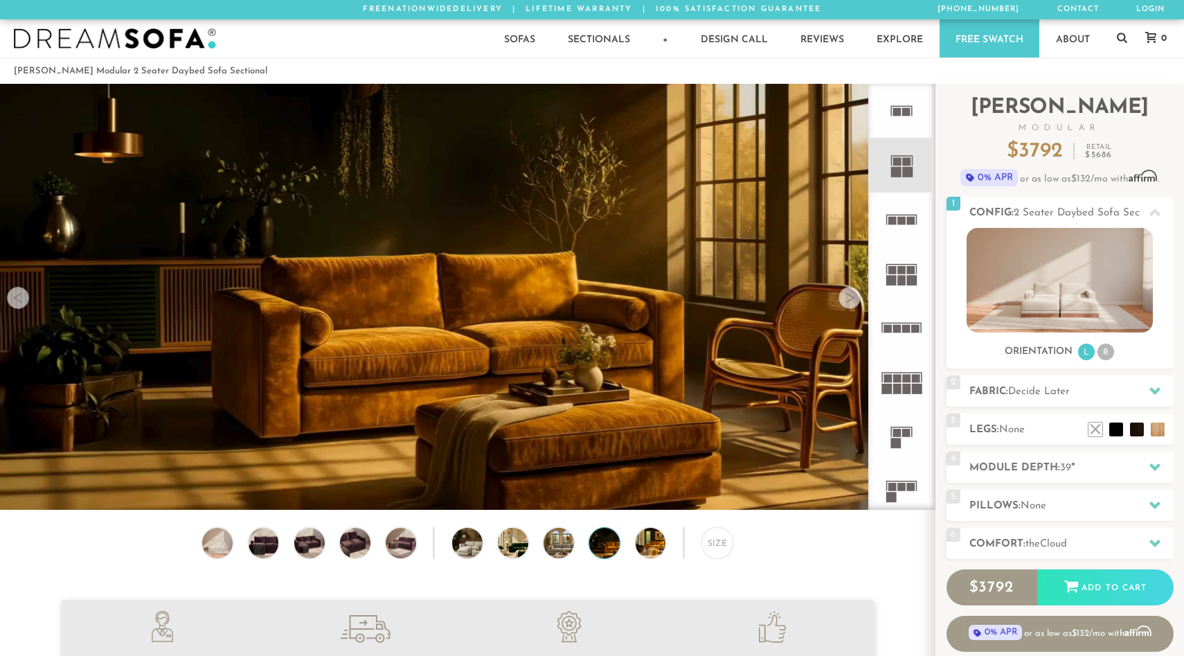
click at [851, 297] on div at bounding box center [849, 298] width 22 height 22
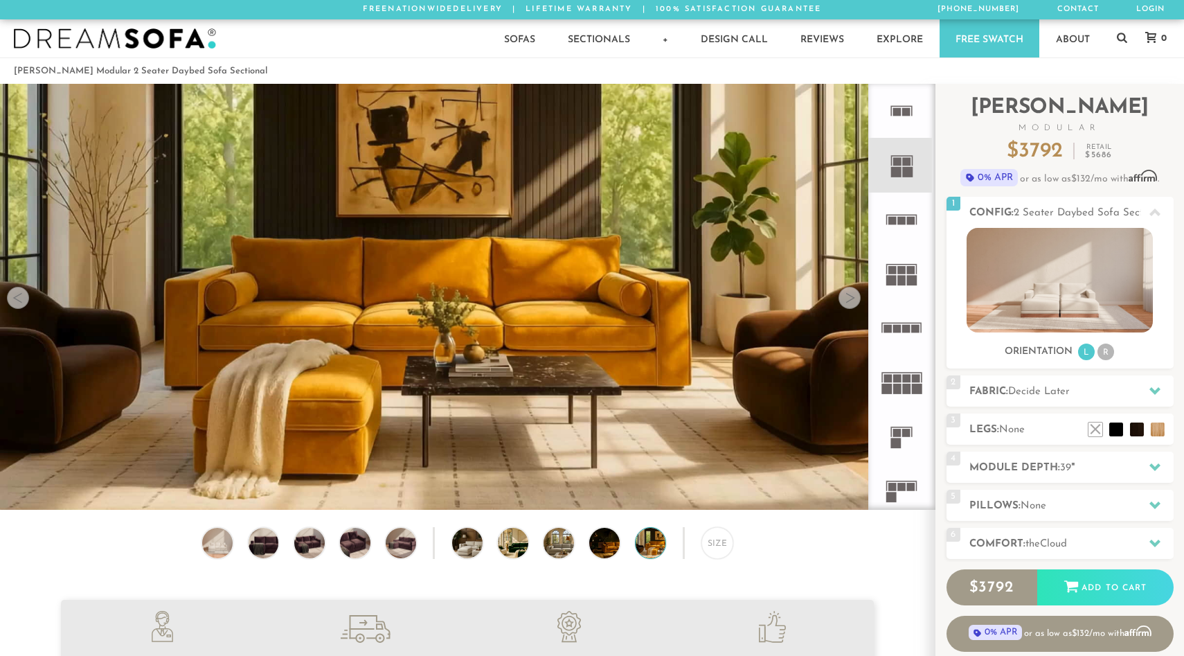
click at [851, 297] on div at bounding box center [849, 298] width 22 height 22
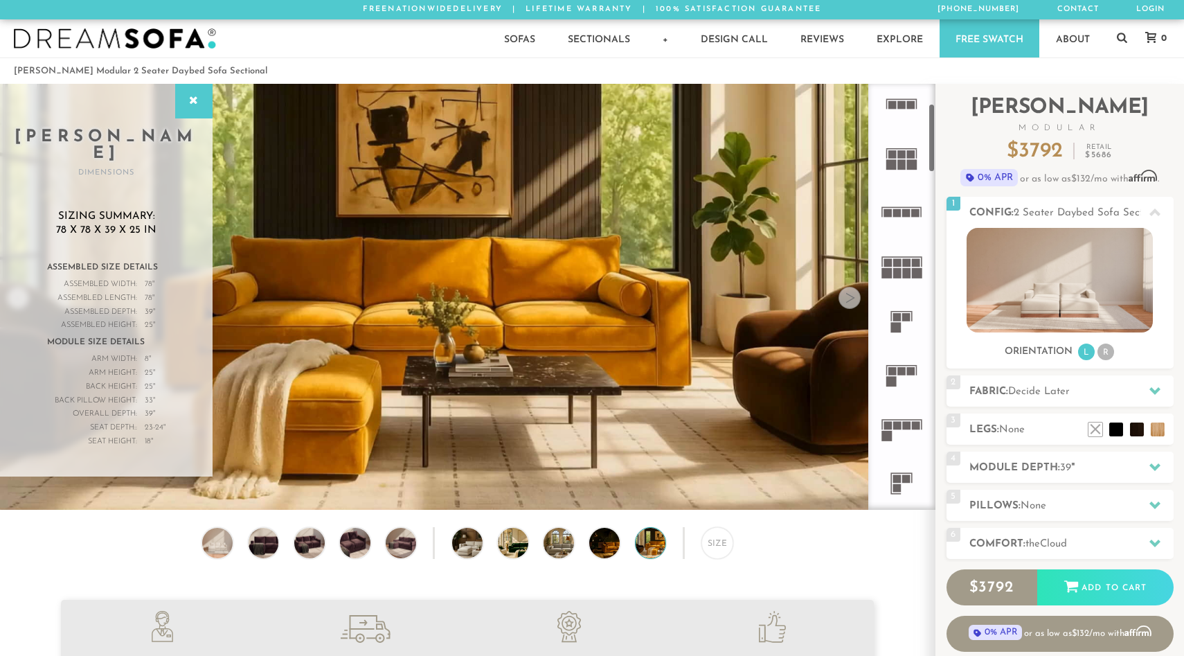
scroll to position [119, 0]
click at [897, 361] on rect at bounding box center [901, 361] width 31 height 1
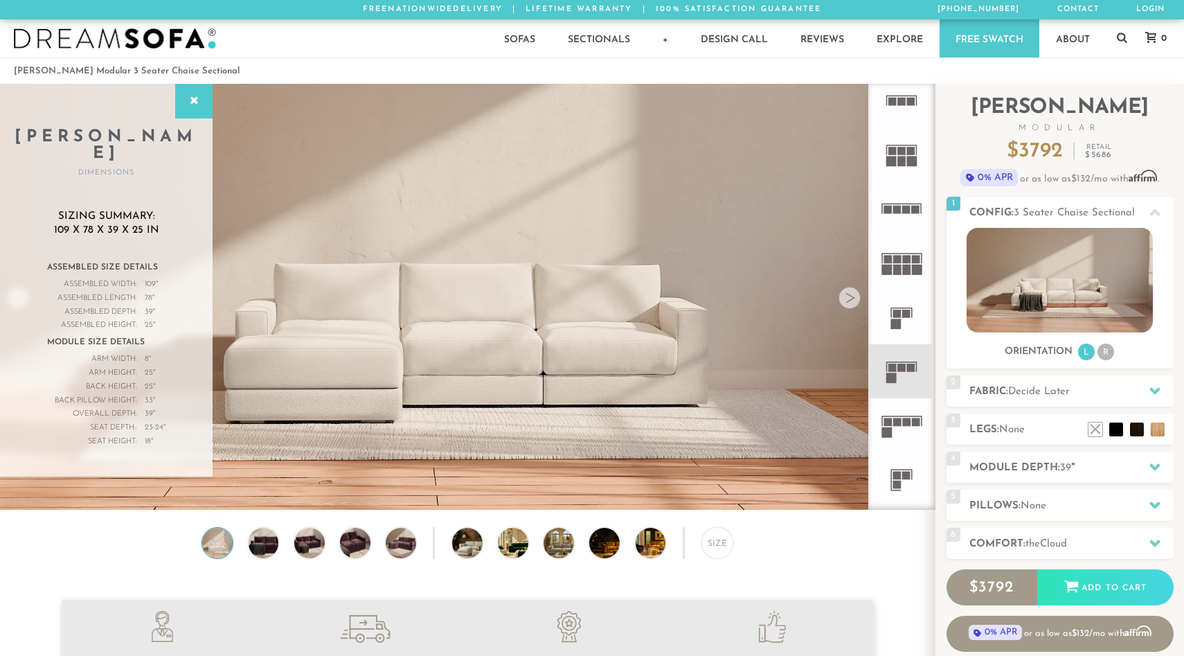
click at [849, 306] on div at bounding box center [849, 298] width 22 height 22
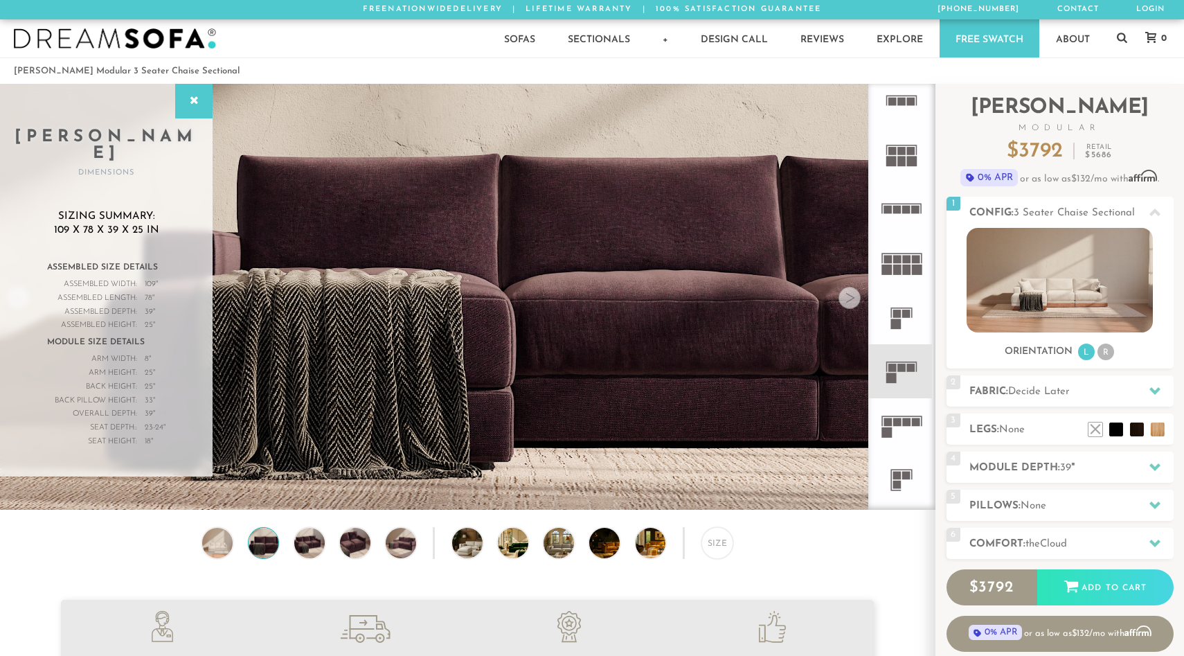
click at [849, 306] on div at bounding box center [849, 298] width 22 height 22
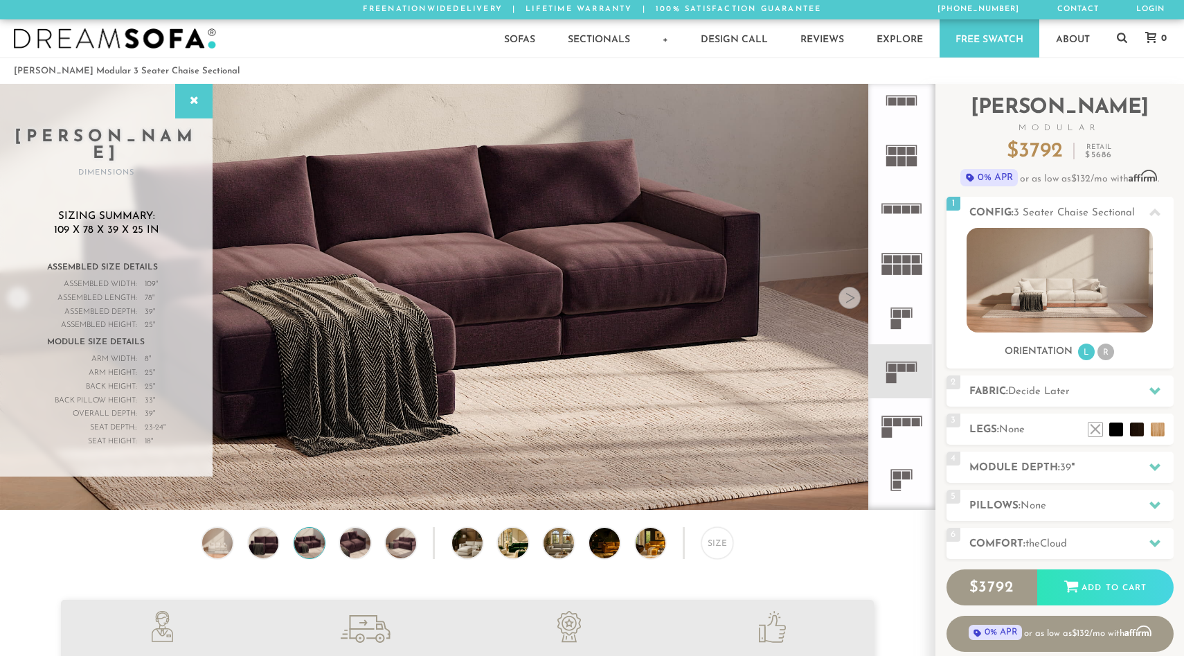
drag, startPoint x: 849, startPoint y: 306, endPoint x: 848, endPoint y: 322, distance: 15.9
click at [848, 322] on div "Lifetime Warranty American Made Personalized by You Designer Experience 1800-78…" at bounding box center [467, 297] width 935 height 426
click at [183, 96] on div at bounding box center [193, 101] width 37 height 35
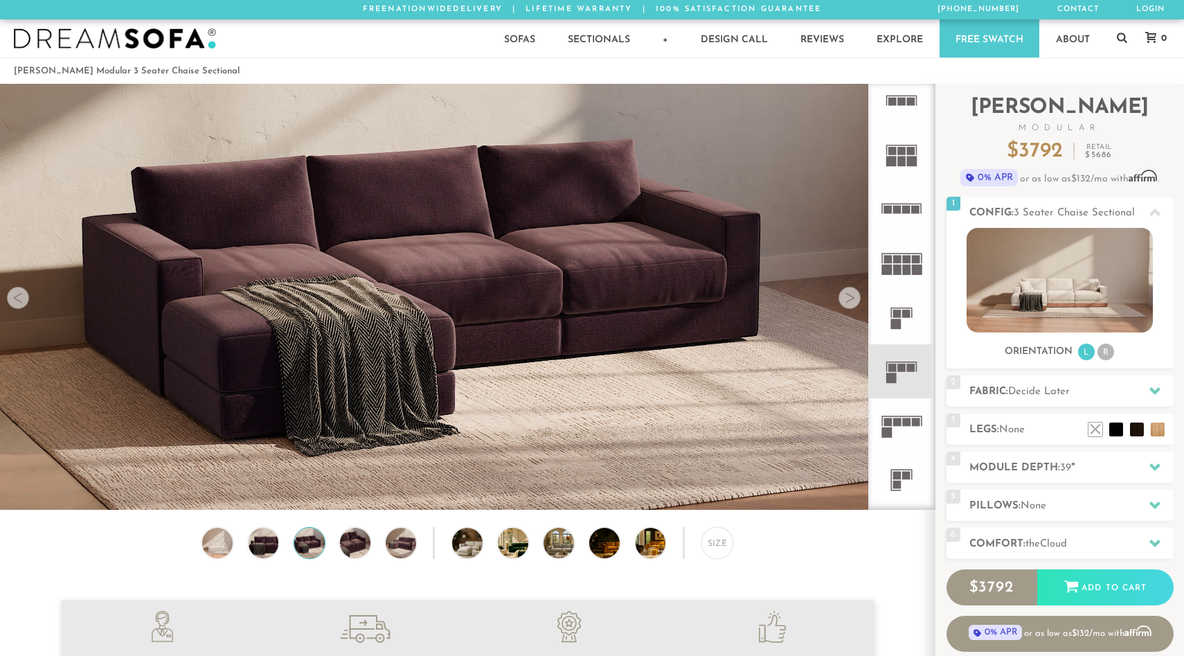
click at [858, 308] on video at bounding box center [467, 242] width 935 height 467
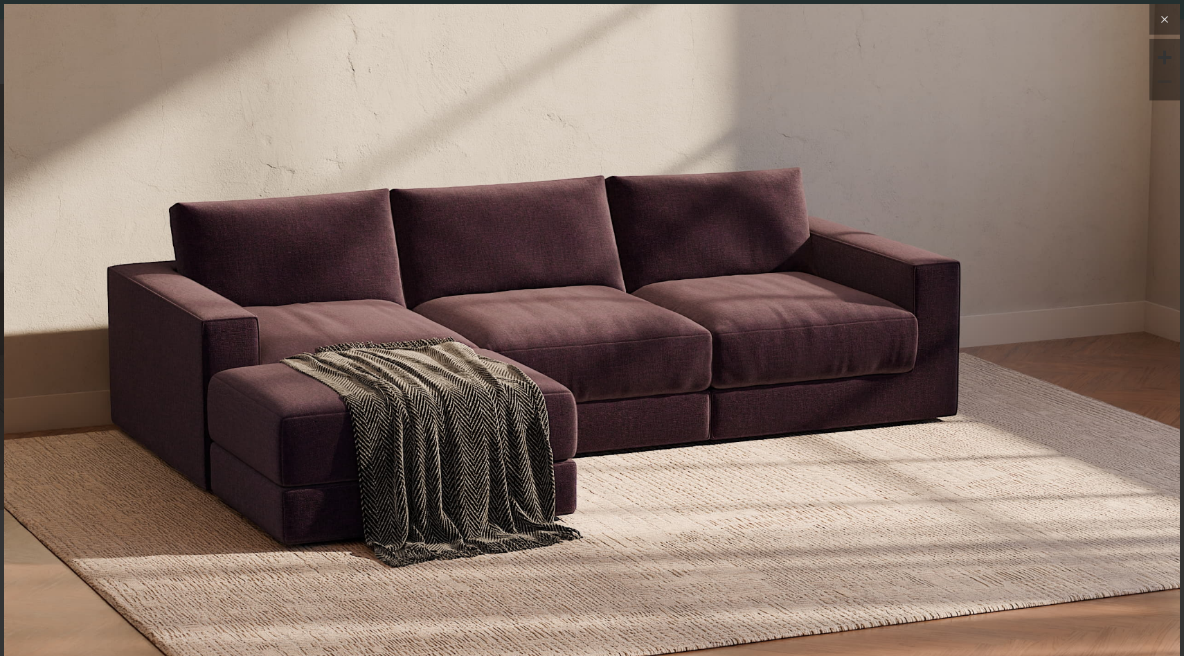
click at [1158, 19] on icon at bounding box center [1164, 19] width 17 height 17
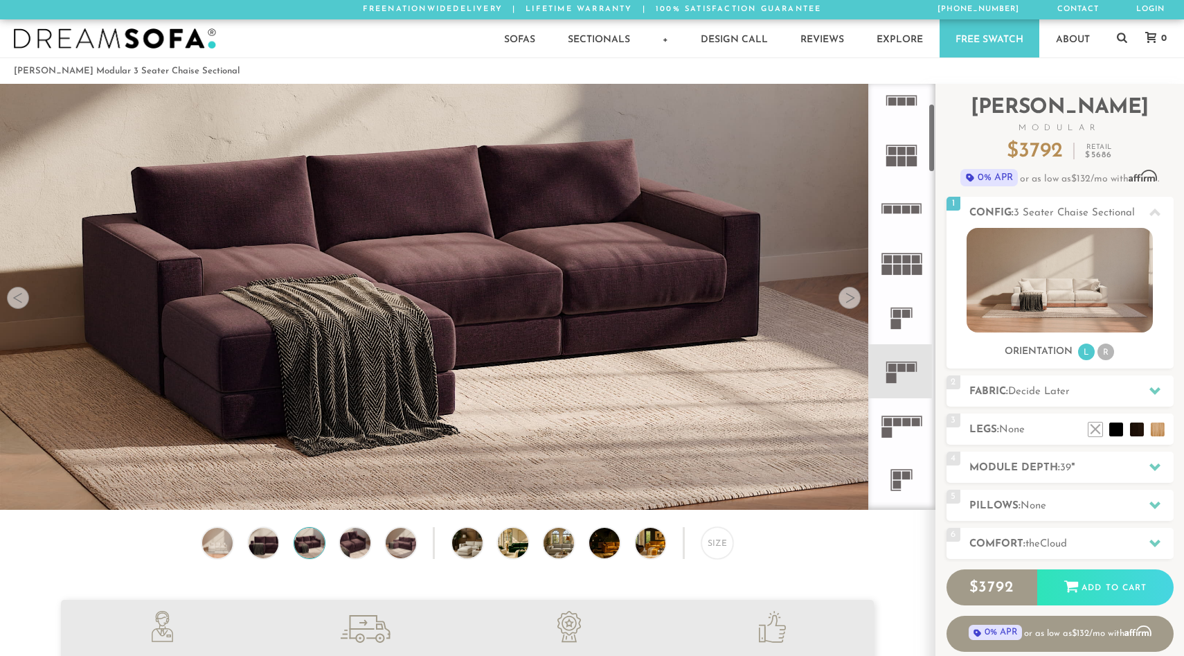
click at [851, 301] on div at bounding box center [849, 298] width 22 height 22
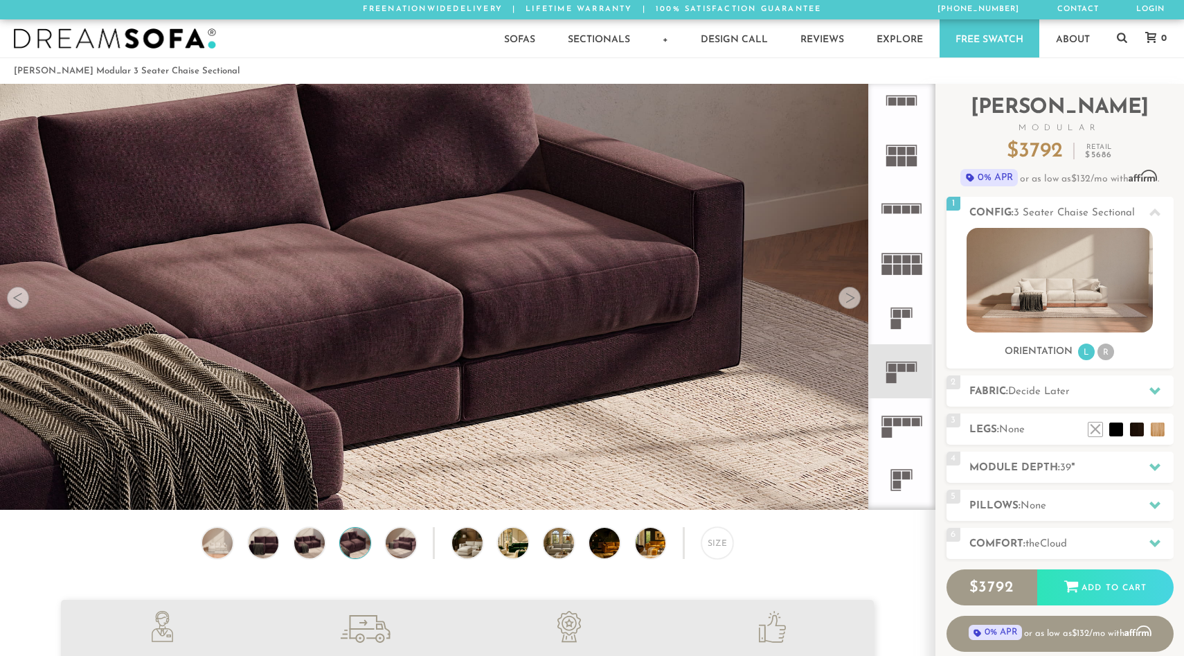
click at [851, 301] on div at bounding box center [849, 298] width 22 height 22
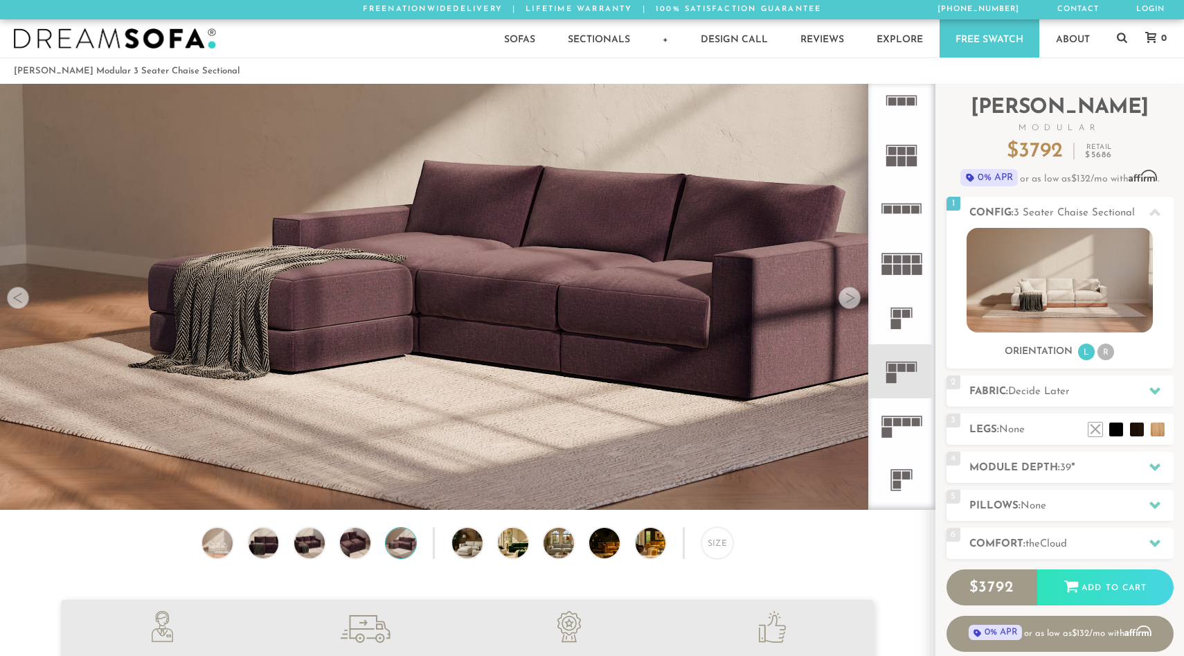
click at [851, 301] on div at bounding box center [849, 298] width 22 height 22
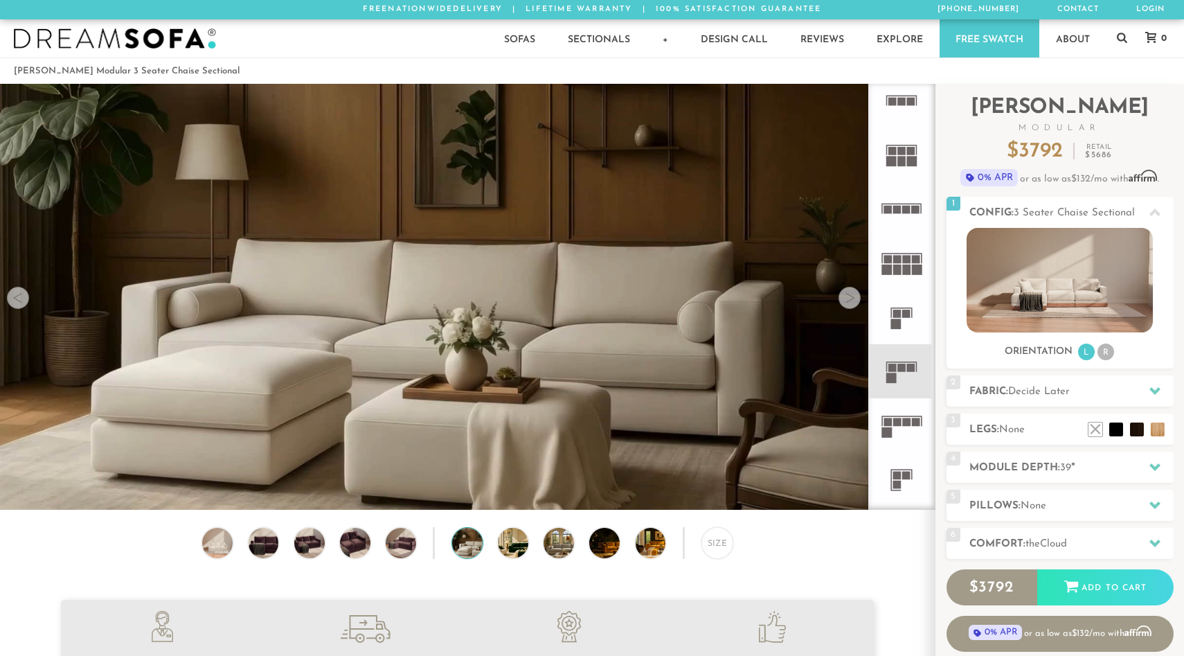
click at [851, 301] on div at bounding box center [849, 298] width 22 height 22
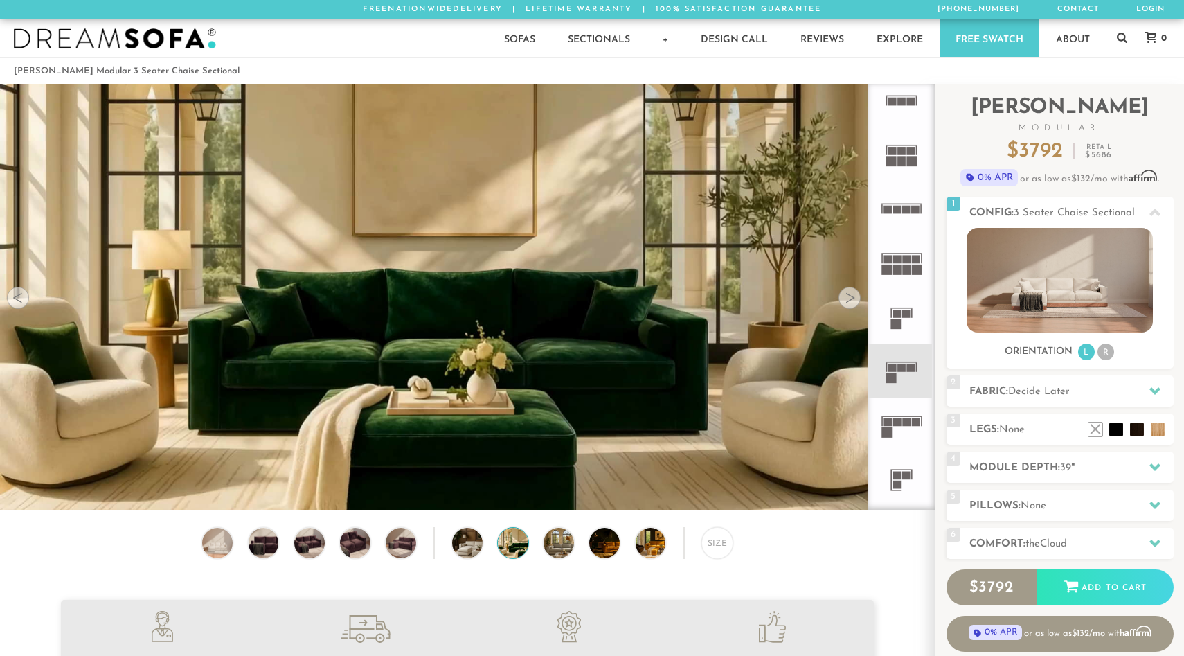
click at [851, 301] on div at bounding box center [849, 298] width 22 height 22
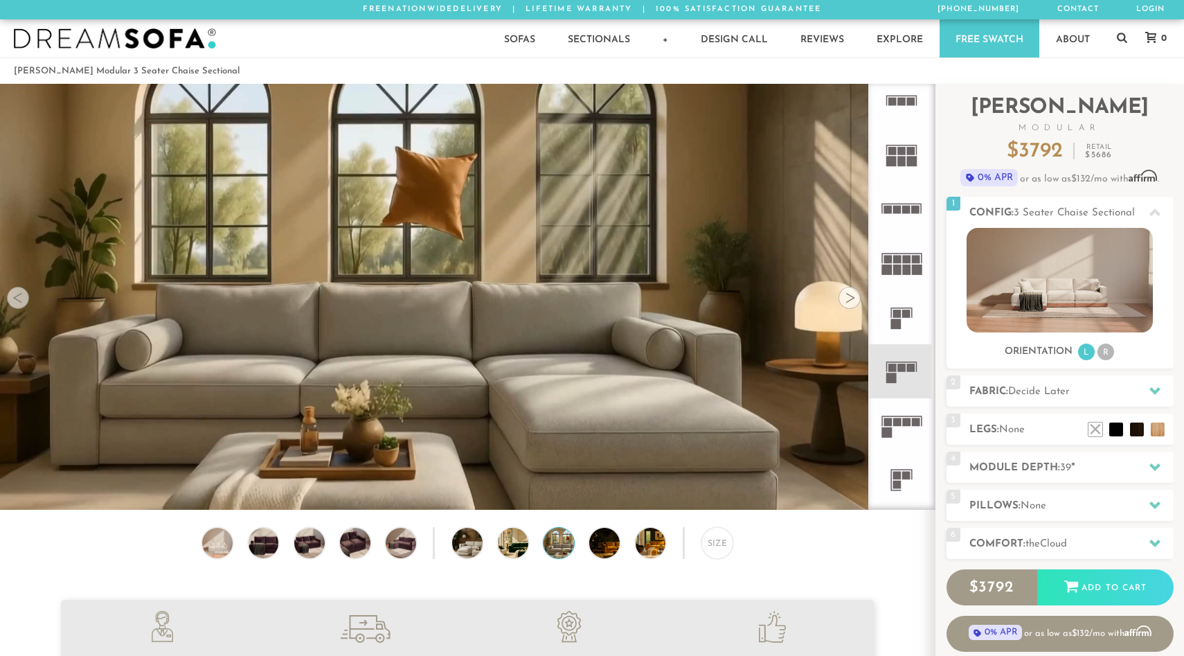
click at [851, 301] on div at bounding box center [849, 298] width 22 height 22
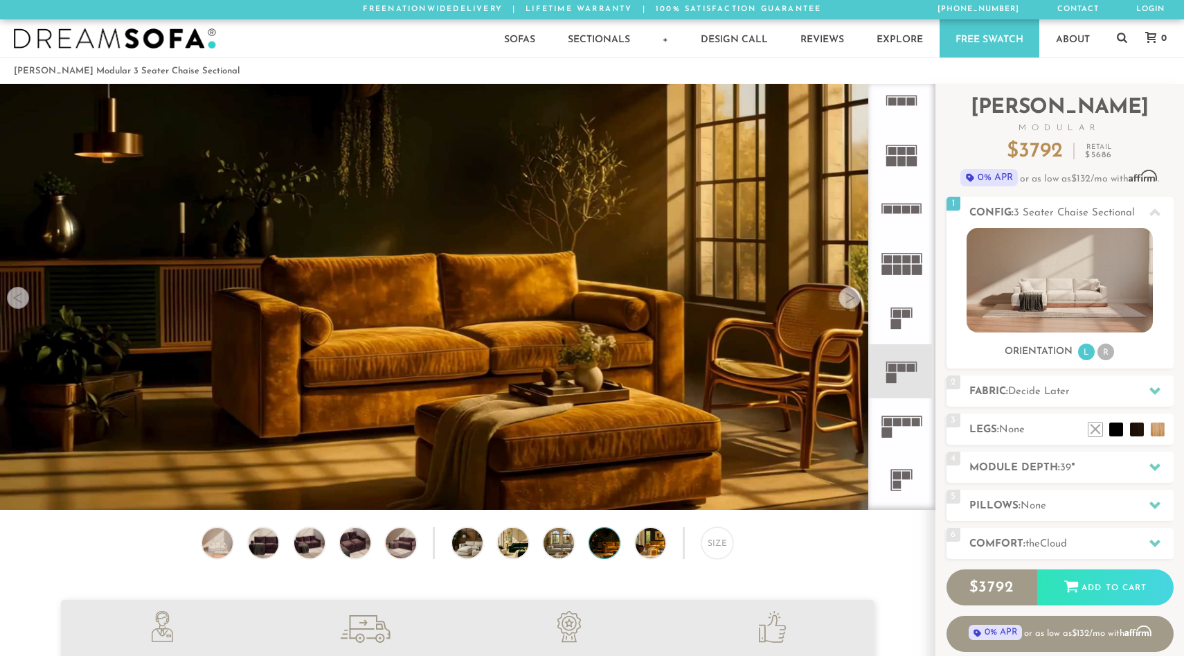
click at [851, 301] on div at bounding box center [849, 298] width 22 height 22
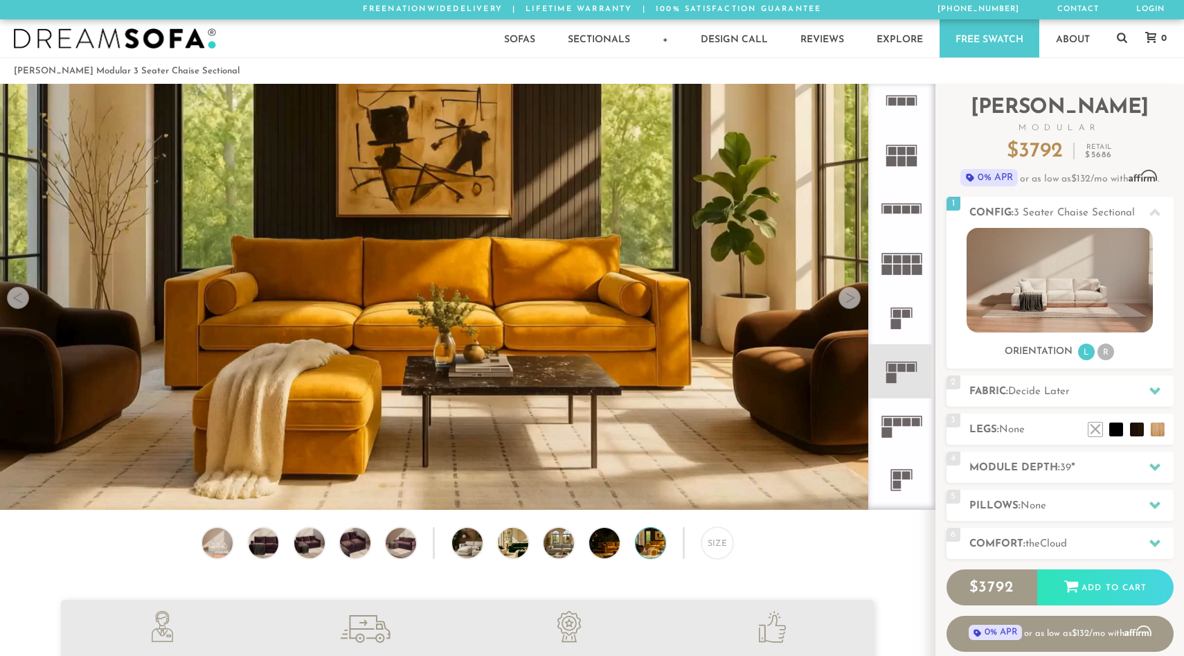
click at [851, 301] on div at bounding box center [849, 298] width 22 height 22
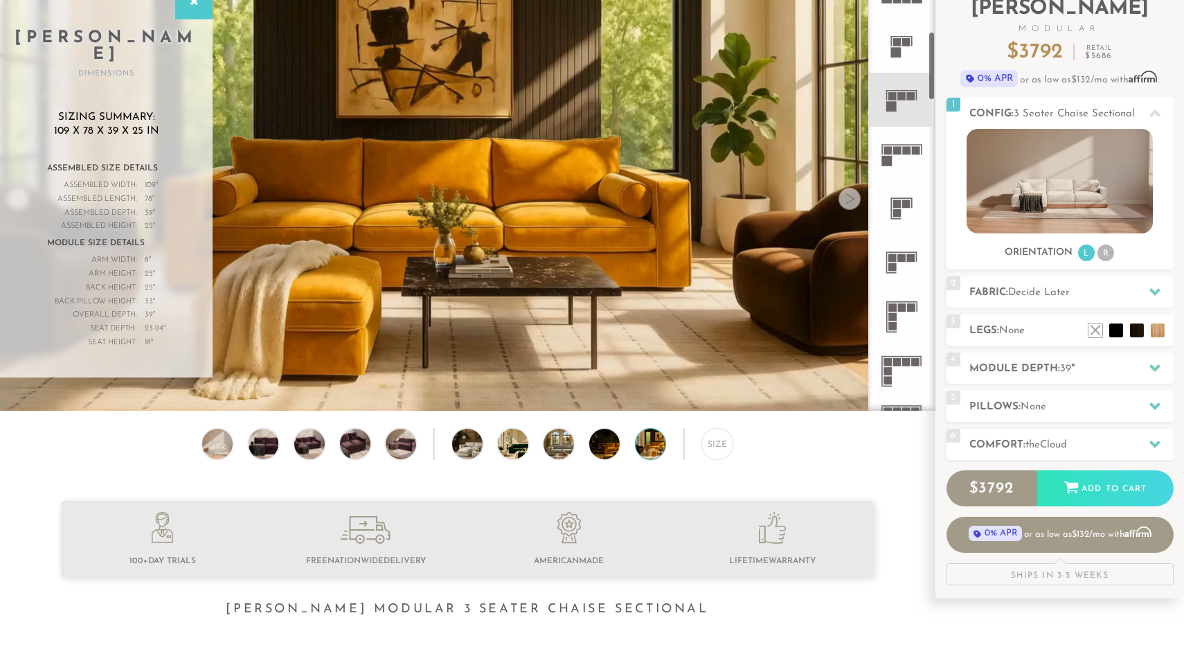
scroll to position [294, 0]
click at [895, 234] on icon at bounding box center [901, 260] width 54 height 54
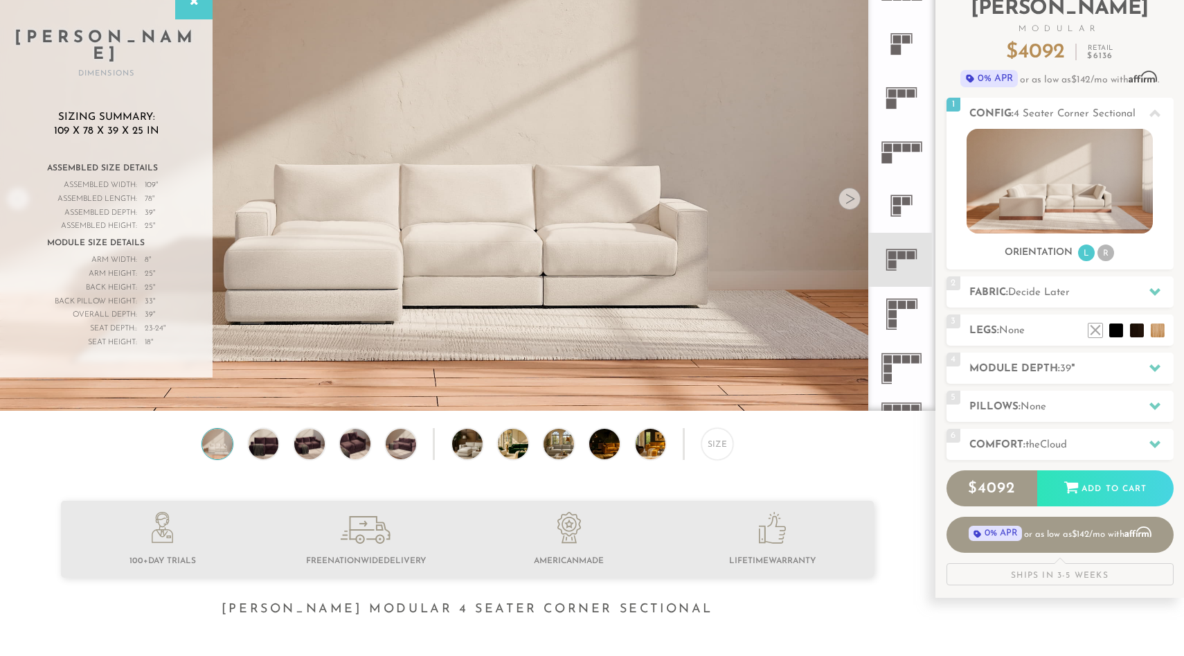
click at [841, 199] on div at bounding box center [849, 199] width 22 height 22
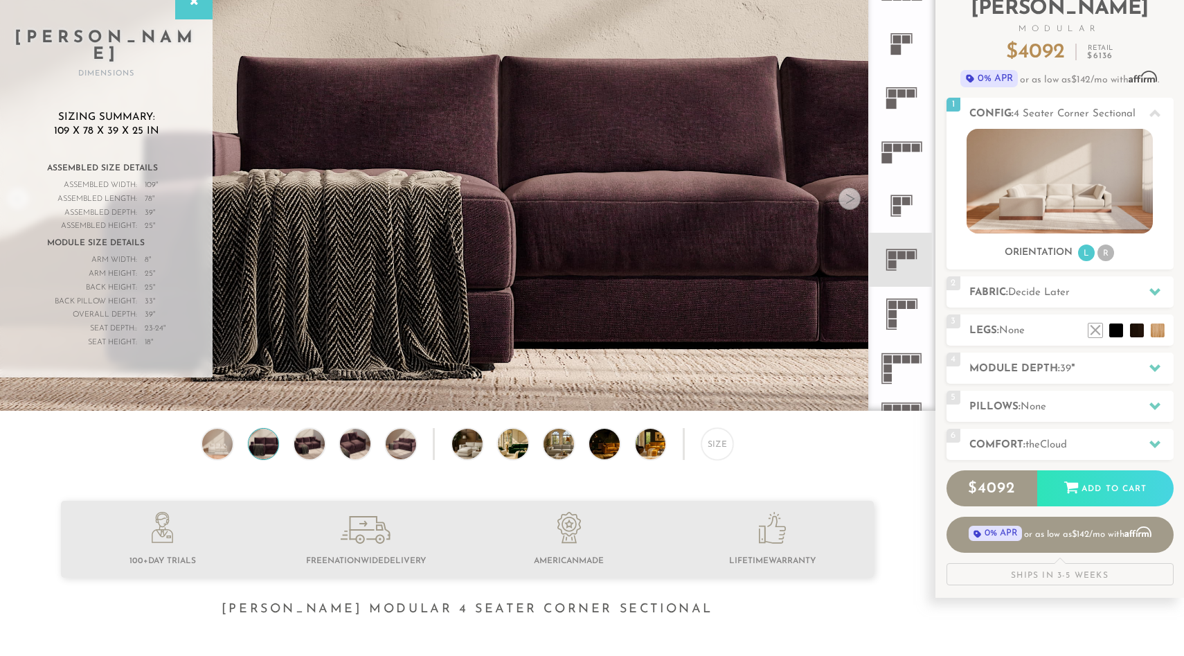
click at [841, 199] on div at bounding box center [849, 199] width 22 height 22
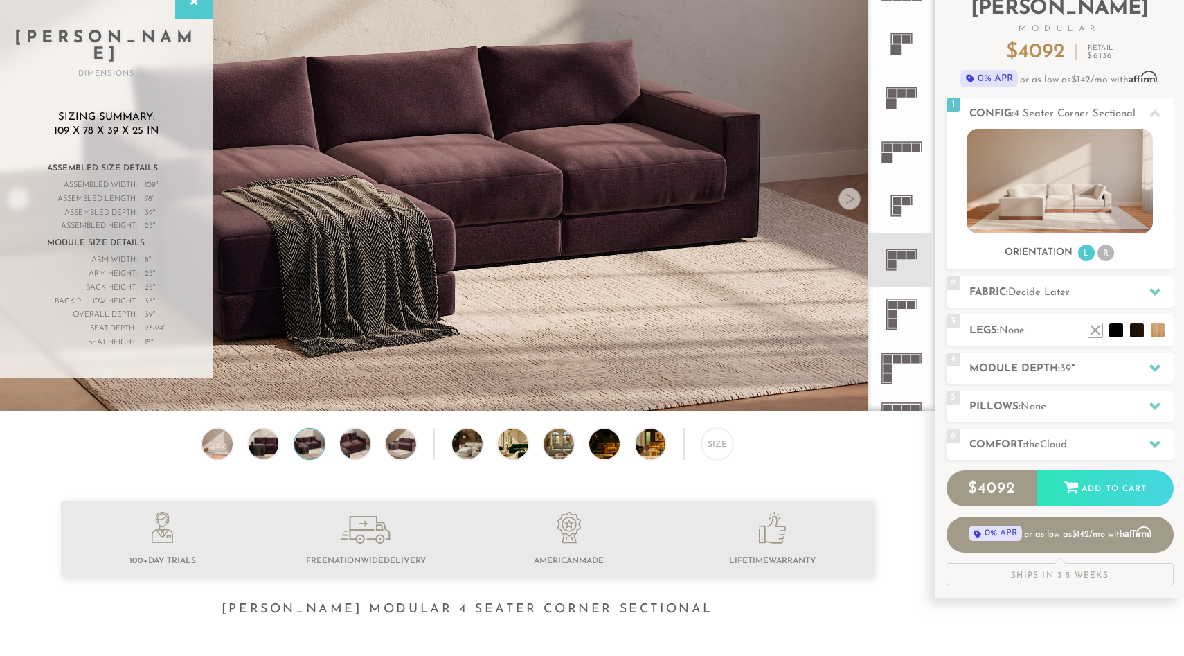
click at [841, 199] on div at bounding box center [849, 199] width 22 height 22
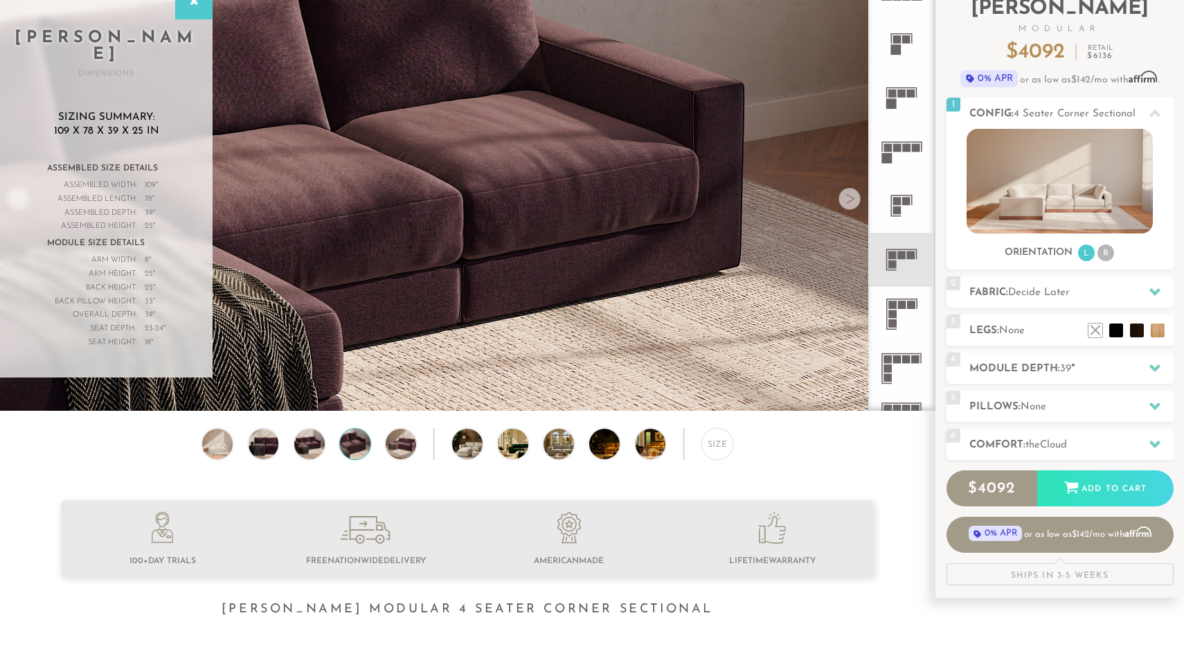
click at [841, 199] on div at bounding box center [849, 199] width 22 height 22
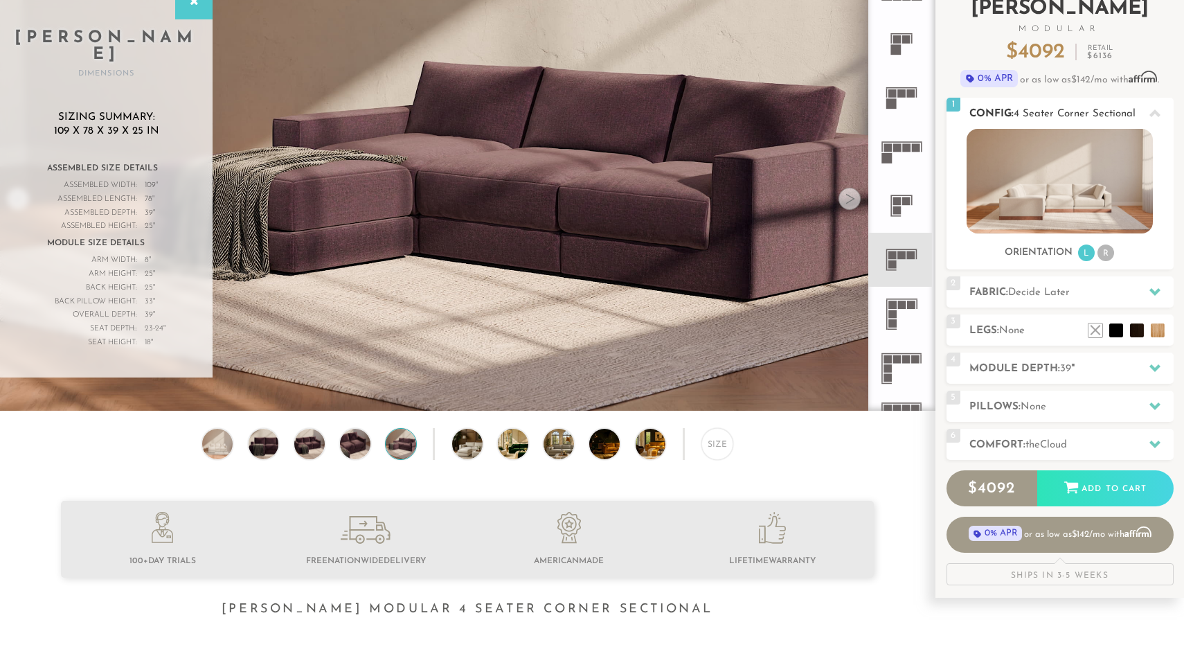
click at [1102, 257] on li "R" at bounding box center [1105, 252] width 17 height 17
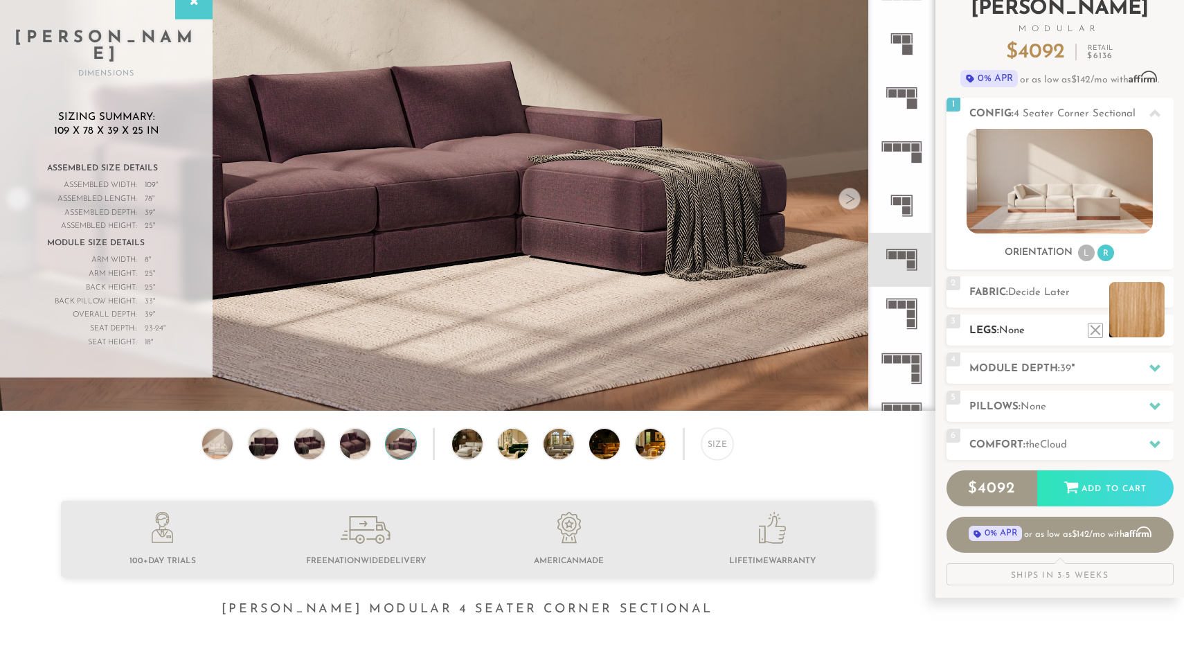
click at [1153, 332] on li at bounding box center [1136, 309] width 55 height 55
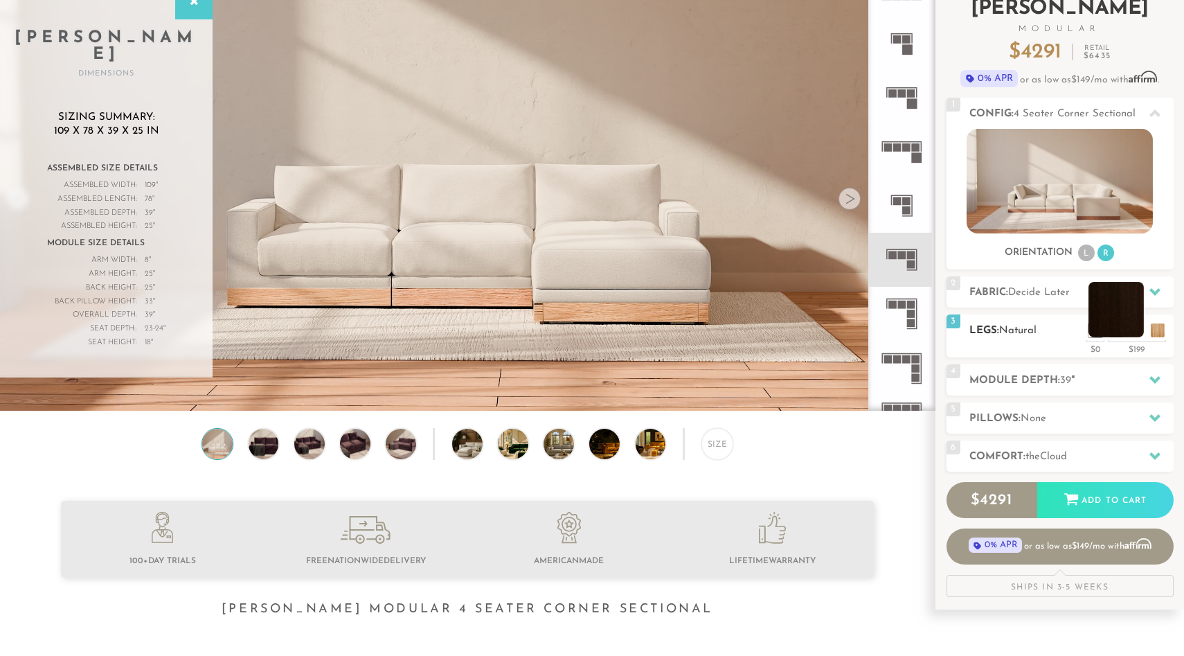
click at [1134, 333] on li at bounding box center [1115, 309] width 55 height 55
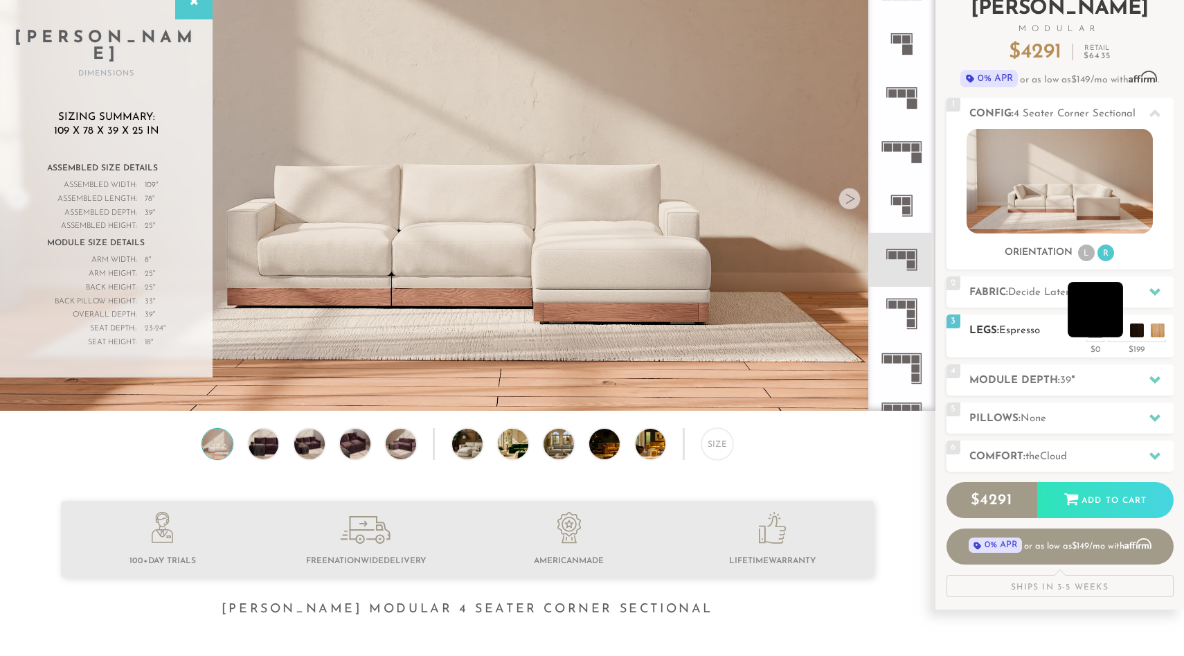
click at [1113, 332] on li at bounding box center [1095, 309] width 55 height 55
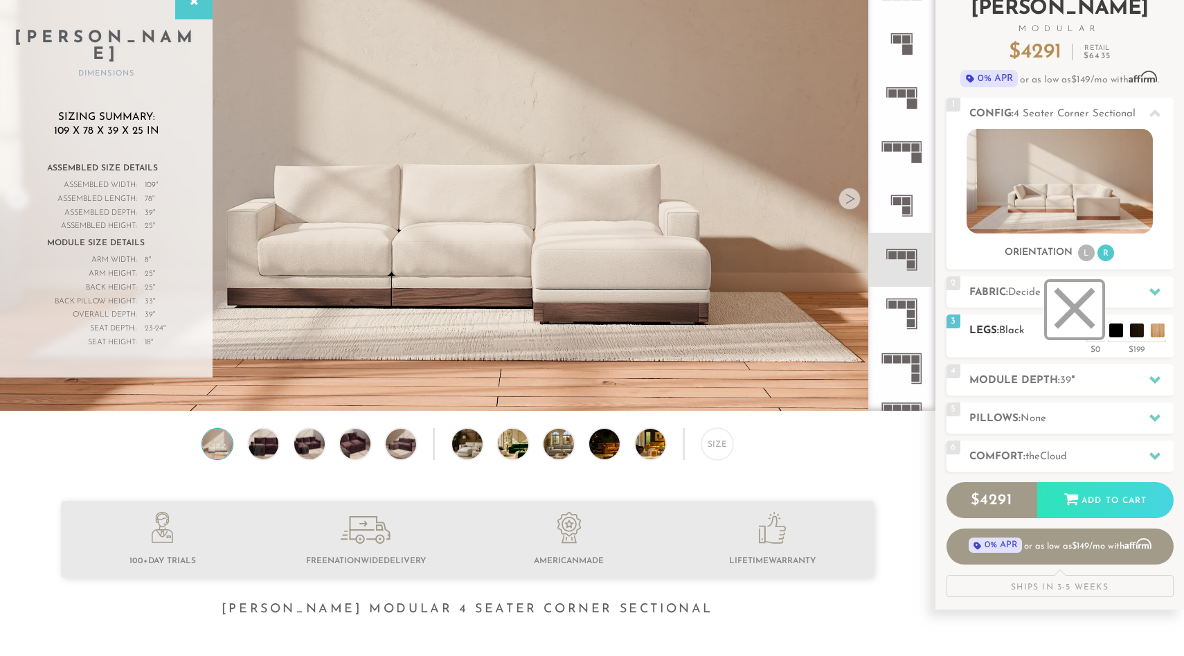
click at [1091, 332] on li at bounding box center [1074, 309] width 55 height 55
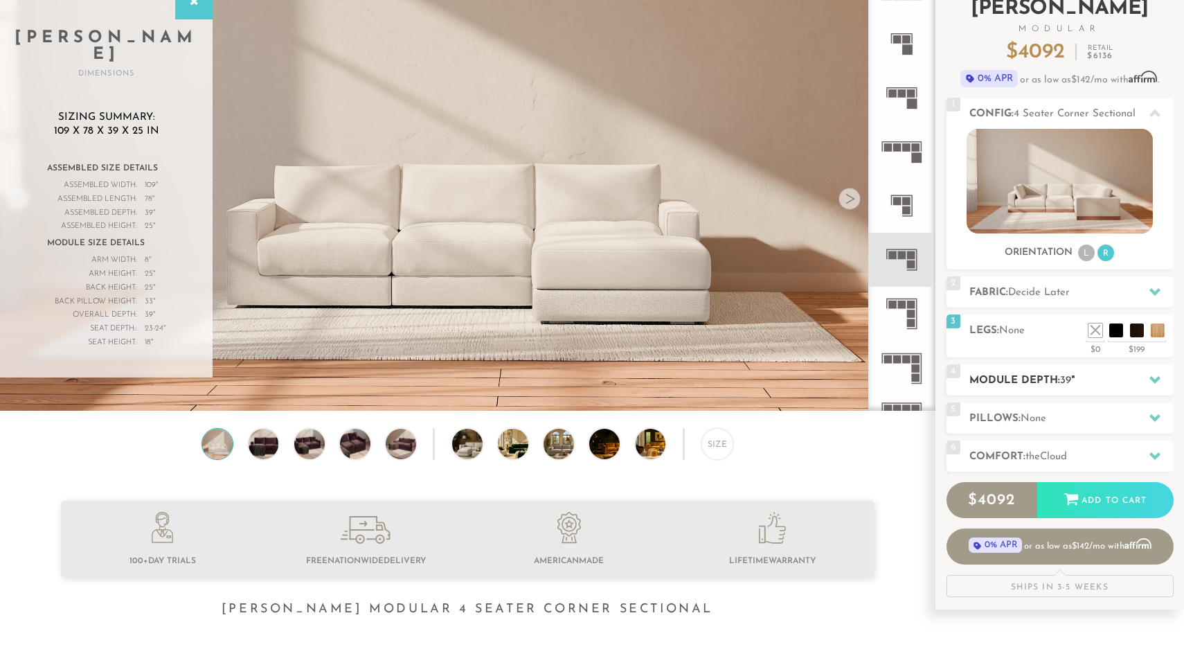
click at [1152, 377] on icon at bounding box center [1154, 379] width 11 height 11
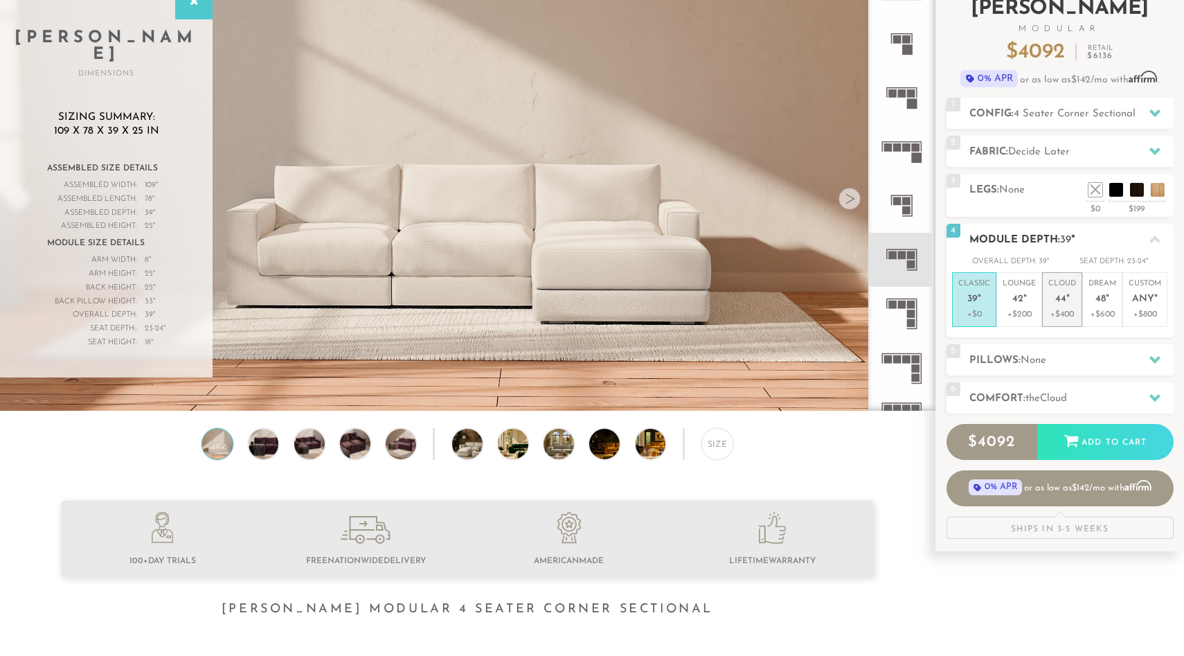
click at [1059, 311] on p "+$400" at bounding box center [1062, 314] width 28 height 12
click at [1154, 238] on icon at bounding box center [1154, 239] width 11 height 8
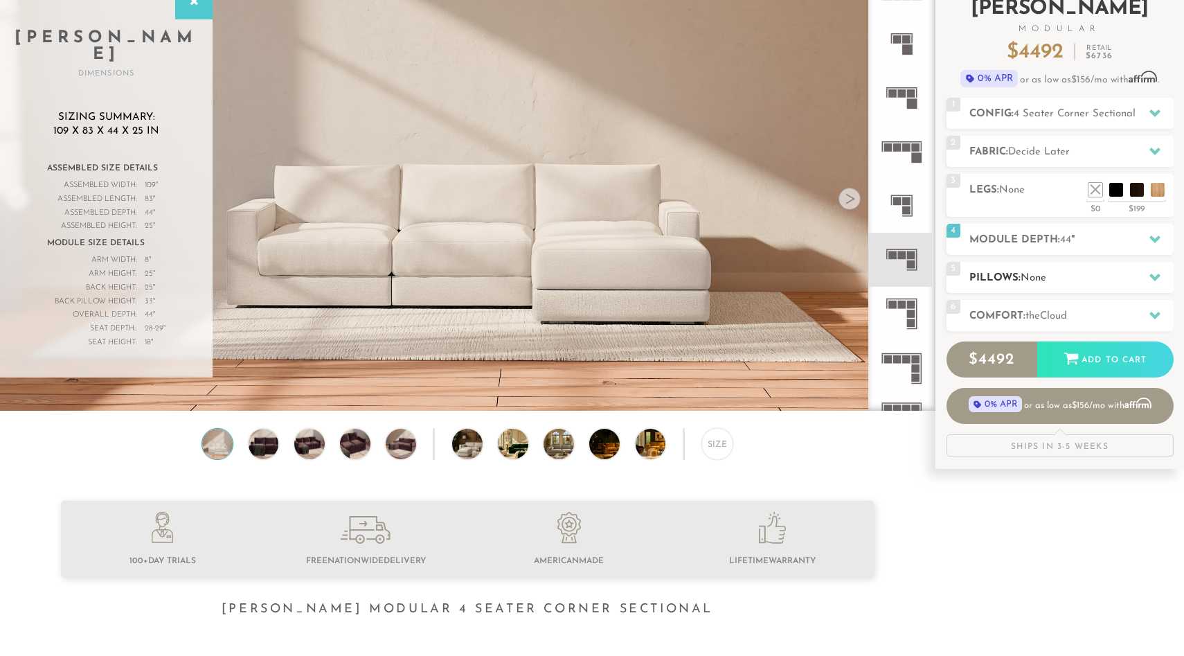
click at [1149, 276] on icon at bounding box center [1154, 276] width 11 height 11
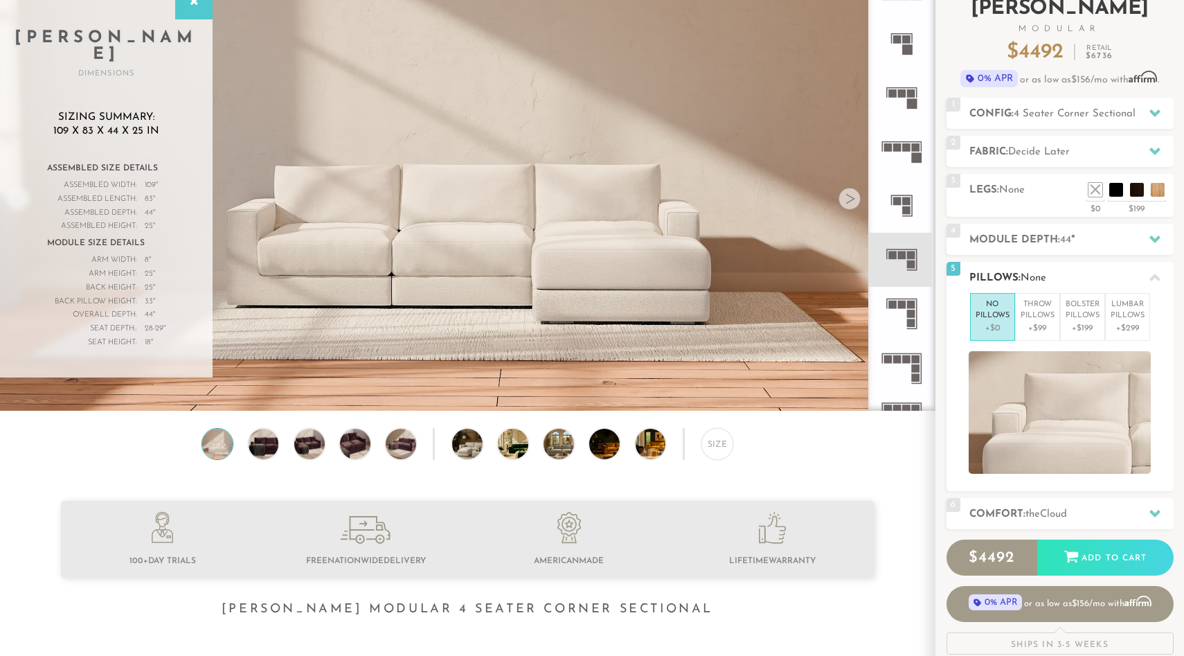
click at [1149, 276] on icon at bounding box center [1154, 277] width 11 height 11
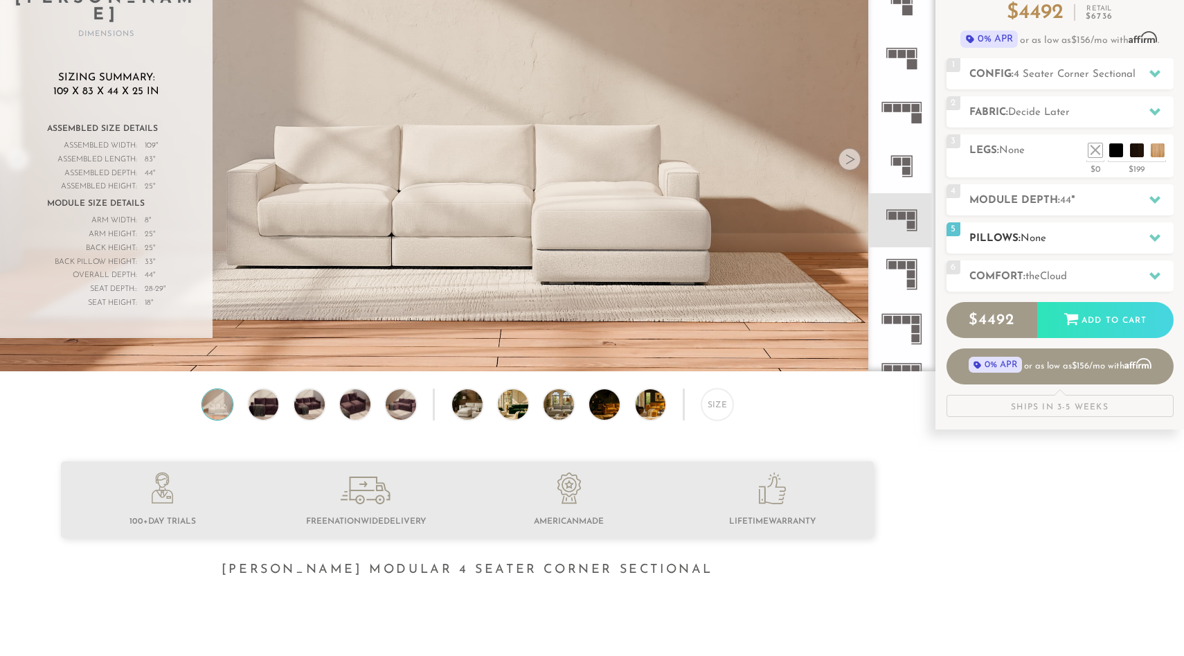
scroll to position [143, 0]
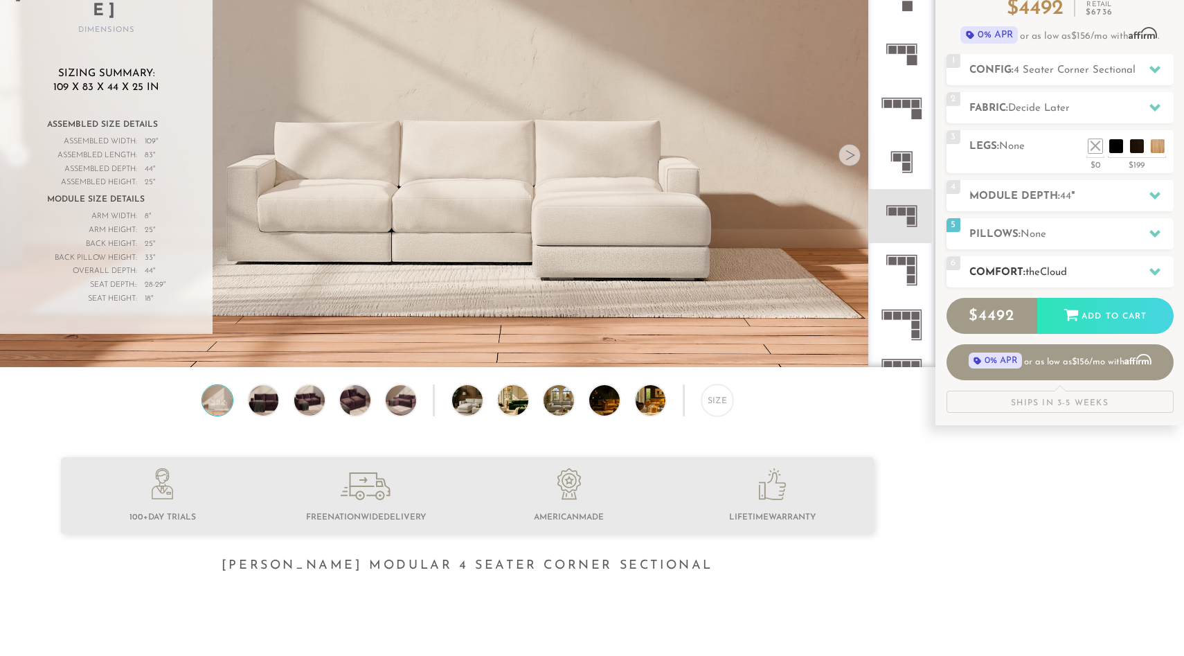
click at [1155, 269] on icon at bounding box center [1154, 272] width 11 height 8
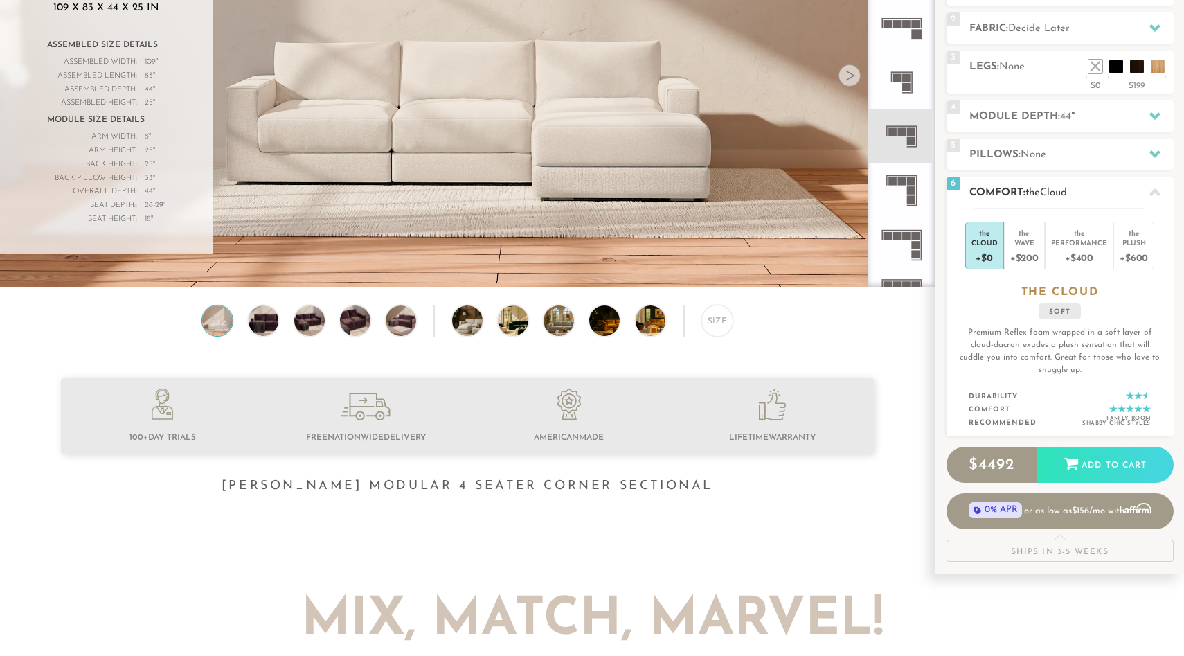
scroll to position [165, 0]
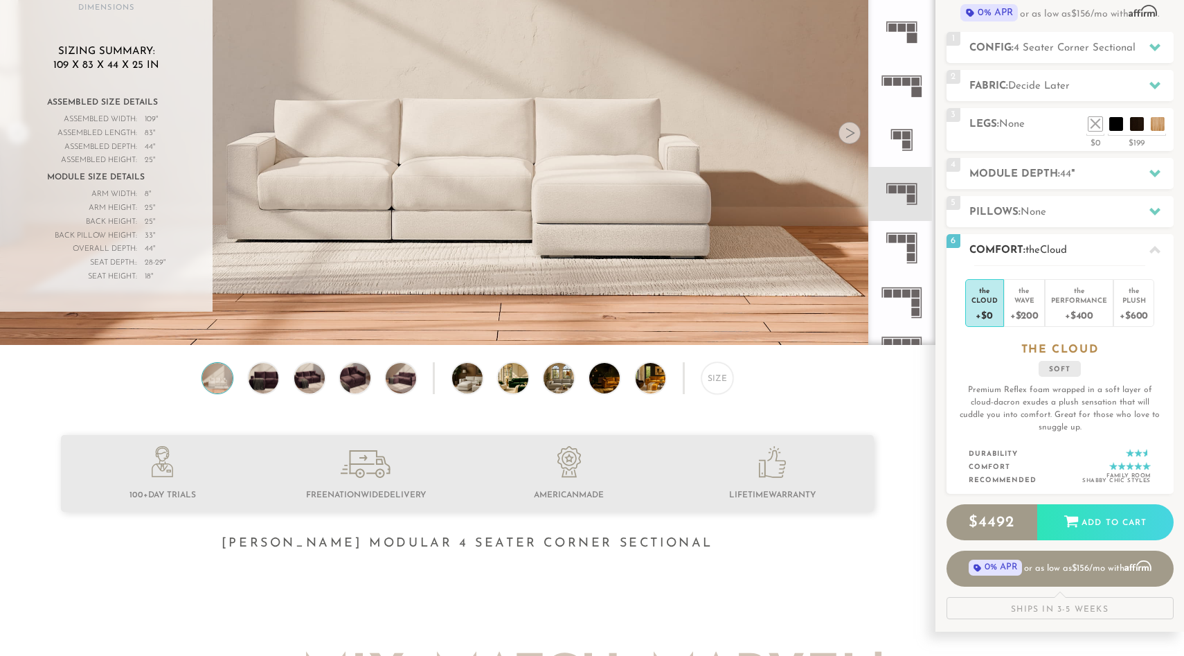
click at [1154, 252] on icon at bounding box center [1154, 249] width 11 height 11
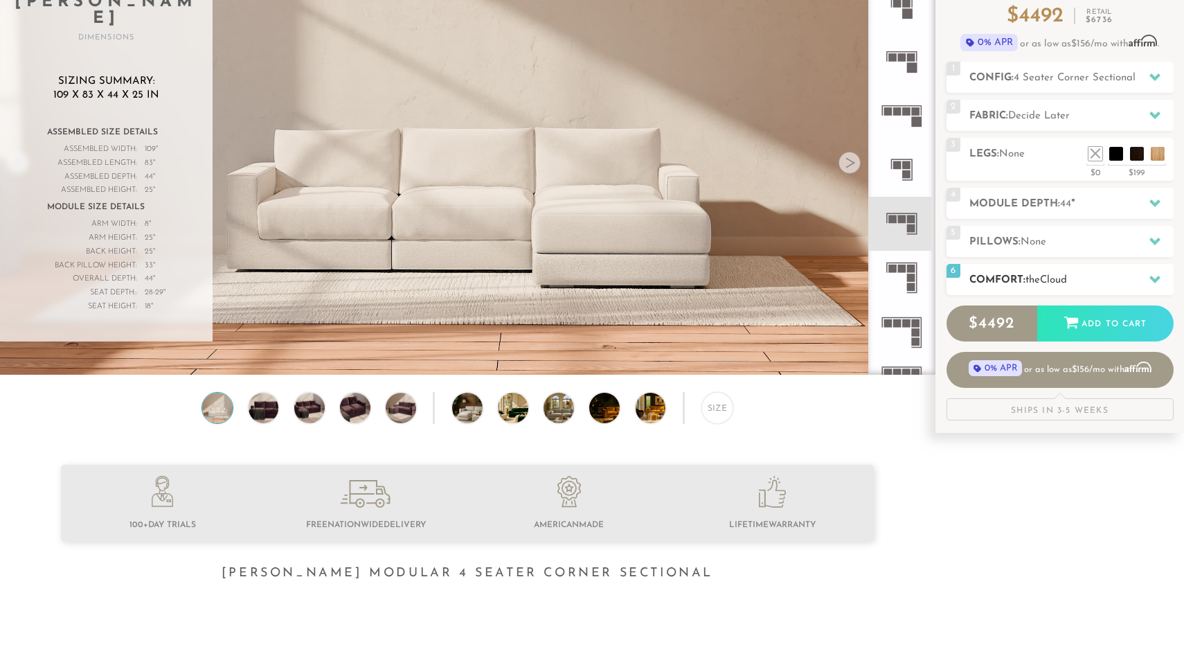
scroll to position [120, 0]
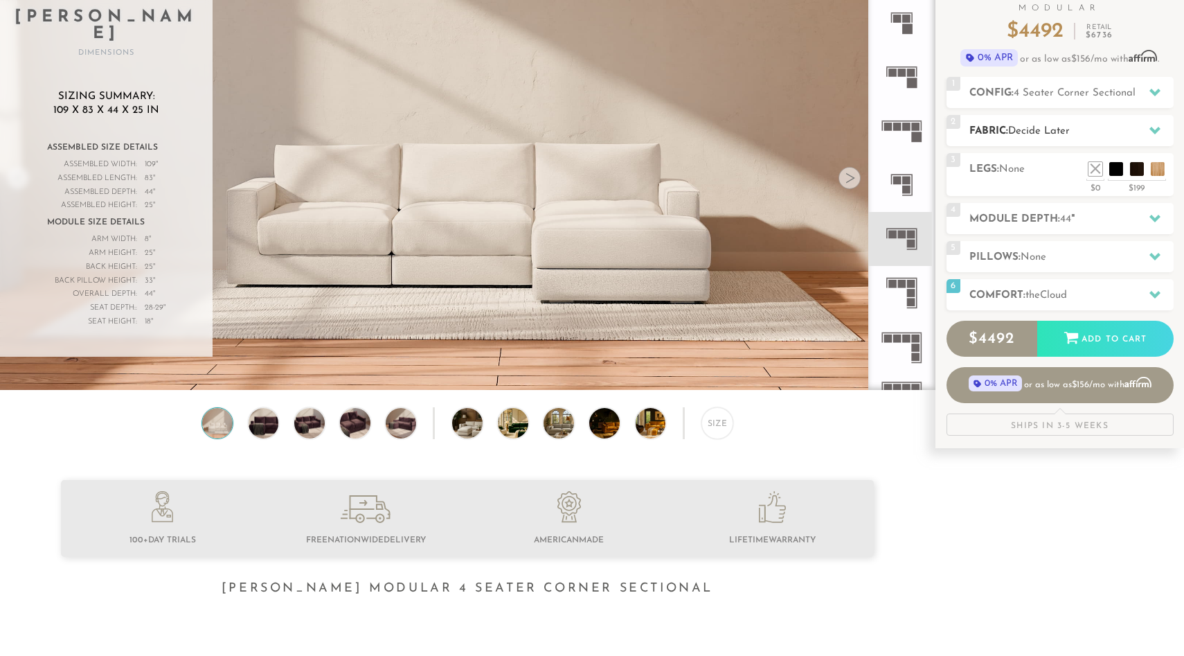
click at [1147, 127] on div at bounding box center [1154, 130] width 29 height 28
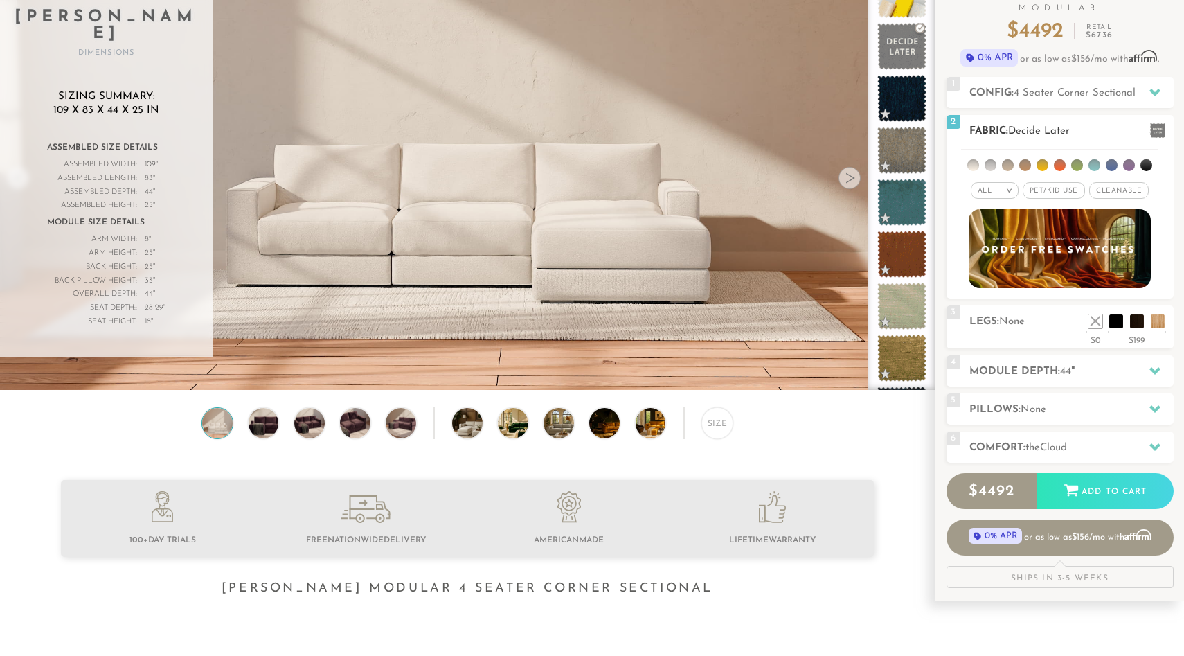
click at [1059, 165] on li at bounding box center [1060, 165] width 12 height 12
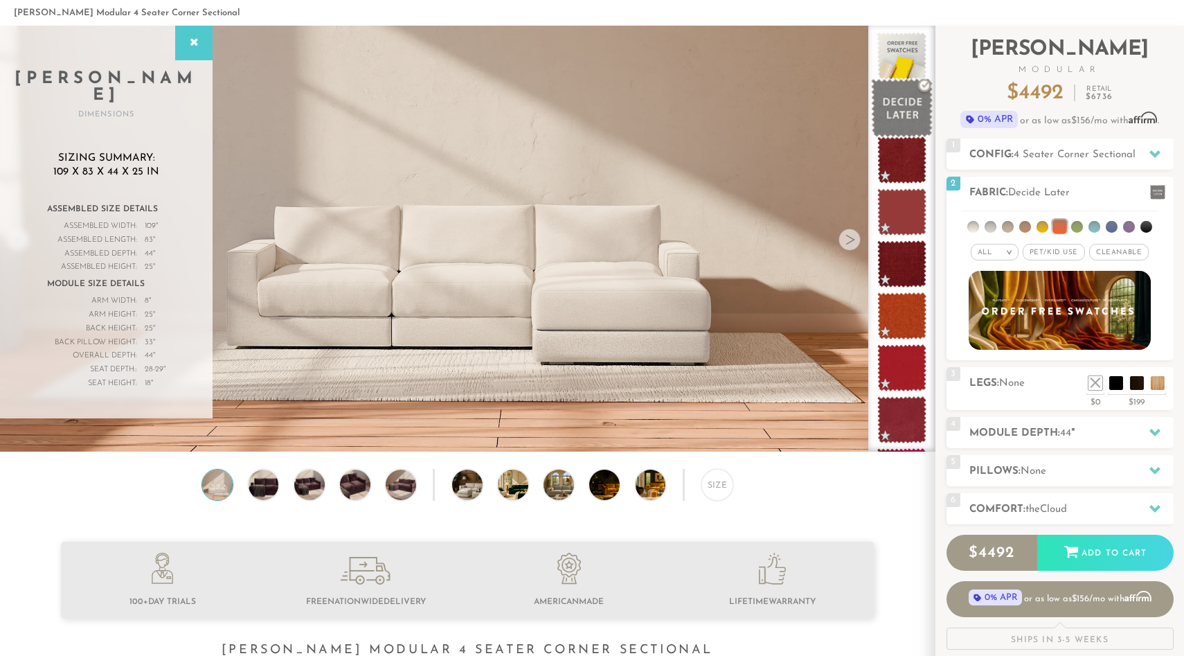
scroll to position [55, 0]
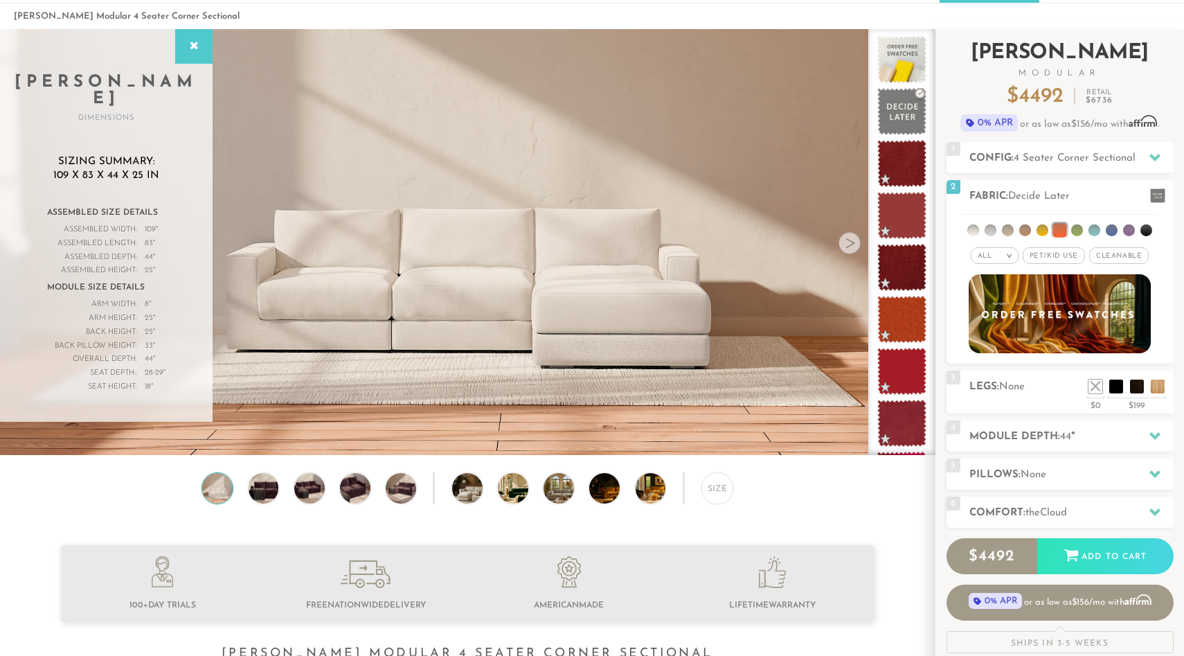
click at [1178, 248] on div "Introducing Landon Modular $ 4492 Retail $ 6736 $ 4492 Retail $ 6736 0% APR or …" at bounding box center [1059, 341] width 249 height 624
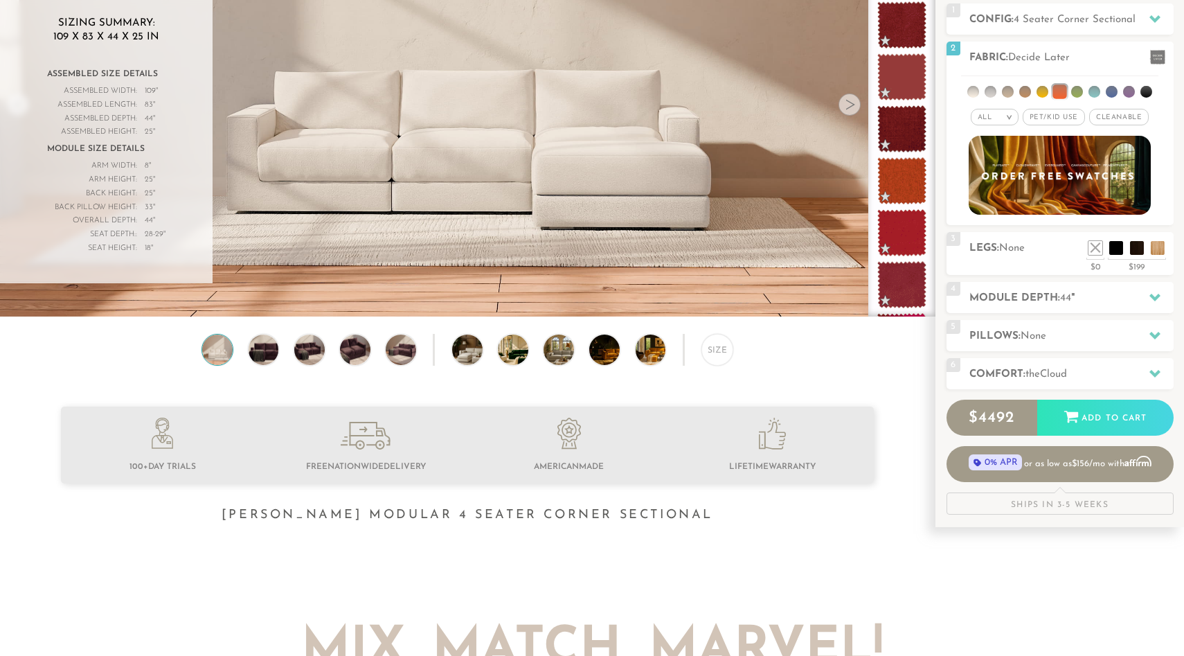
scroll to position [199, 0]
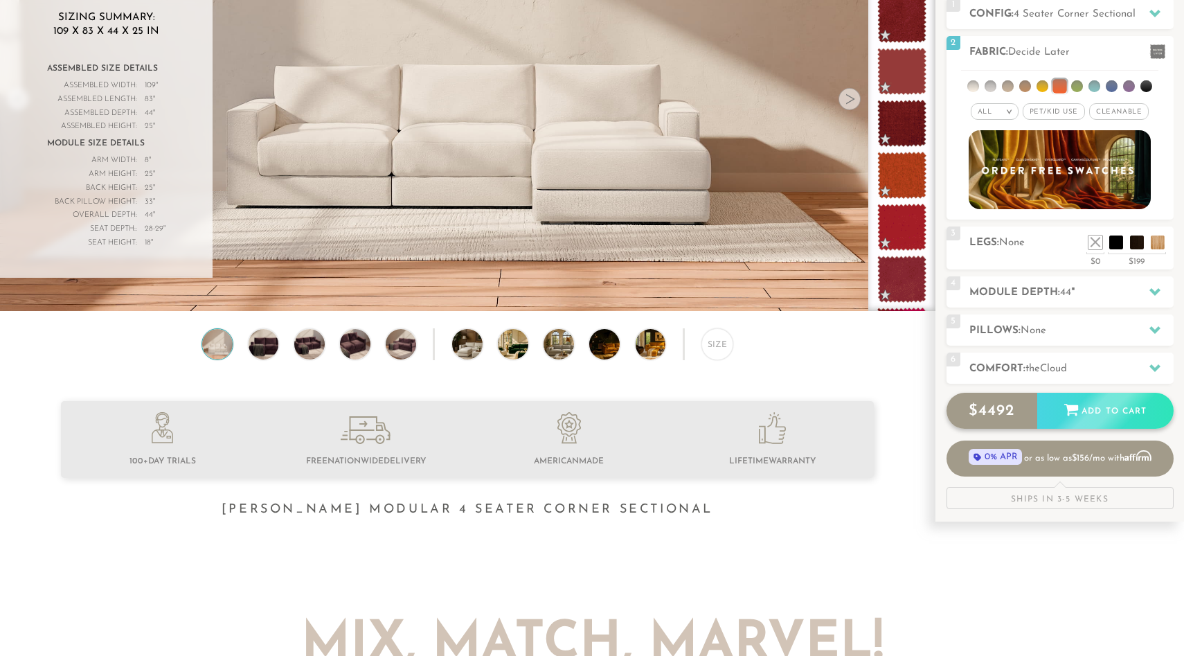
click at [1103, 416] on div "Add to Cart" at bounding box center [1105, 411] width 136 height 37
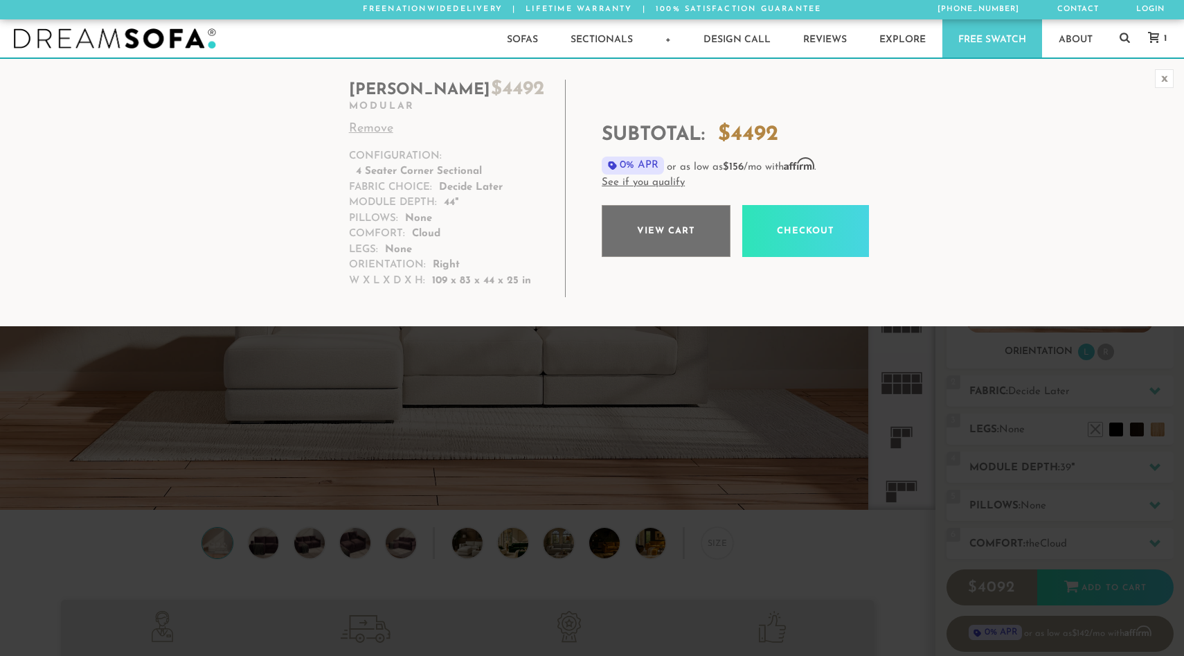
click at [688, 231] on link "View cart" at bounding box center [666, 231] width 129 height 52
